Goal: Transaction & Acquisition: Book appointment/travel/reservation

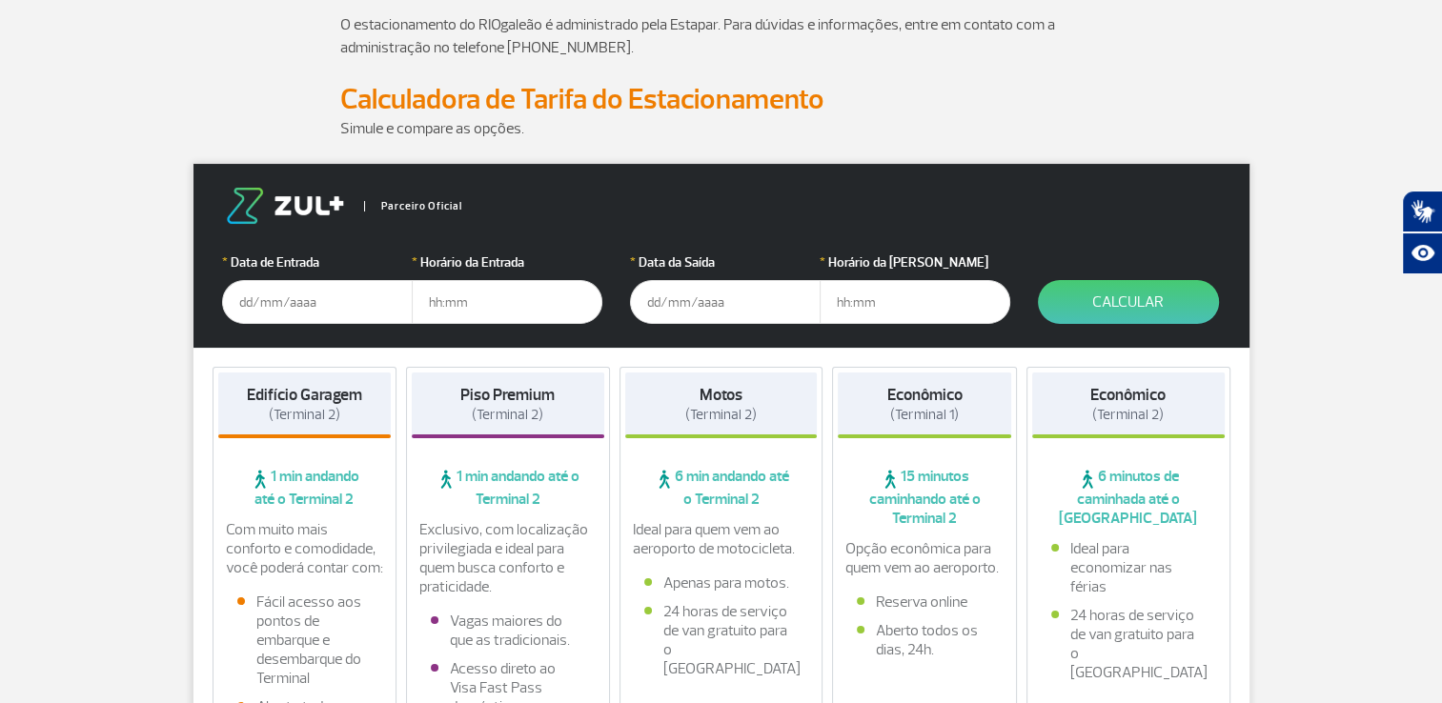
scroll to position [191, 0]
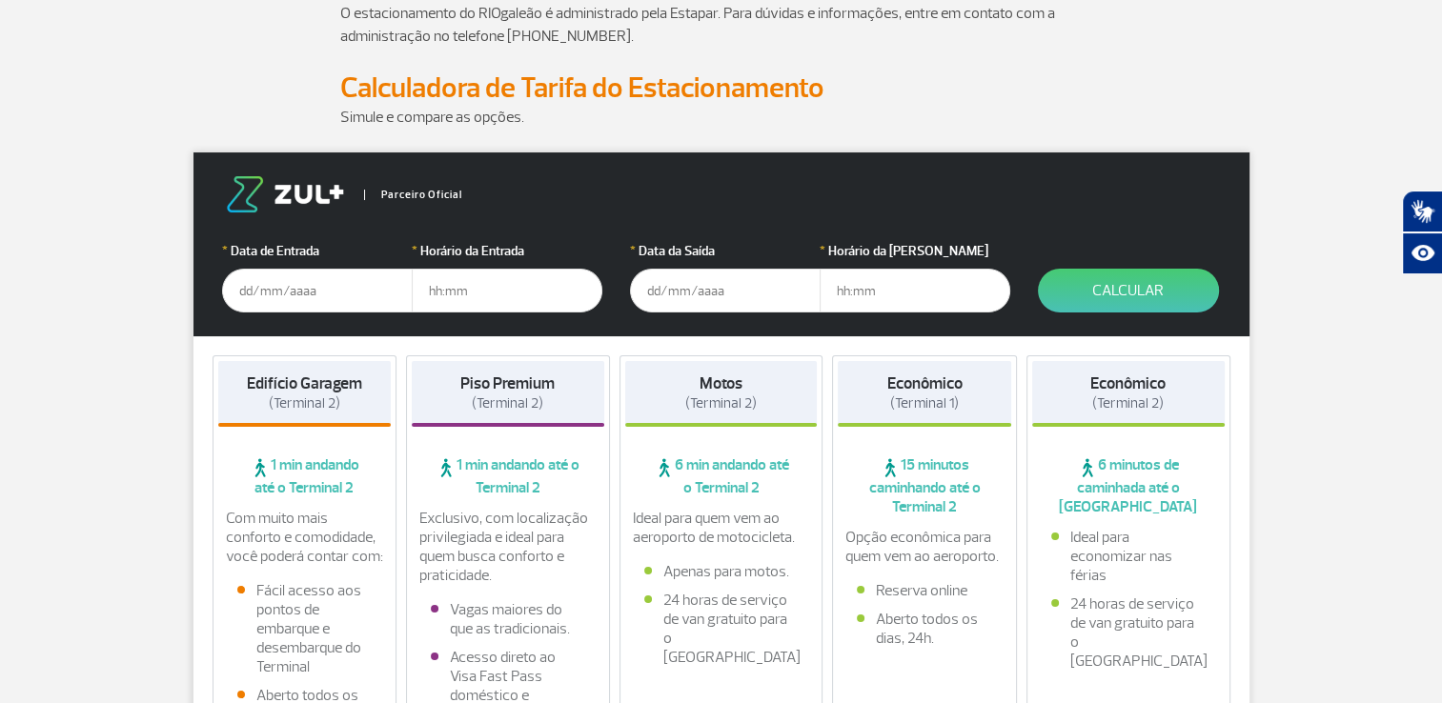
click at [320, 293] on input "text" at bounding box center [317, 291] width 191 height 44
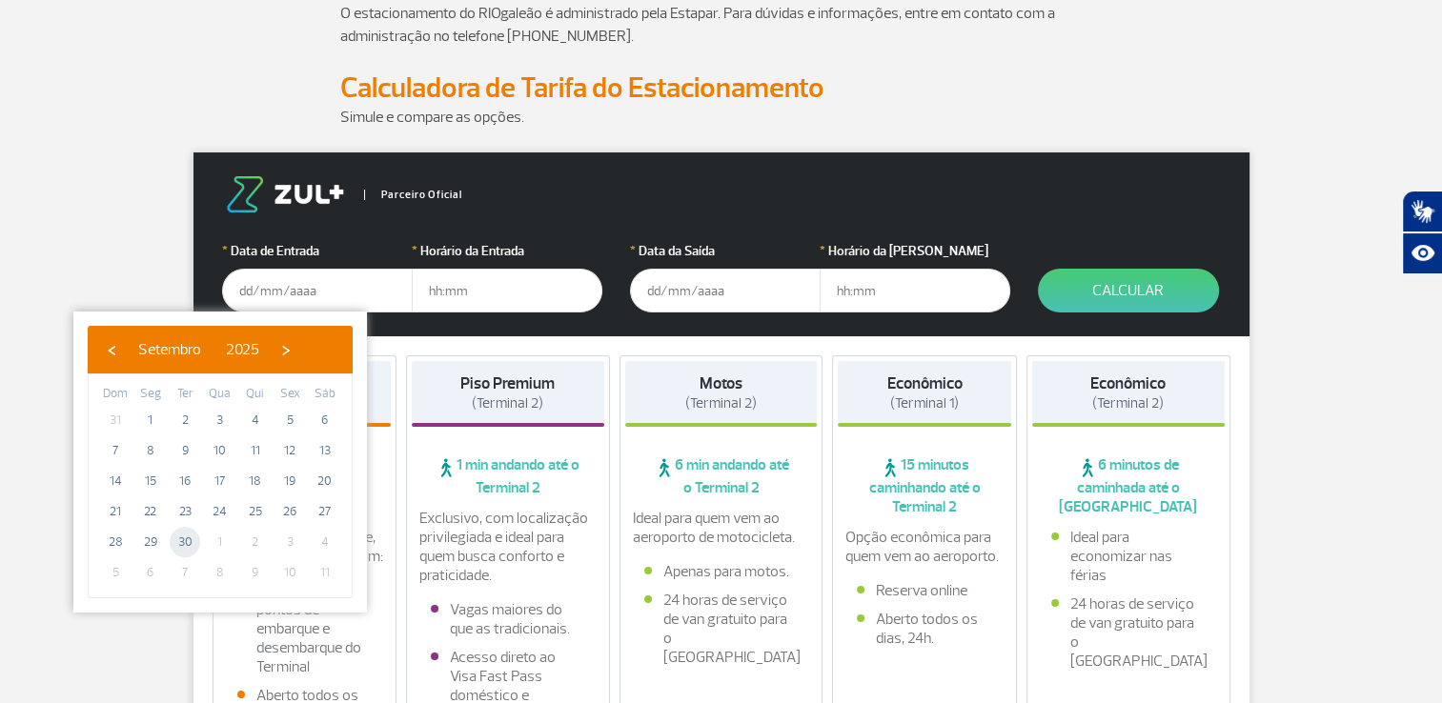
click at [192, 542] on span "30" at bounding box center [185, 542] width 31 height 31
type input "[DATE]"
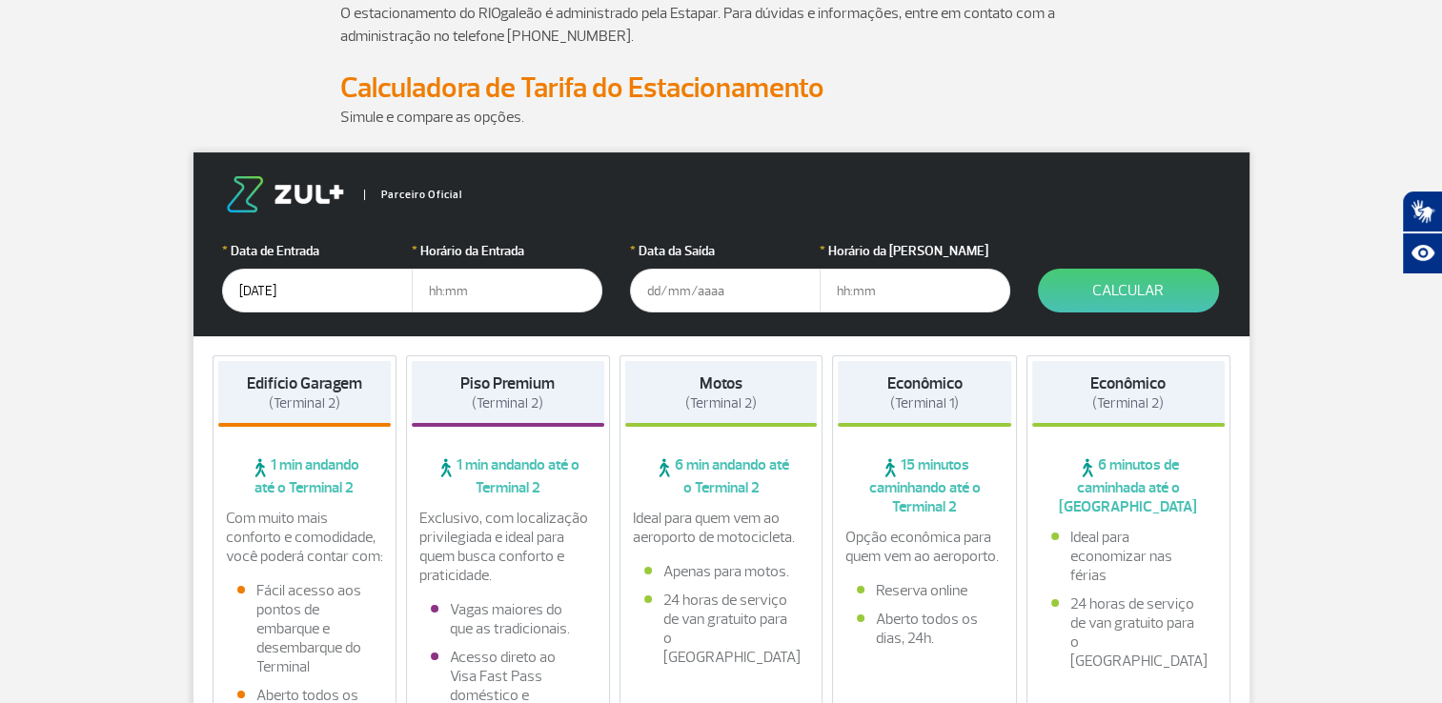
click at [479, 299] on input "text" at bounding box center [507, 291] width 191 height 44
click at [448, 292] on input "text" at bounding box center [507, 291] width 191 height 44
click at [494, 282] on input "text" at bounding box center [507, 291] width 191 height 44
type input "2"
type input "21:30"
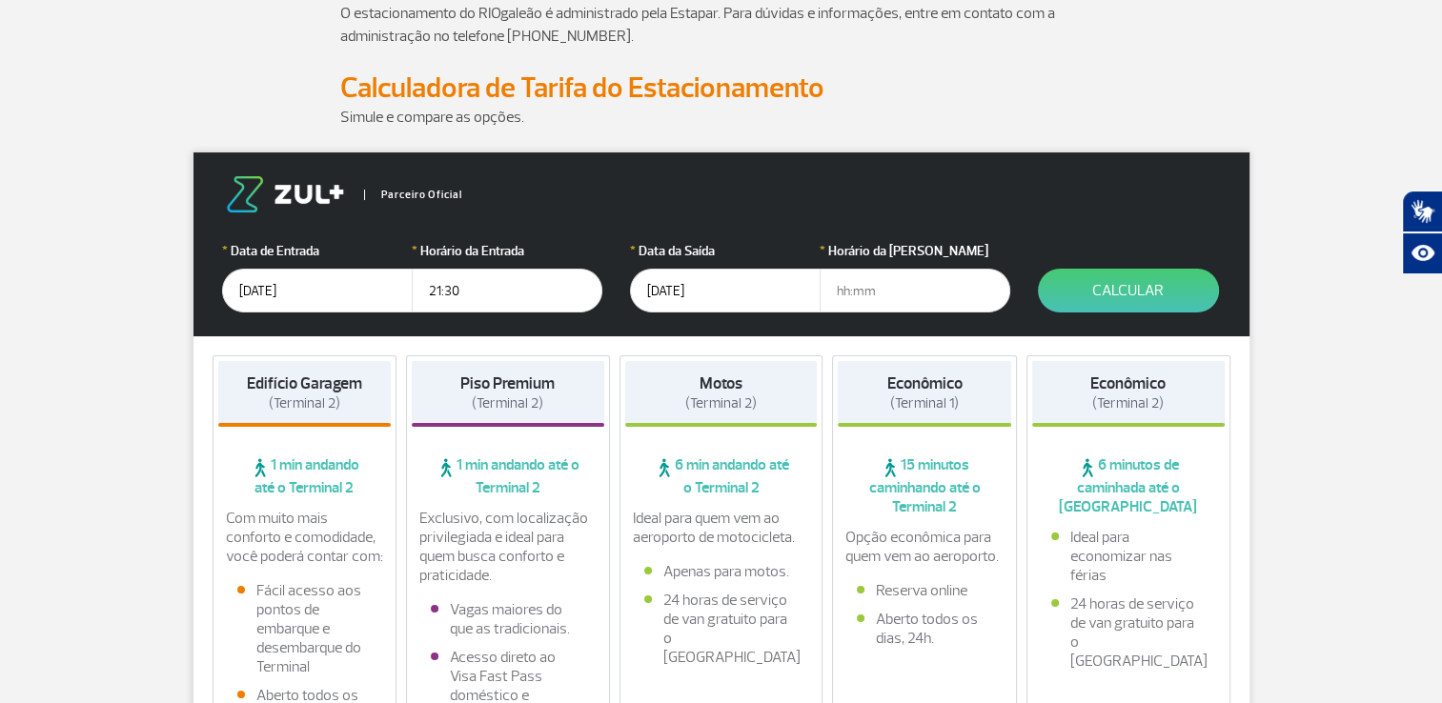
click at [683, 292] on input "05/09/2025" at bounding box center [725, 291] width 191 height 44
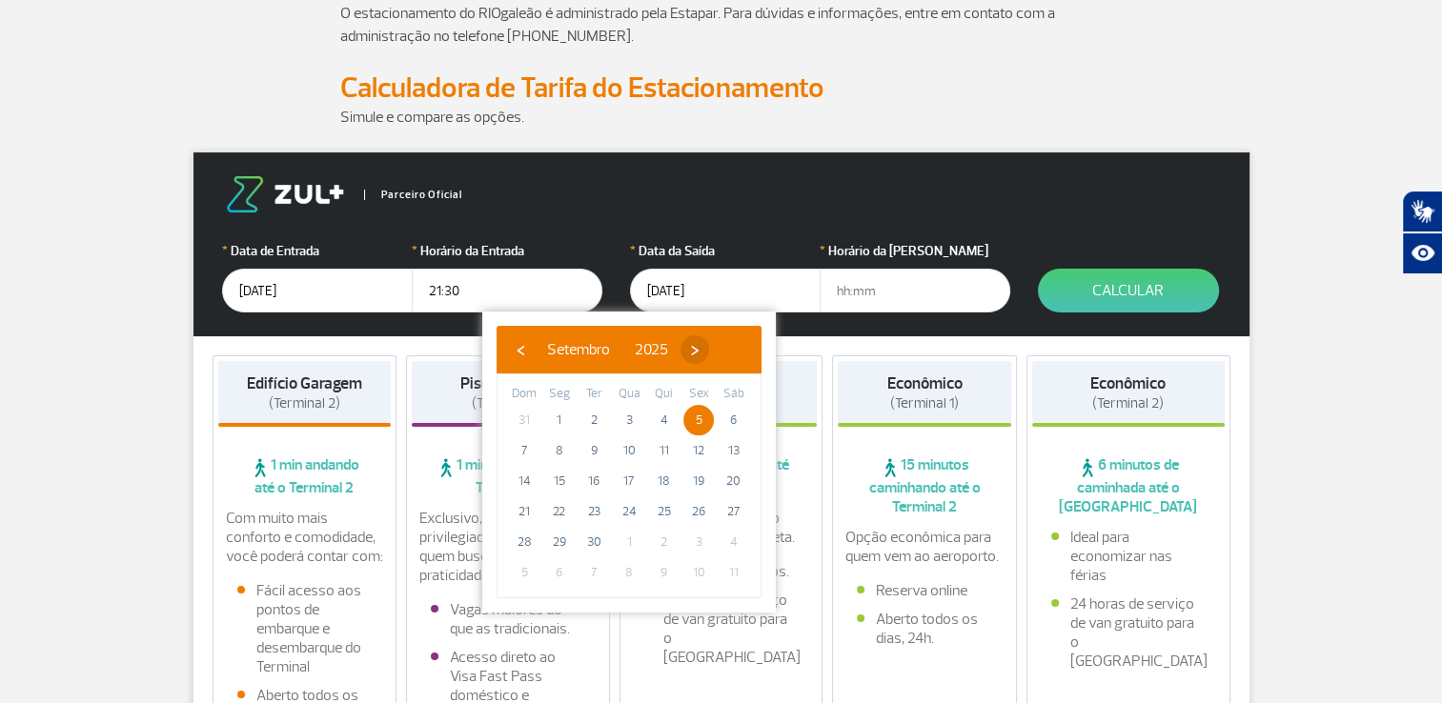
click at [709, 354] on span "›" at bounding box center [695, 350] width 29 height 29
click at [522, 452] on span "5" at bounding box center [524, 451] width 31 height 31
type input "[DATE]"
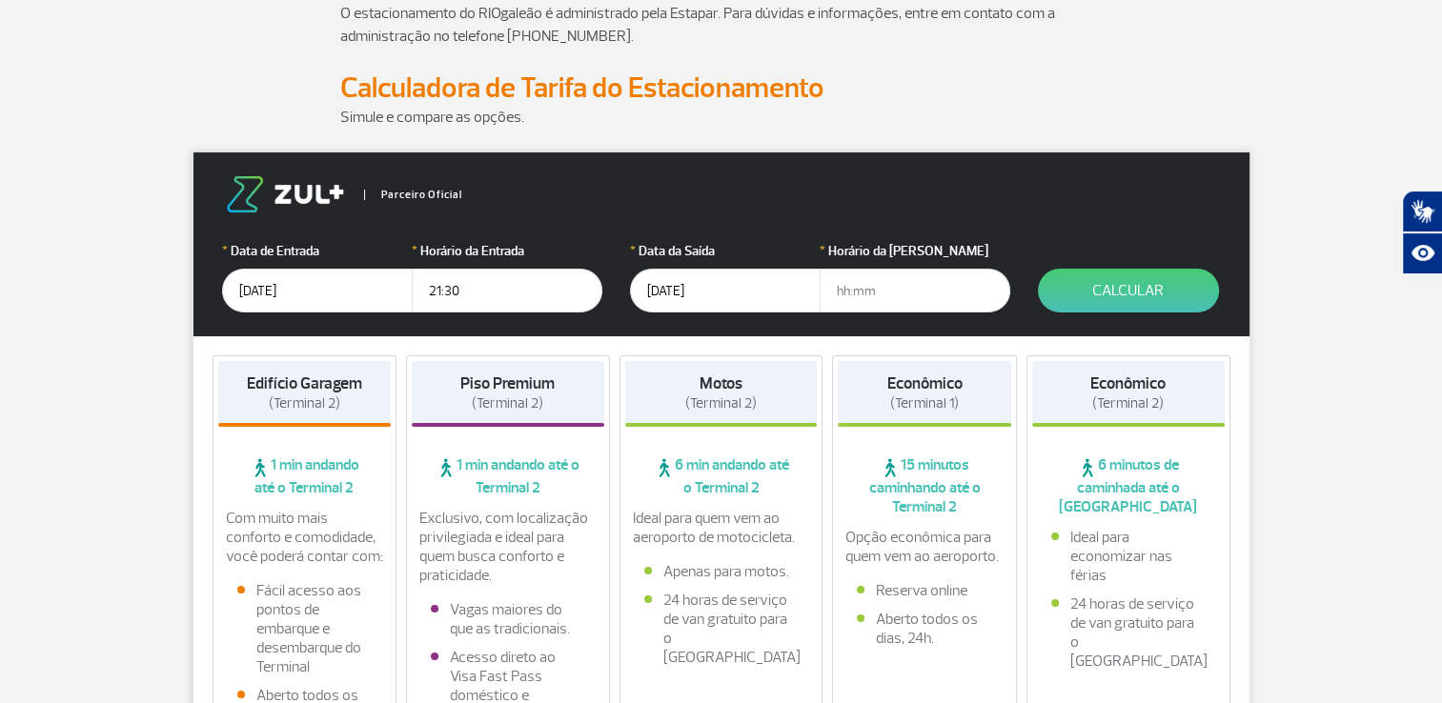
click at [869, 295] on input "text" at bounding box center [915, 291] width 191 height 44
type input "05:00"
click at [1093, 284] on button "Calcular" at bounding box center [1128, 291] width 181 height 44
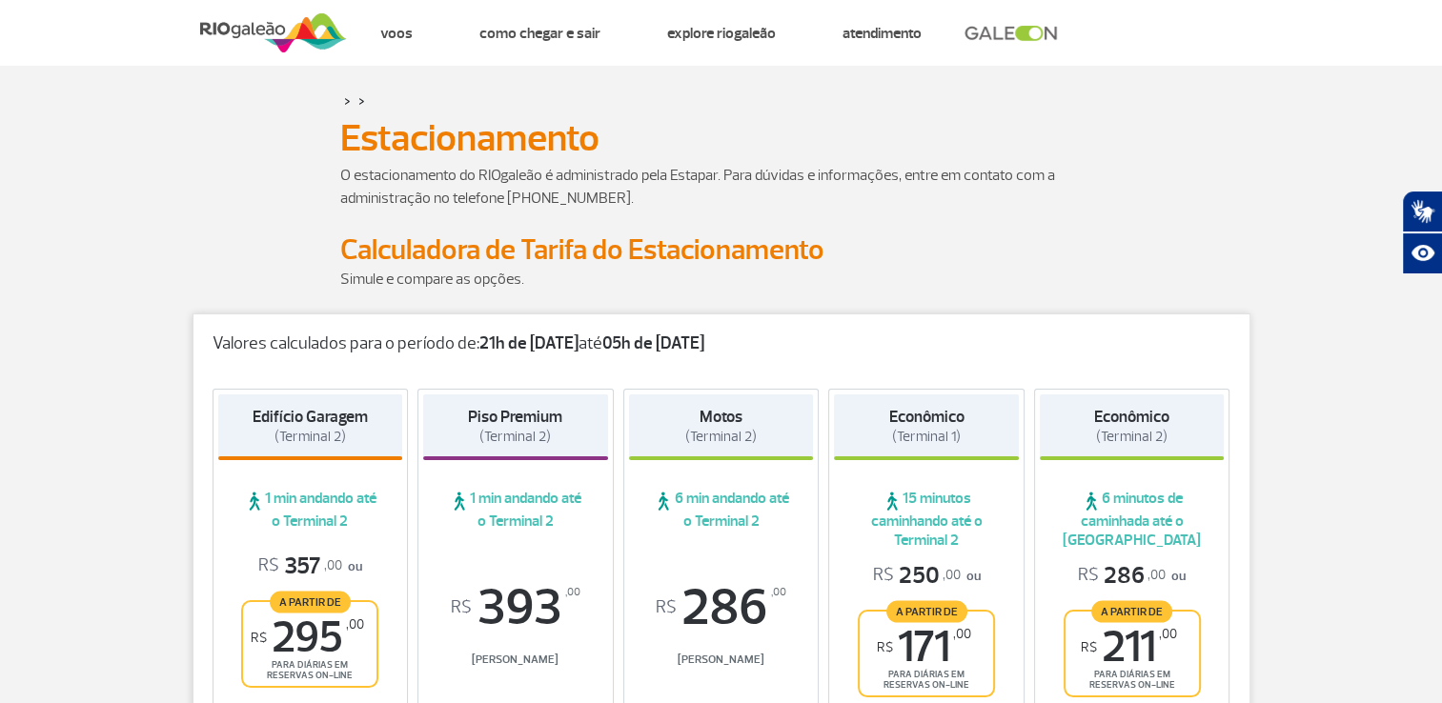
scroll to position [0, 0]
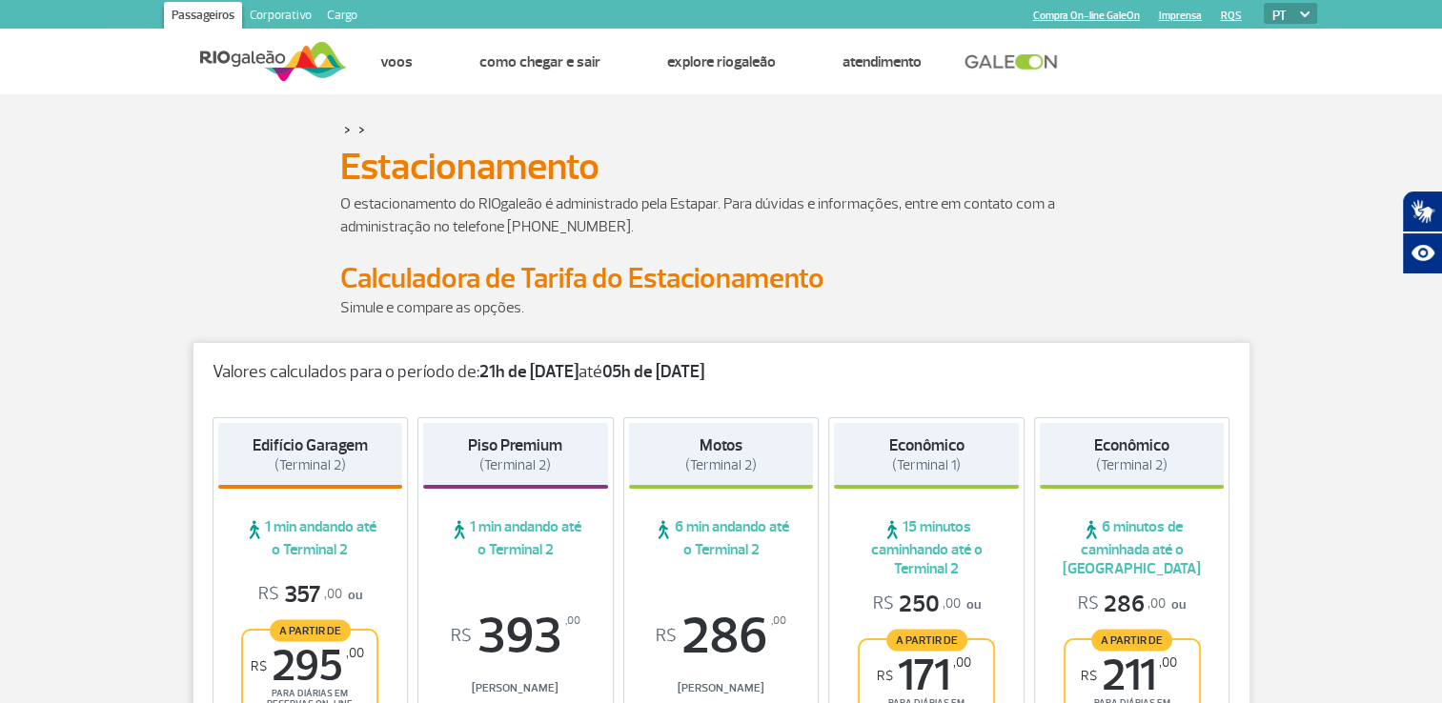
click at [214, 57] on img at bounding box center [273, 61] width 147 height 47
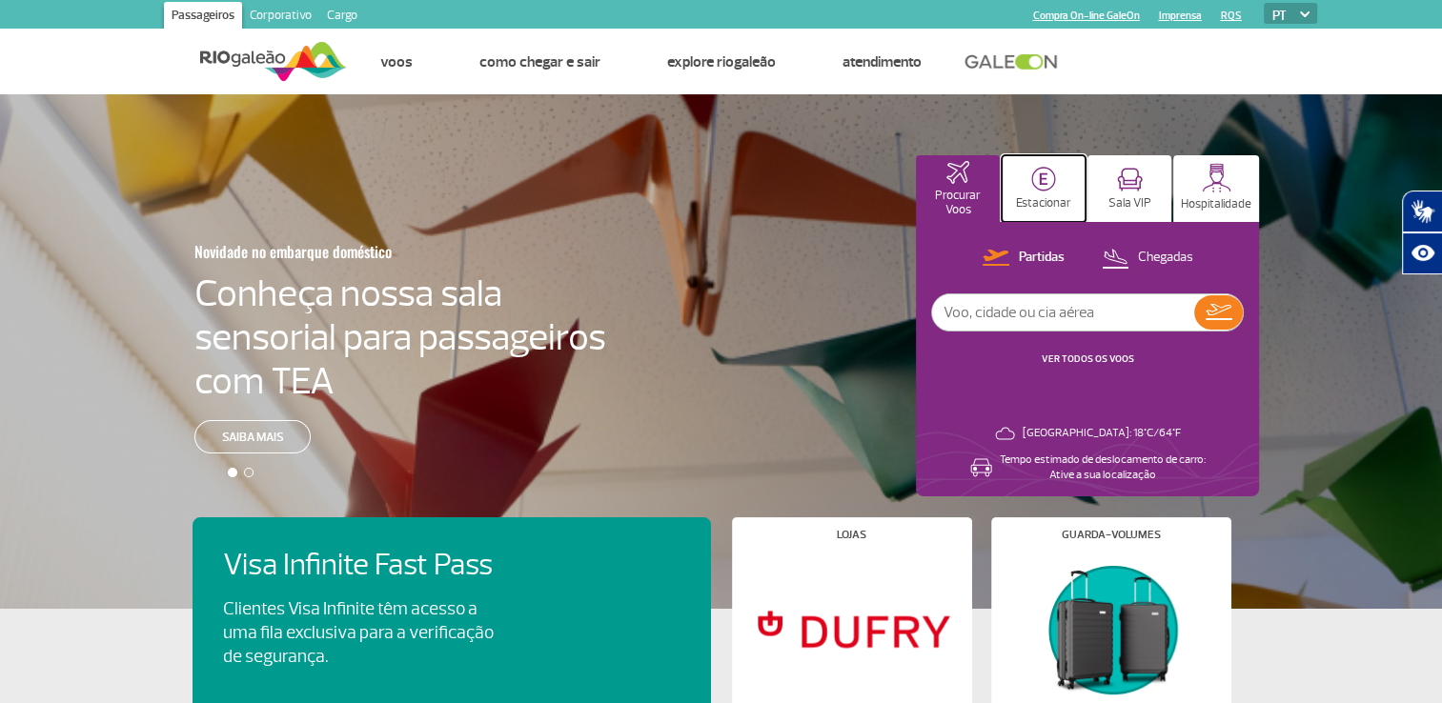
click at [1035, 187] on img at bounding box center [1043, 179] width 25 height 25
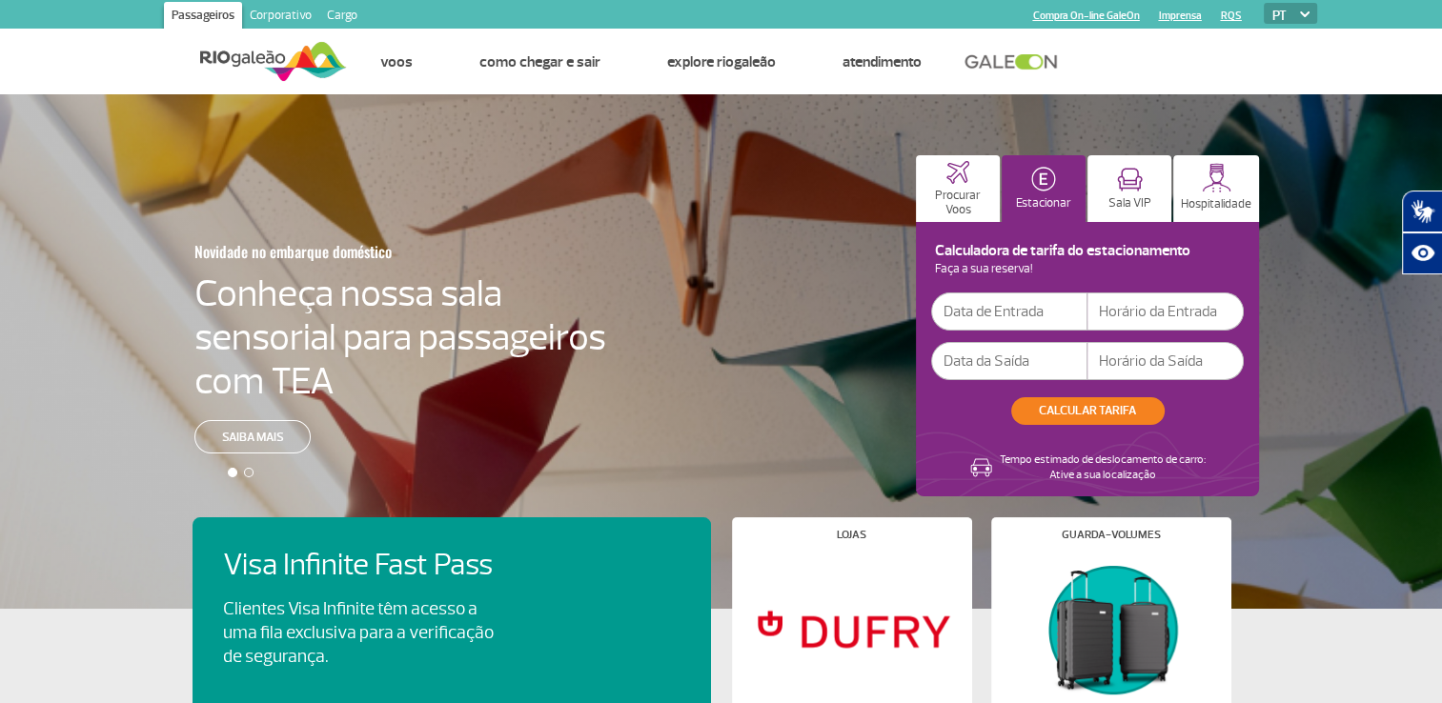
click at [997, 303] on input "text" at bounding box center [1009, 312] width 156 height 38
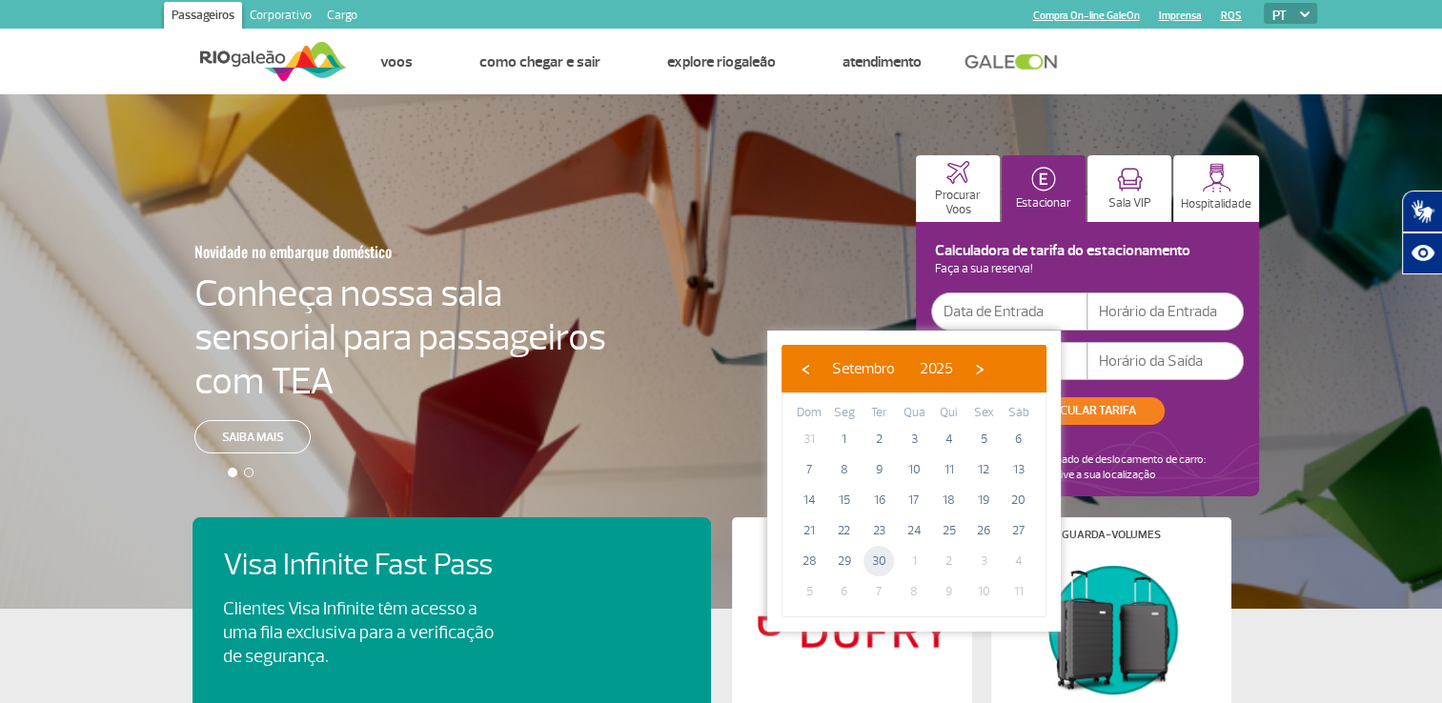
click at [882, 569] on span "30" at bounding box center [879, 561] width 31 height 31
type input "30/09/2025"
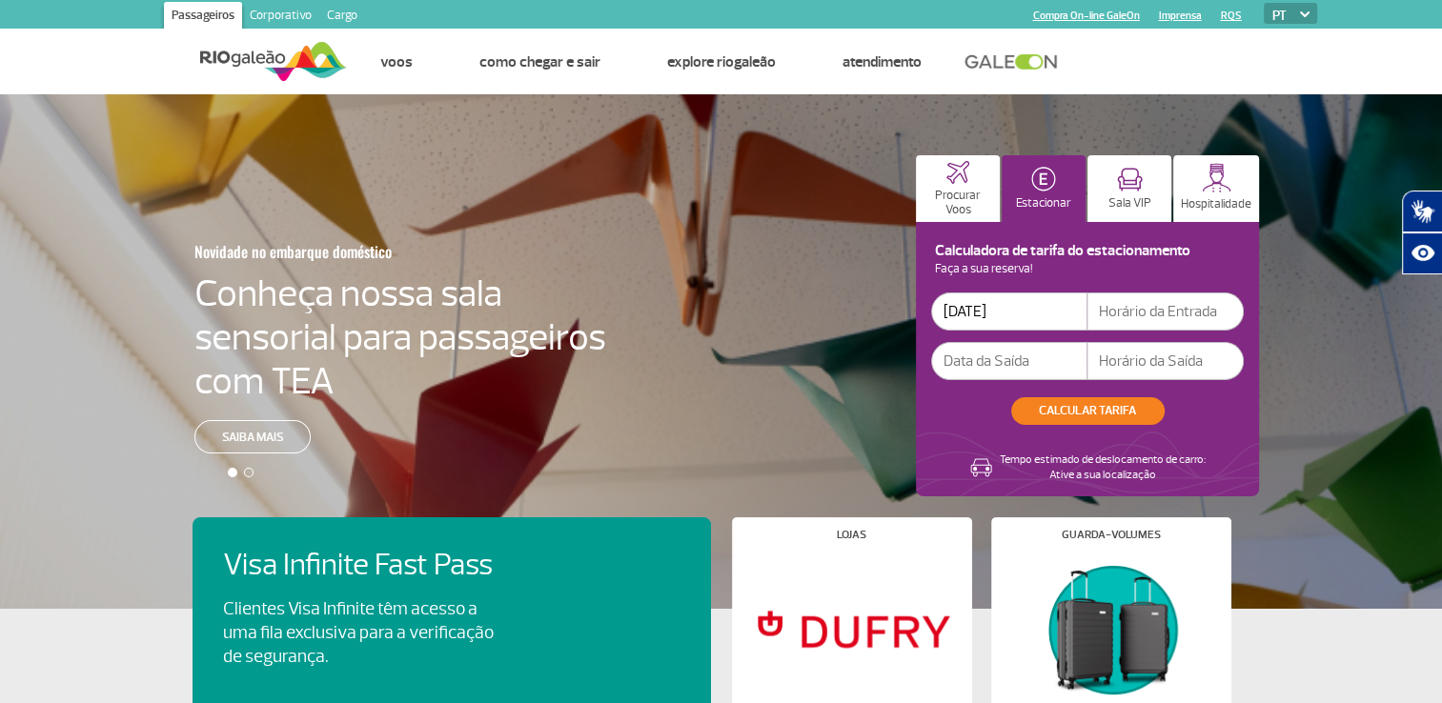
click at [1153, 314] on input "text" at bounding box center [1166, 312] width 156 height 38
type input "22:00"
click at [1020, 350] on input "text" at bounding box center [1009, 361] width 156 height 38
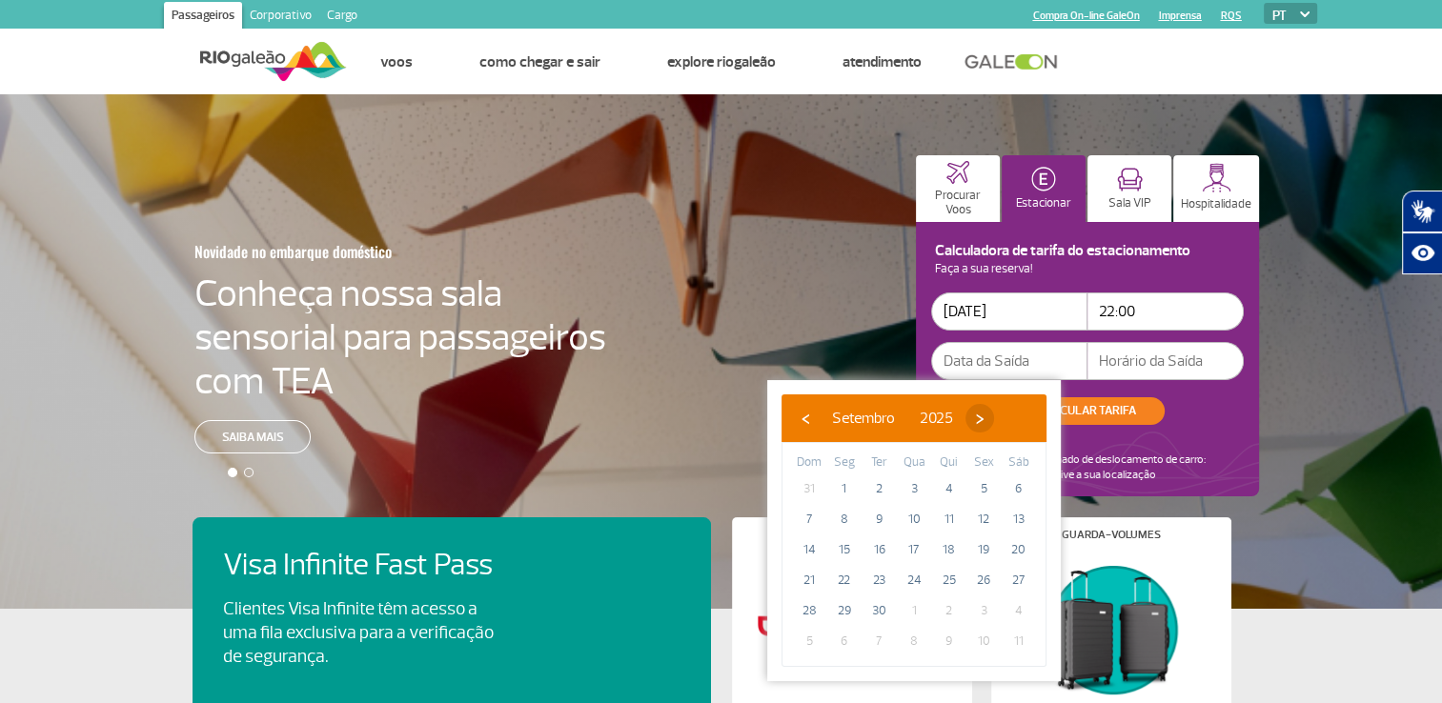
click at [994, 422] on span "›" at bounding box center [980, 418] width 29 height 29
click at [805, 523] on span "5" at bounding box center [809, 519] width 31 height 31
type input "05/10/2025"
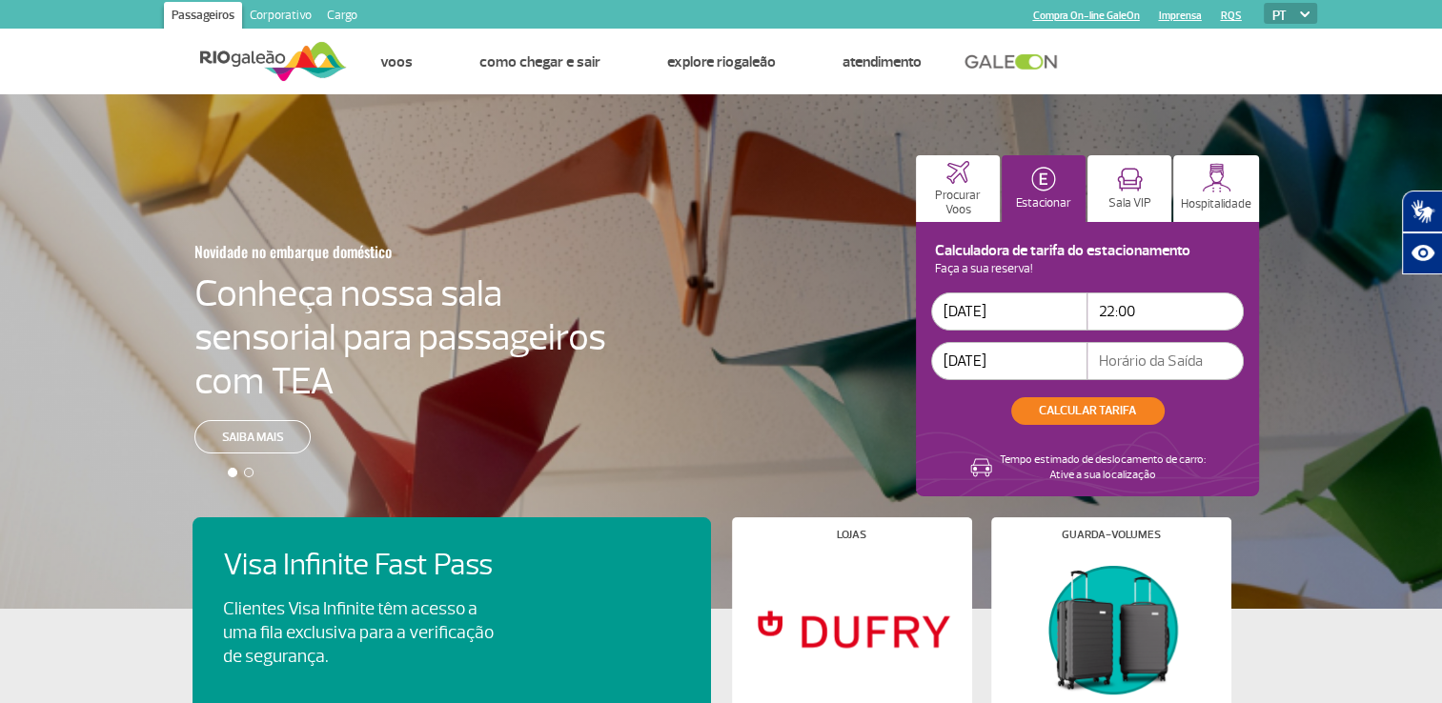
click at [1117, 373] on input "text" at bounding box center [1166, 361] width 156 height 38
type input "04:00"
click at [1106, 408] on button "CALCULAR TARIFA" at bounding box center [1087, 411] width 153 height 28
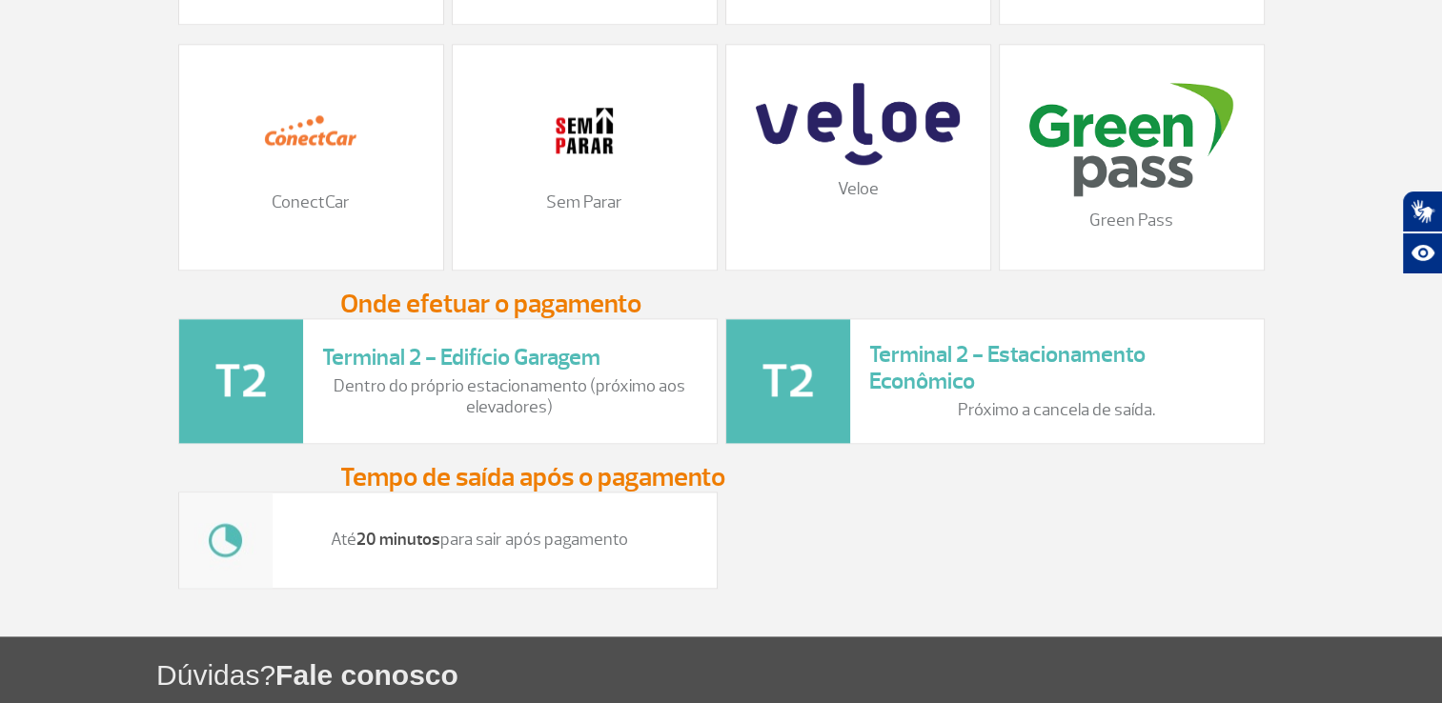
scroll to position [2288, 0]
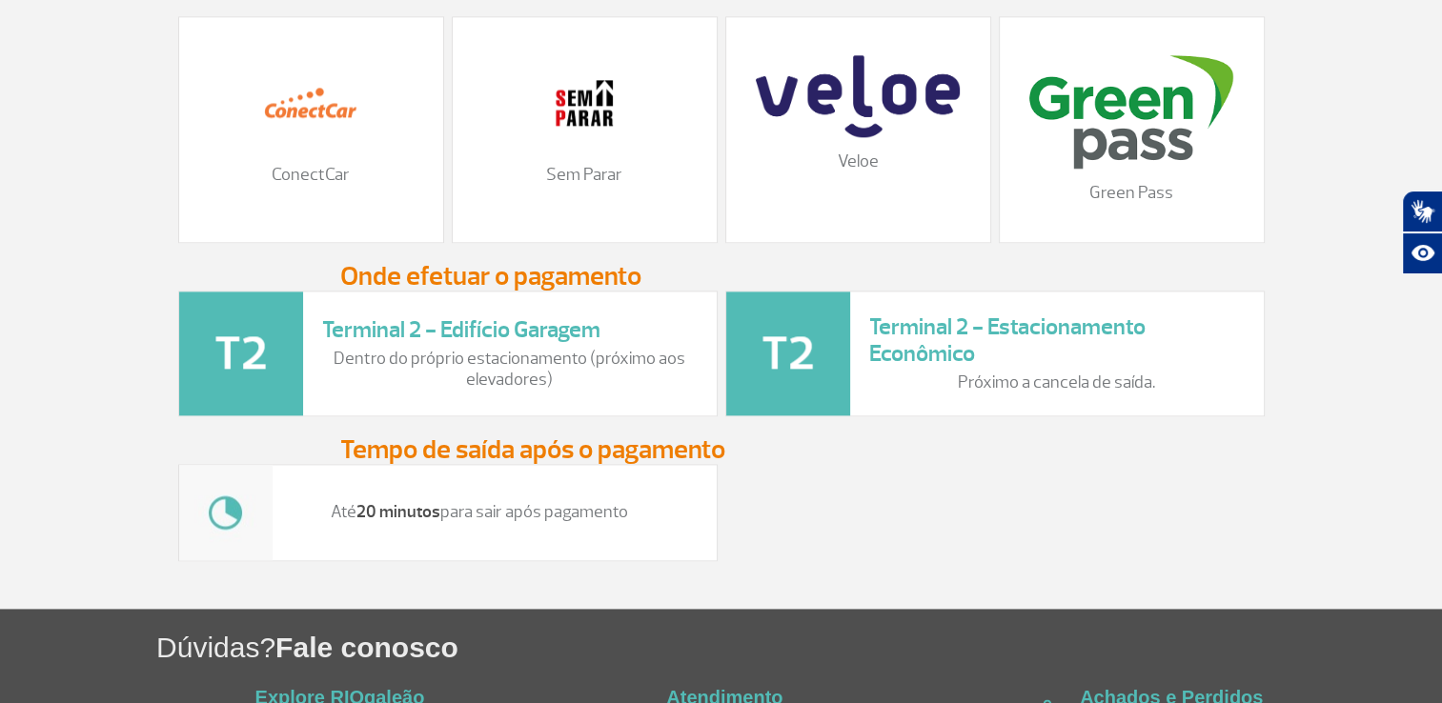
drag, startPoint x: 332, startPoint y: 521, endPoint x: 626, endPoint y: 525, distance: 294.6
click at [626, 523] on p "Até 20 minutos para sair após pagamento" at bounding box center [480, 512] width 376 height 21
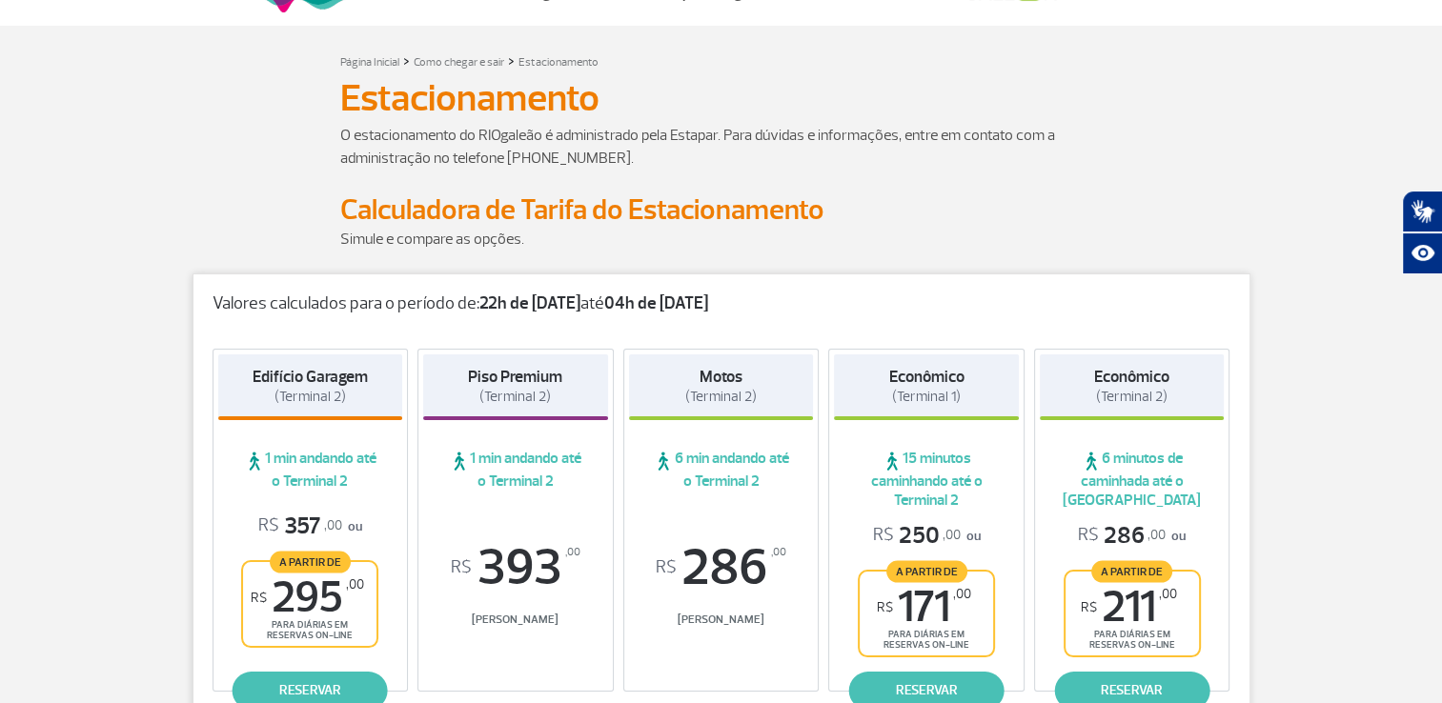
scroll to position [0, 0]
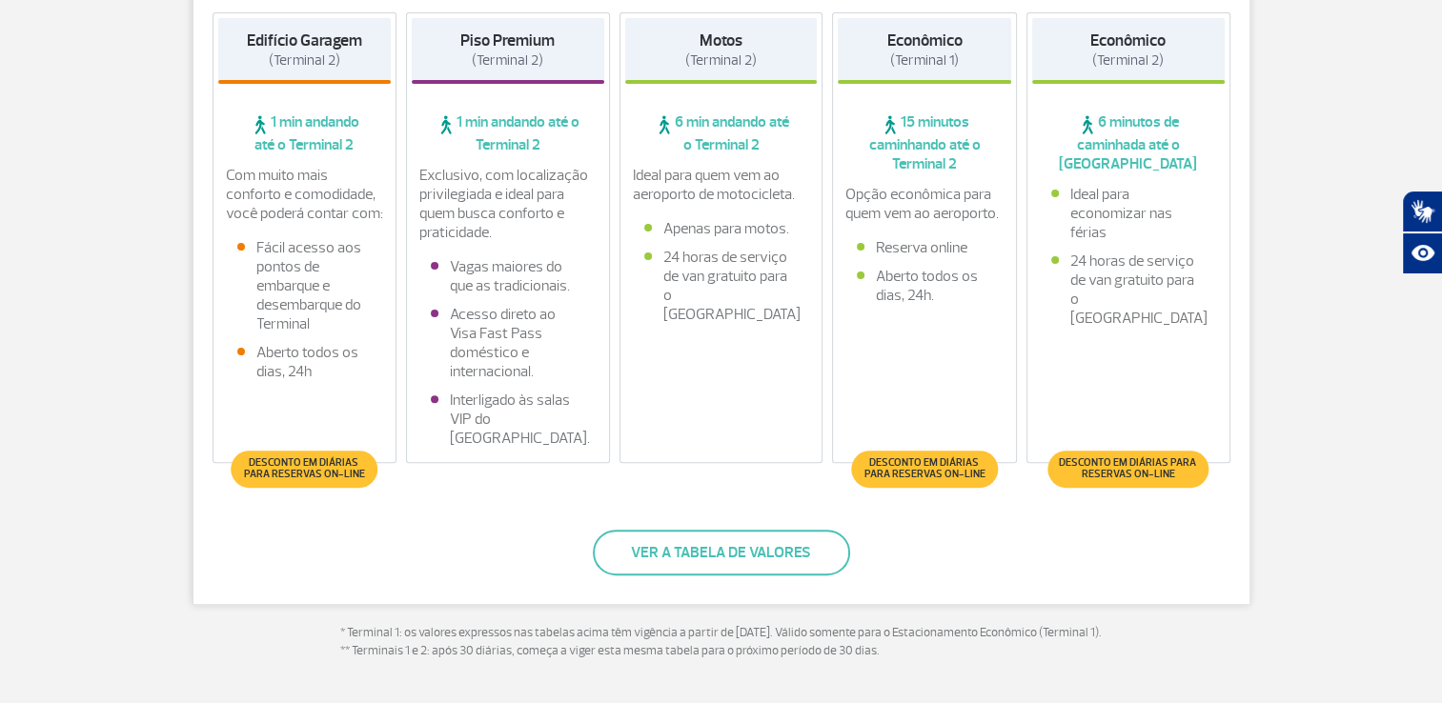
scroll to position [477, 0]
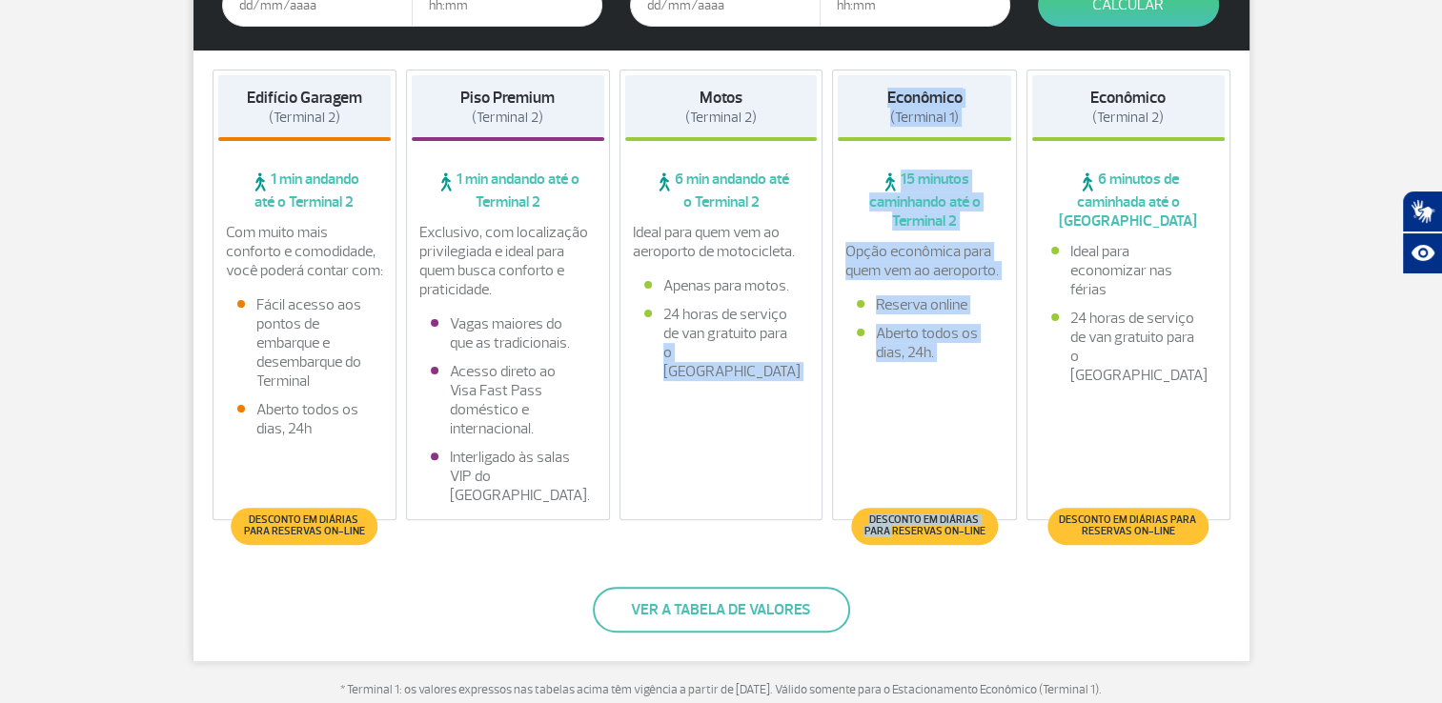
drag, startPoint x: 823, startPoint y: 341, endPoint x: 850, endPoint y: 522, distance: 183.2
click at [850, 528] on div "Edifício Garagem (Terminal 2) 1 min andando até o Terminal 2 Com muito mais con…" at bounding box center [722, 300] width 1056 height 499
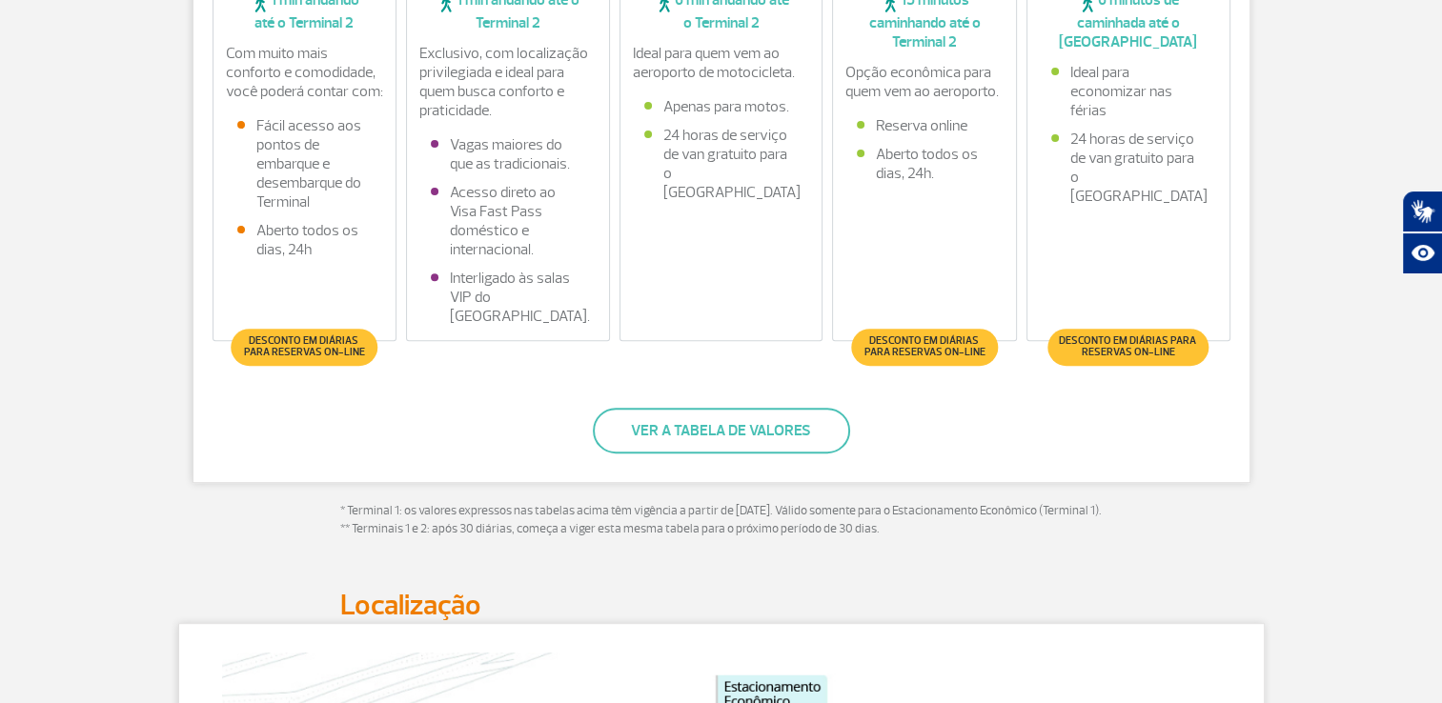
scroll to position [572, 0]
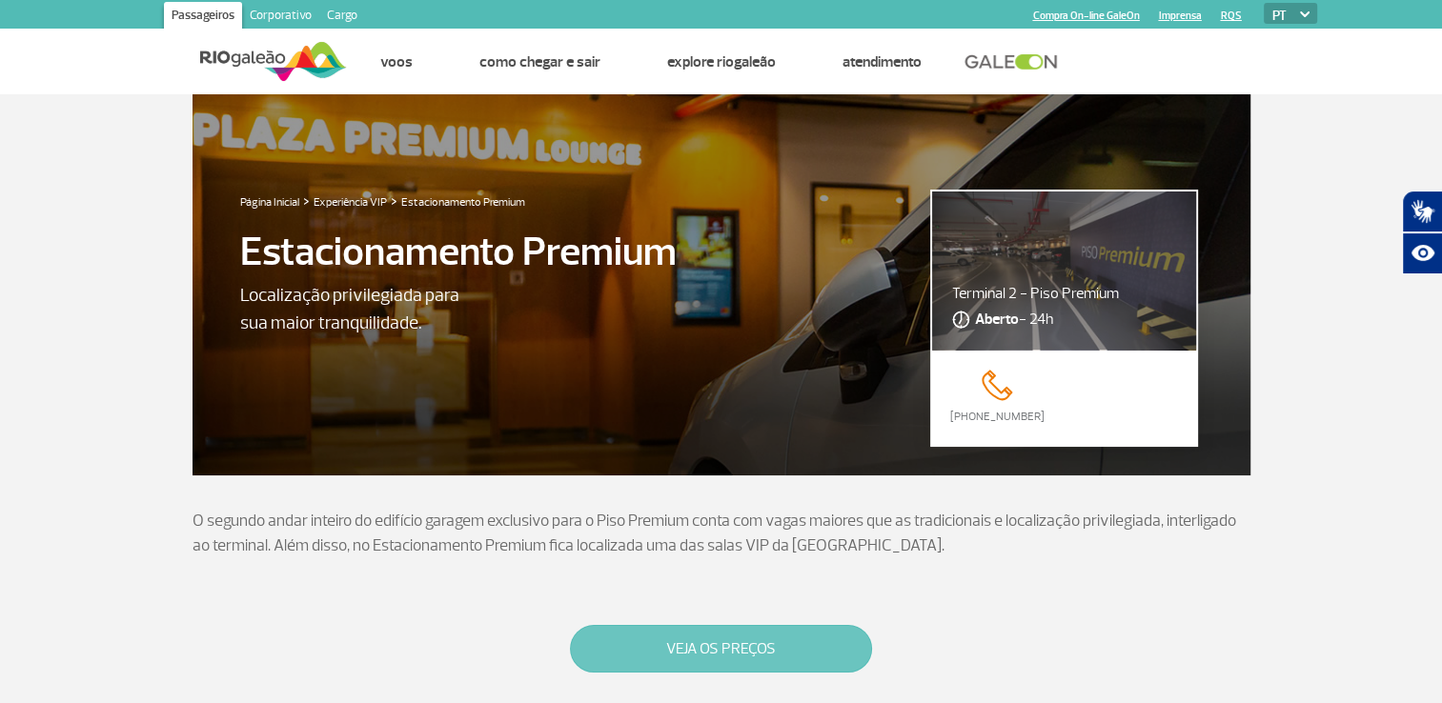
click at [712, 661] on button "VEJA OS PREÇOS" at bounding box center [721, 649] width 302 height 48
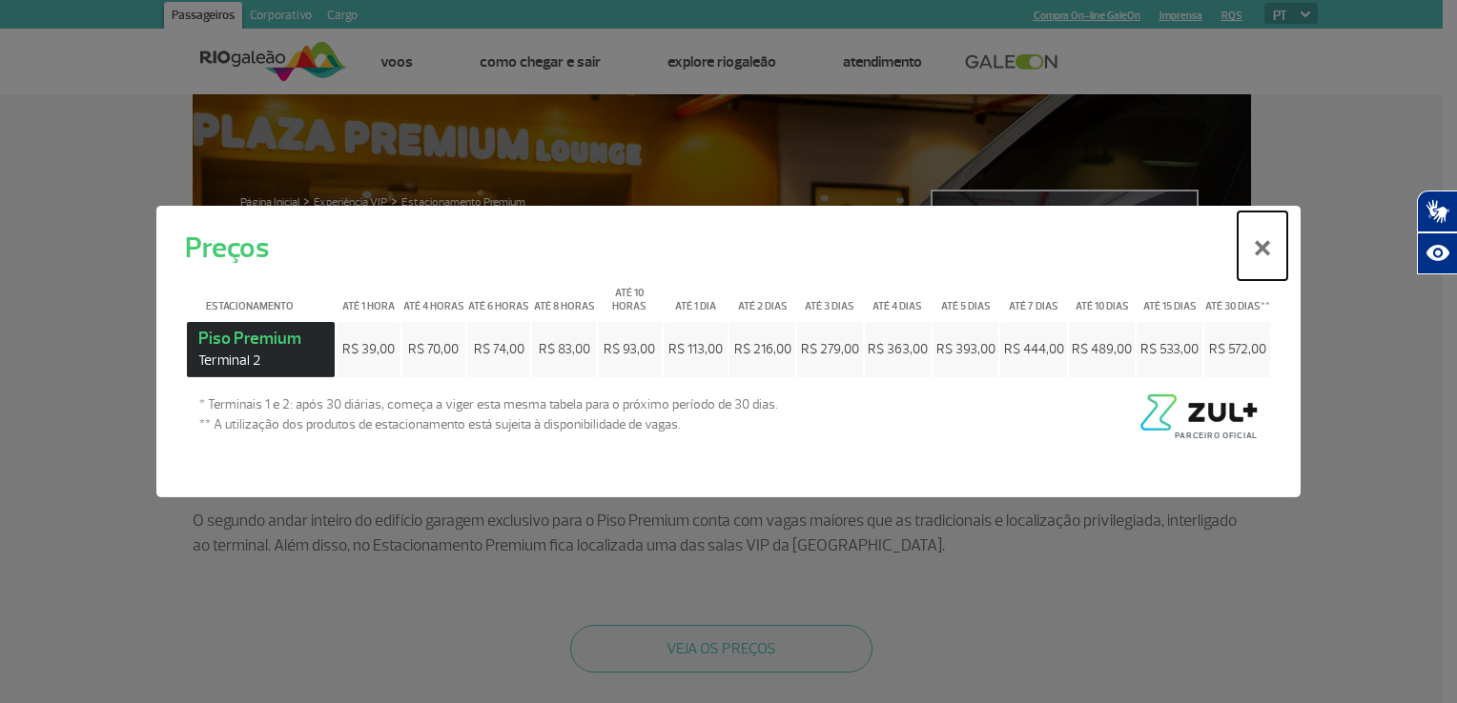
click at [1269, 257] on button "×" at bounding box center [1262, 246] width 50 height 69
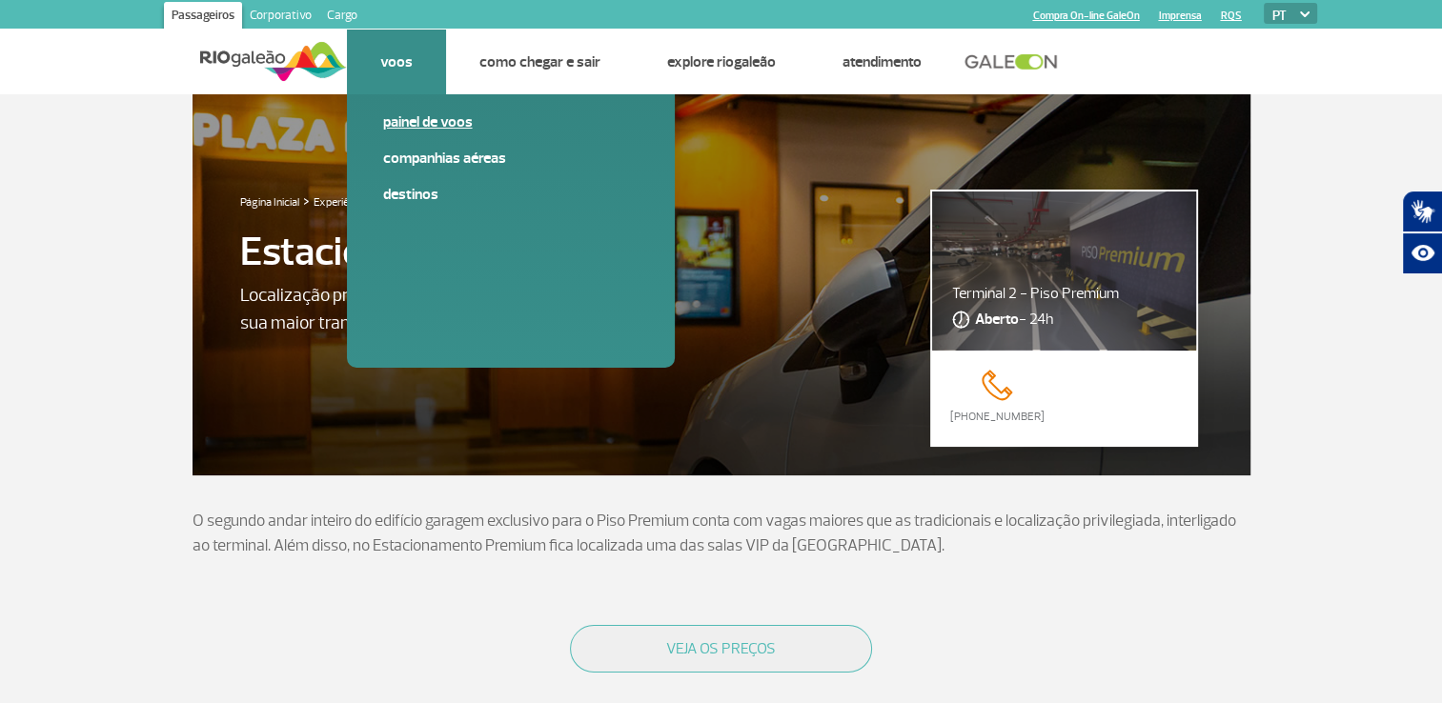
click at [415, 122] on link "Painel de voos" at bounding box center [510, 122] width 255 height 21
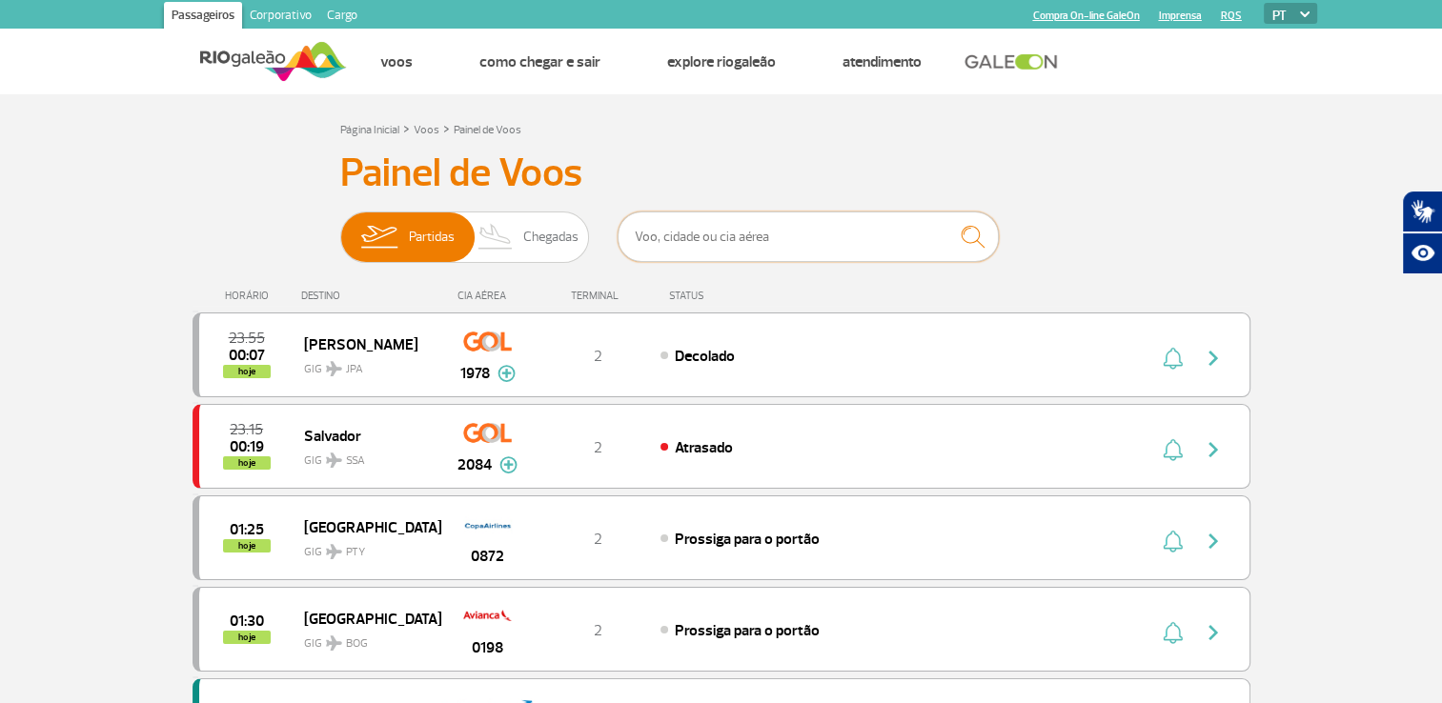
click at [776, 242] on input "text" at bounding box center [808, 237] width 381 height 51
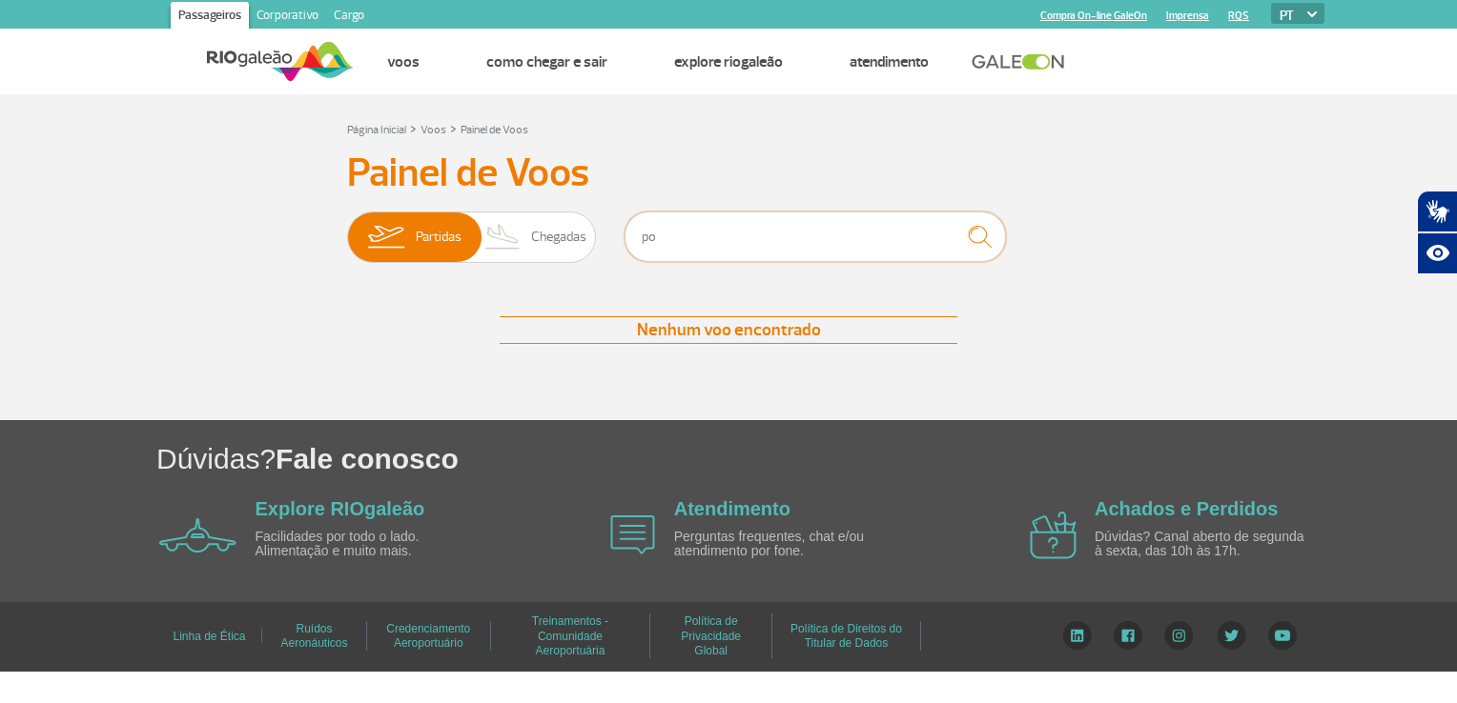
type input "p"
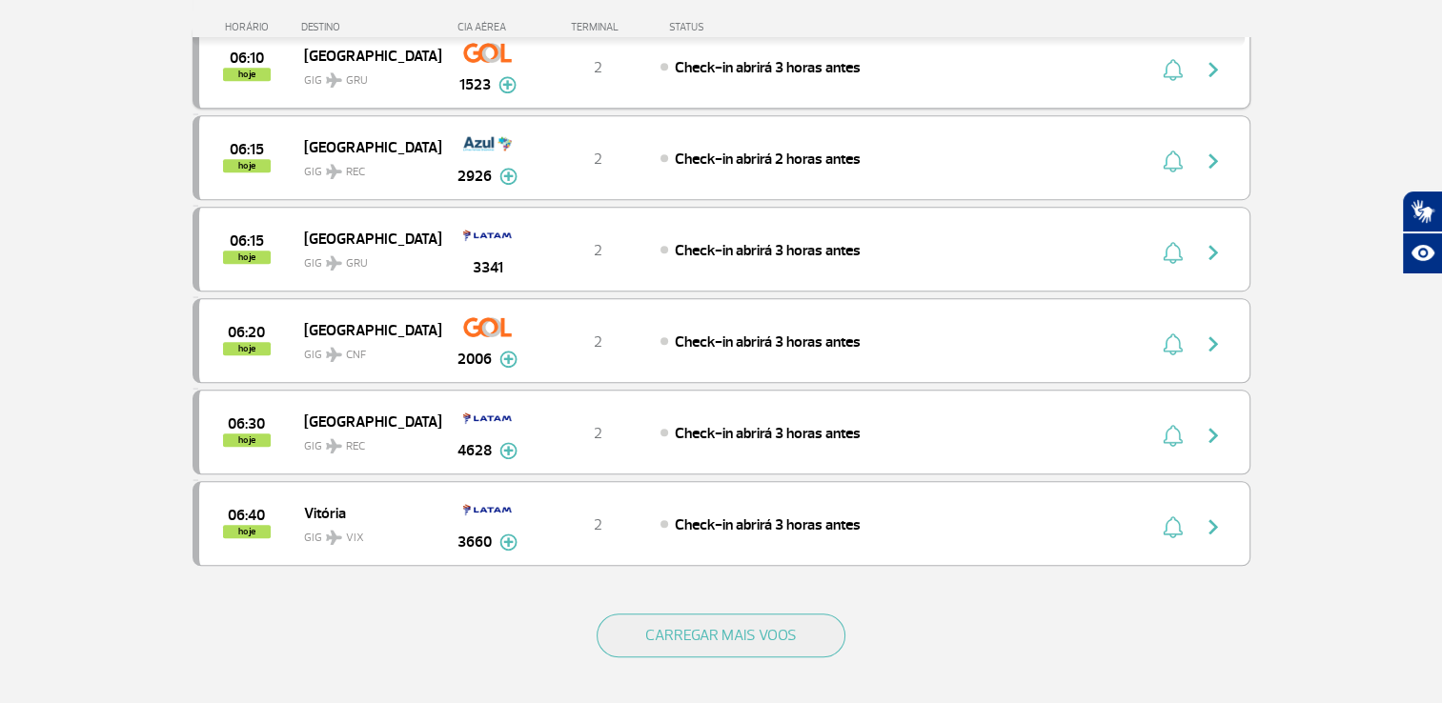
scroll to position [1620, 0]
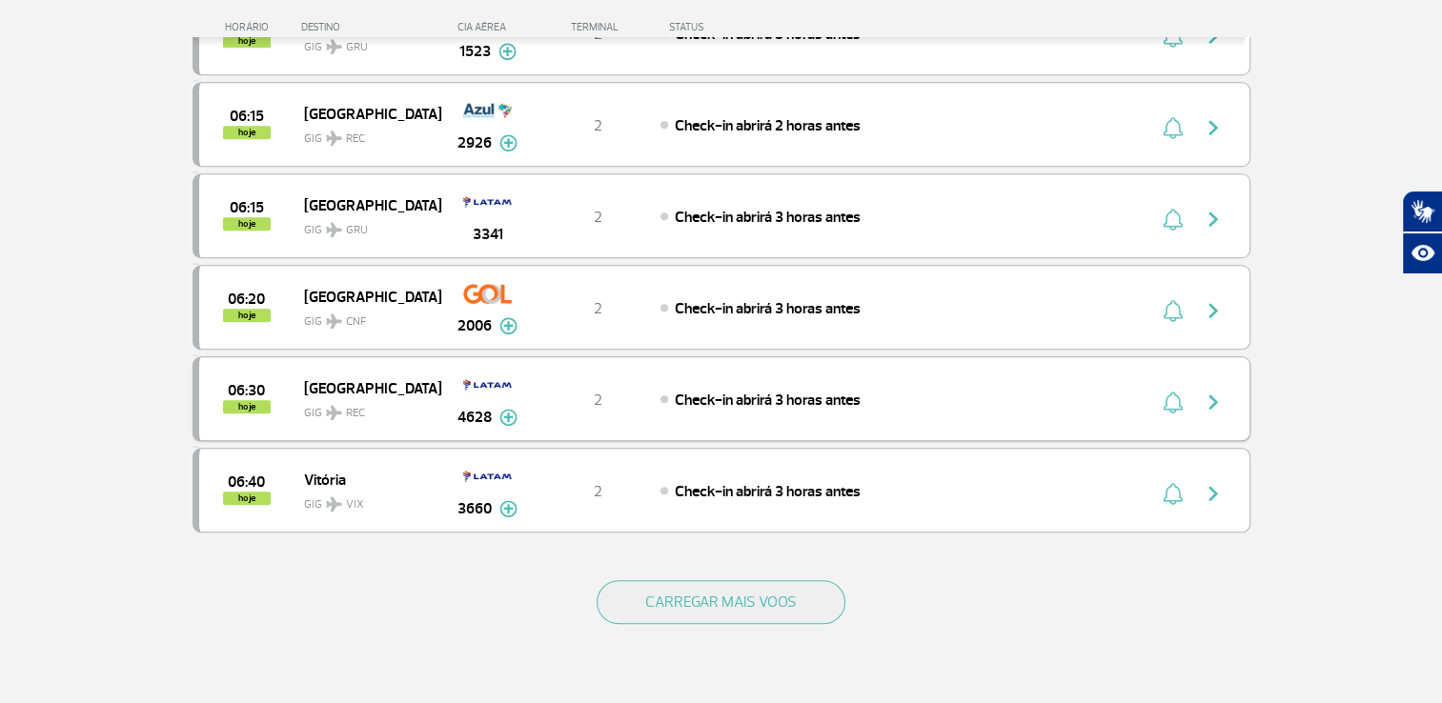
click at [1209, 391] on img "button" at bounding box center [1213, 402] width 23 height 23
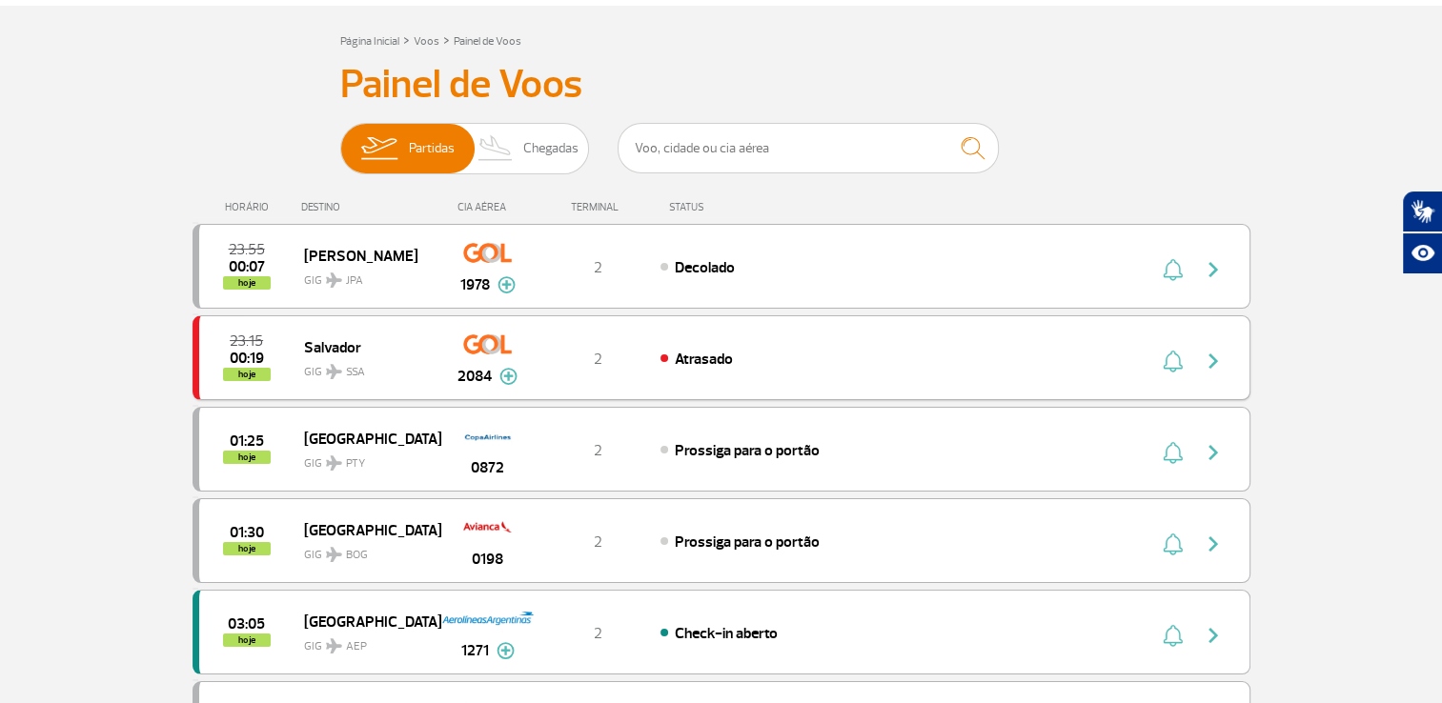
scroll to position [286, 0]
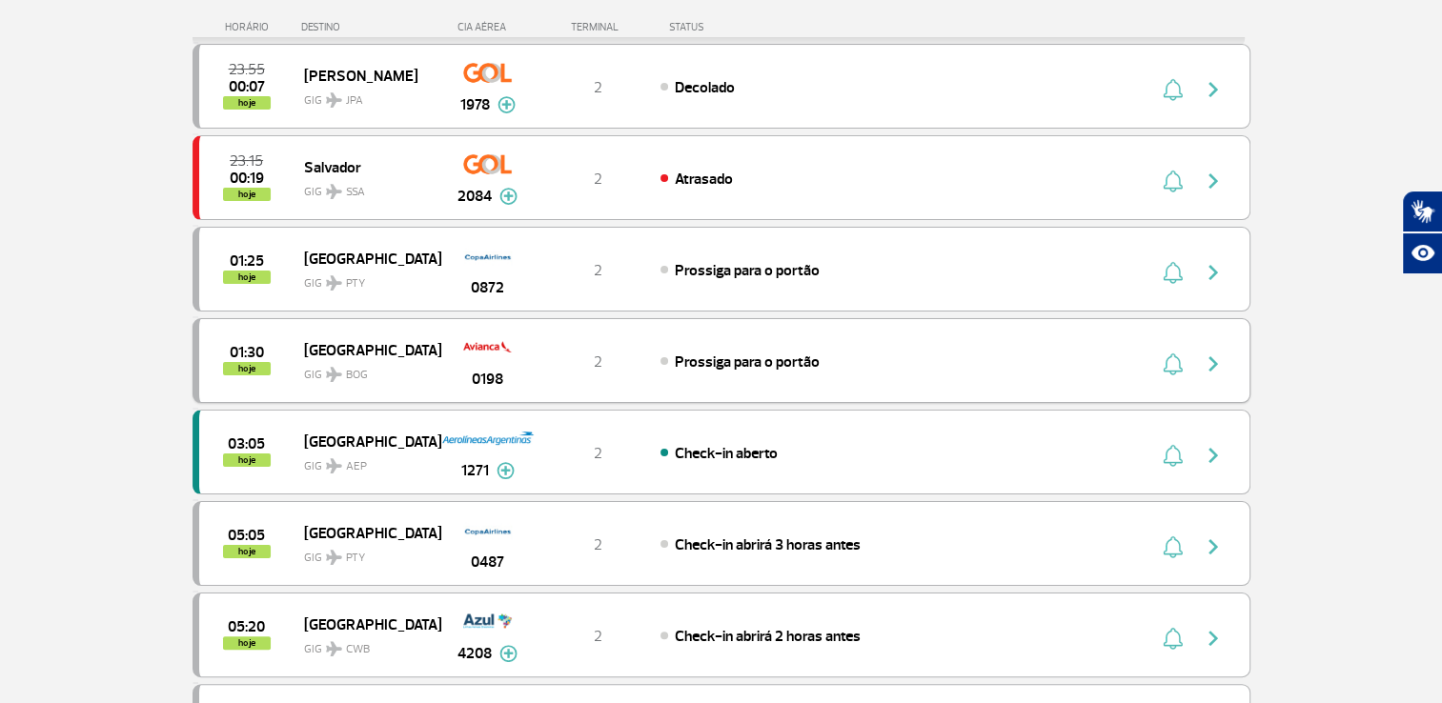
click at [1218, 363] on img "button" at bounding box center [1213, 364] width 23 height 23
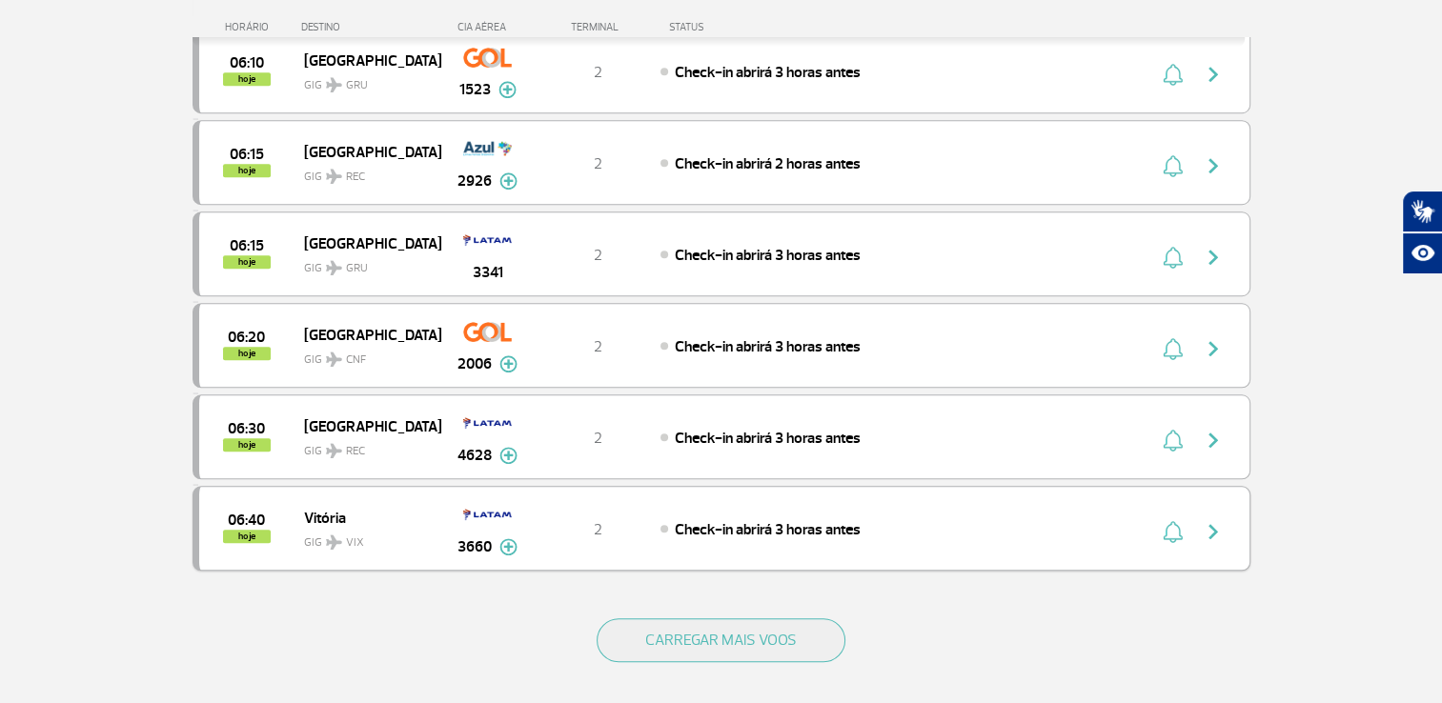
scroll to position [1577, 0]
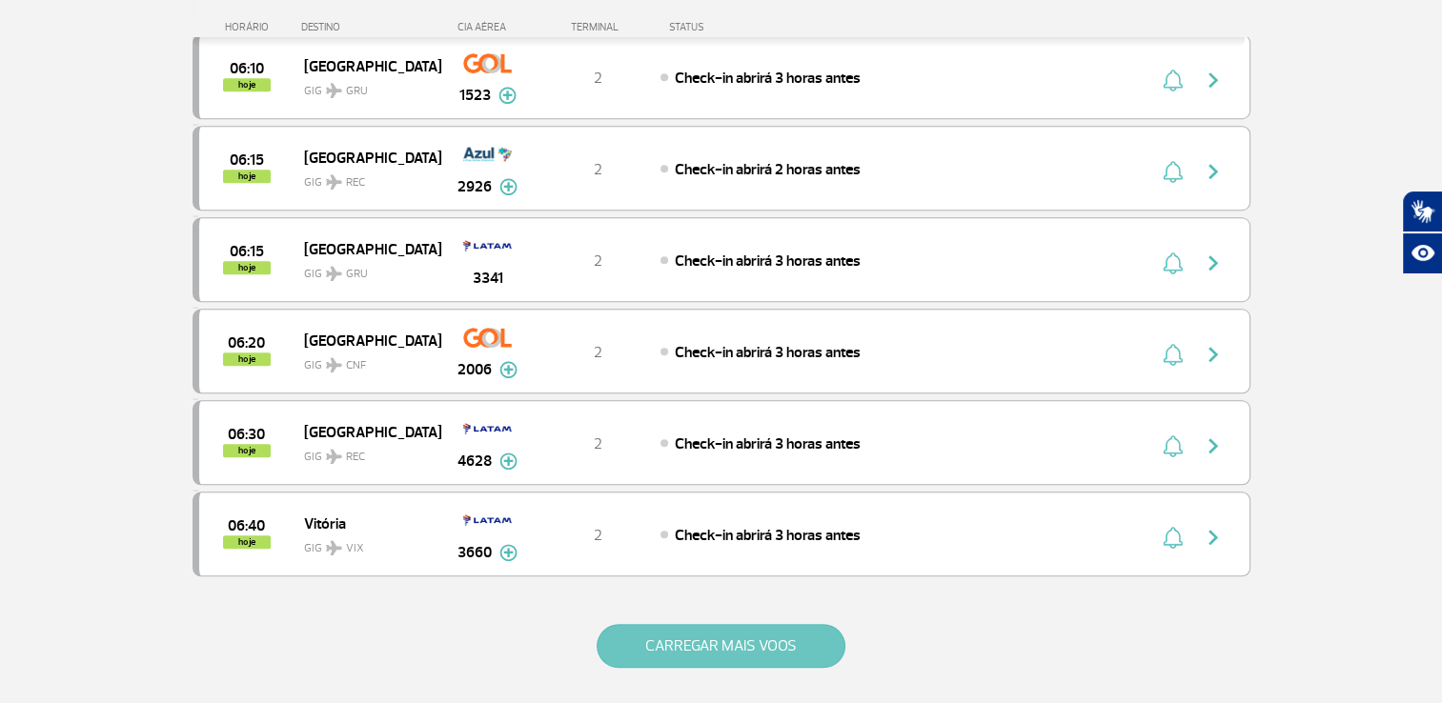
click at [744, 638] on button "CARREGAR MAIS VOOS" at bounding box center [721, 646] width 249 height 44
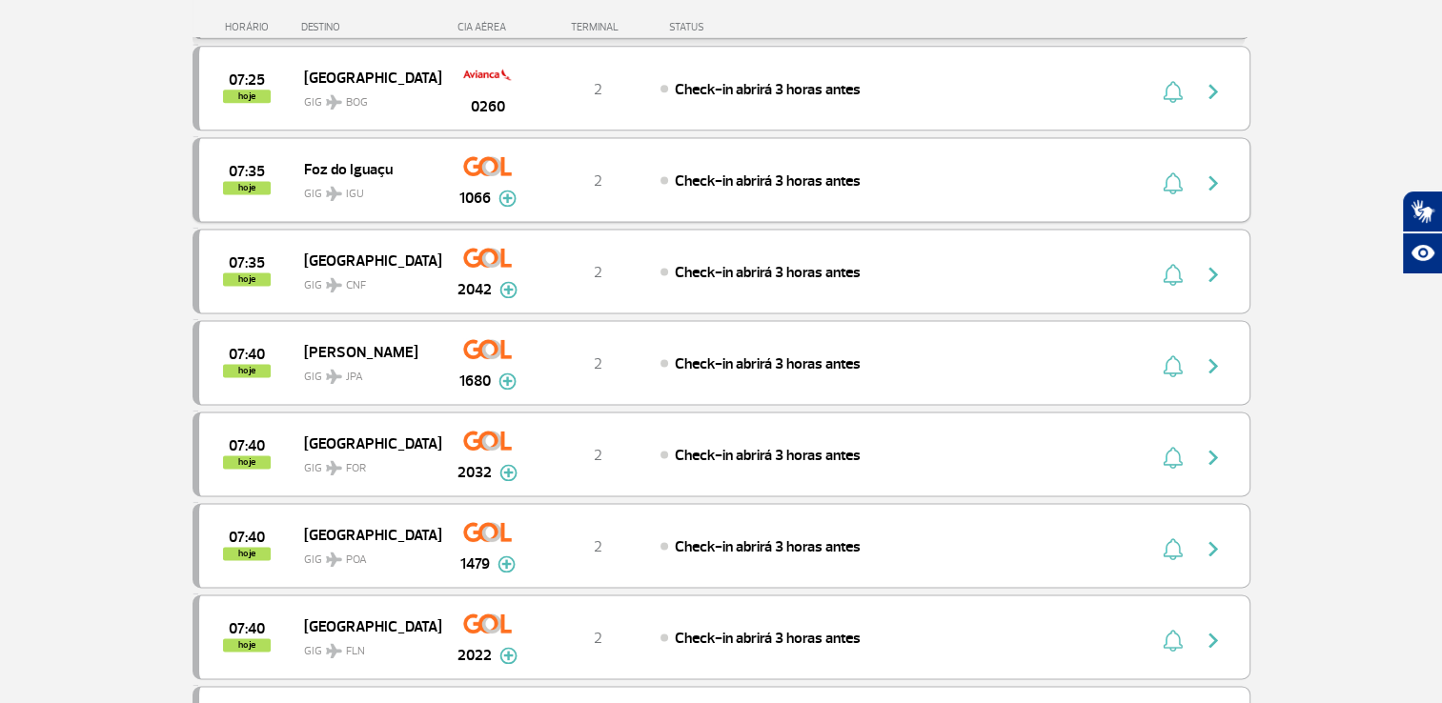
scroll to position [2625, 0]
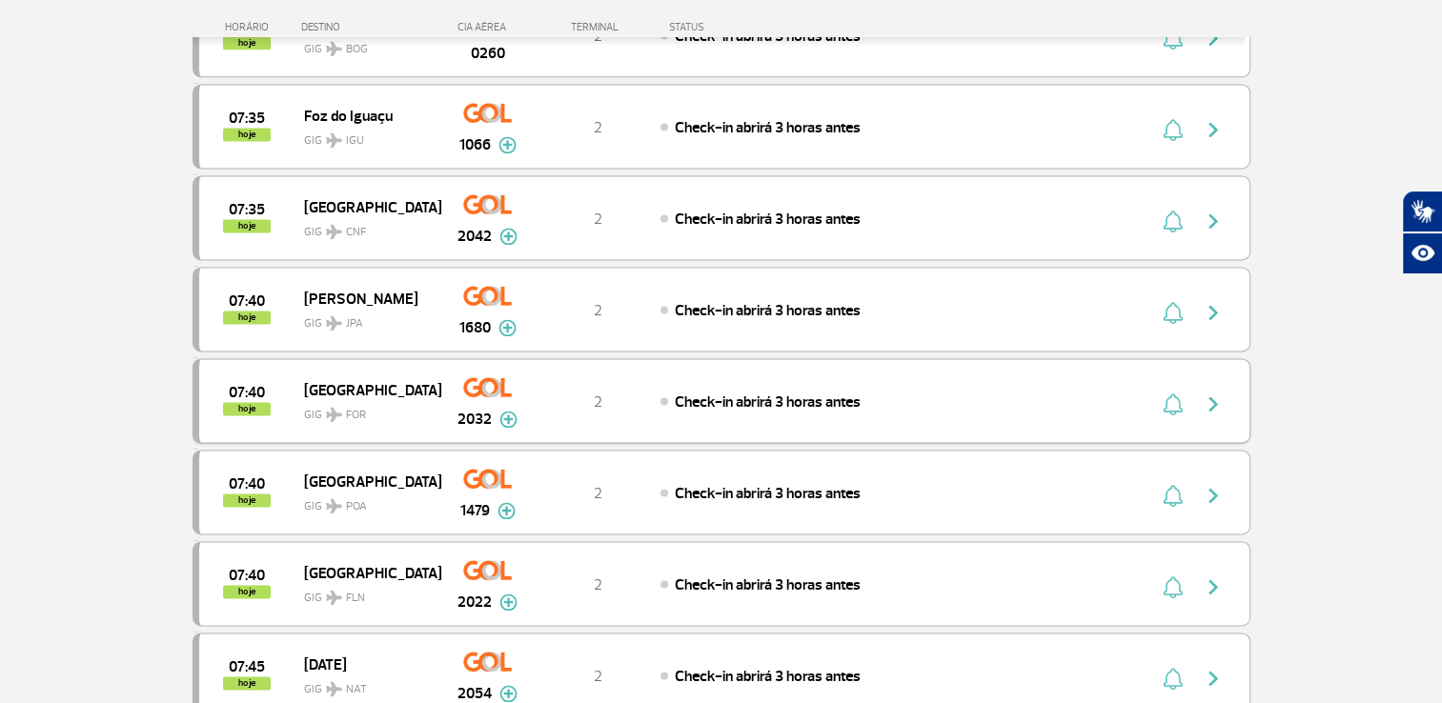
click at [1214, 393] on img "button" at bounding box center [1213, 404] width 23 height 23
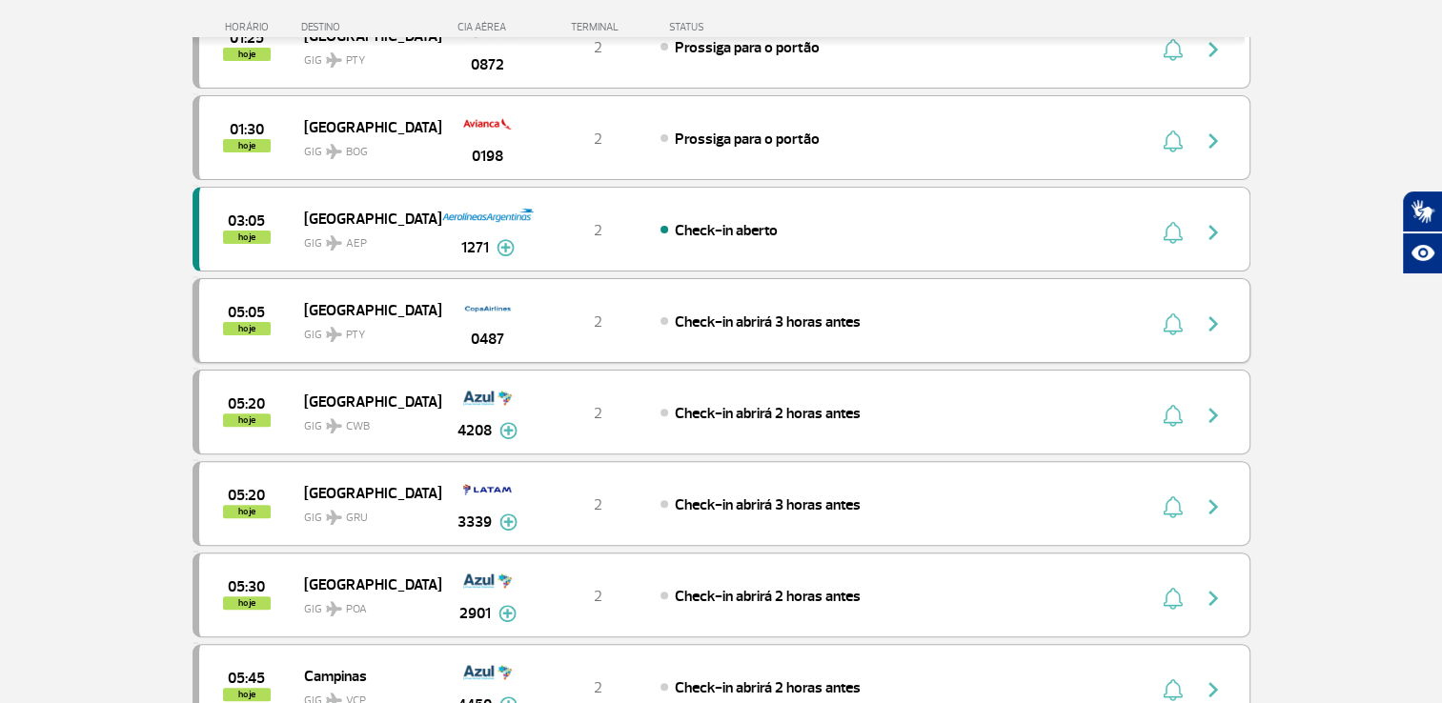
scroll to position [477, 0]
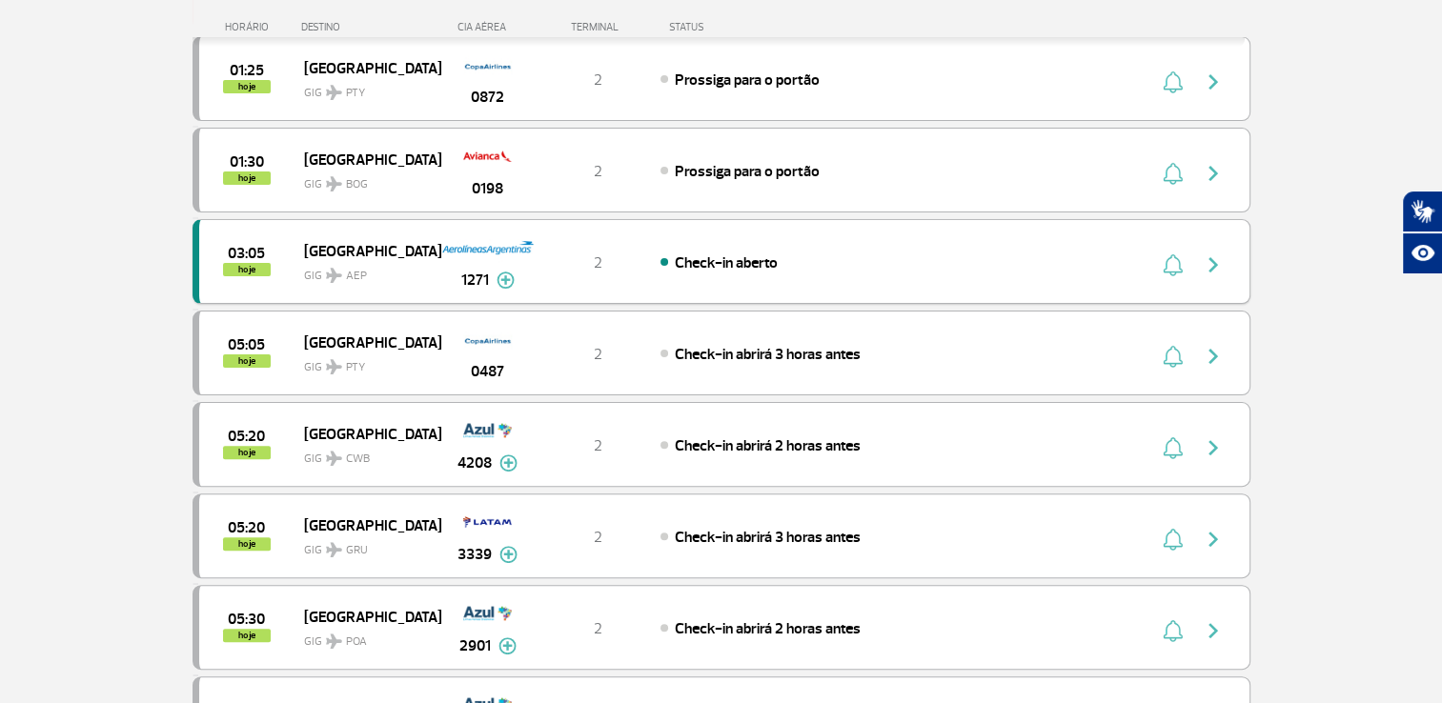
click at [1212, 260] on img "button" at bounding box center [1213, 265] width 23 height 23
click at [1214, 258] on img "button" at bounding box center [1213, 265] width 23 height 23
click at [927, 252] on div "Check-in aberto" at bounding box center [871, 262] width 420 height 21
click at [702, 256] on span "Check-in aberto" at bounding box center [726, 263] width 103 height 19
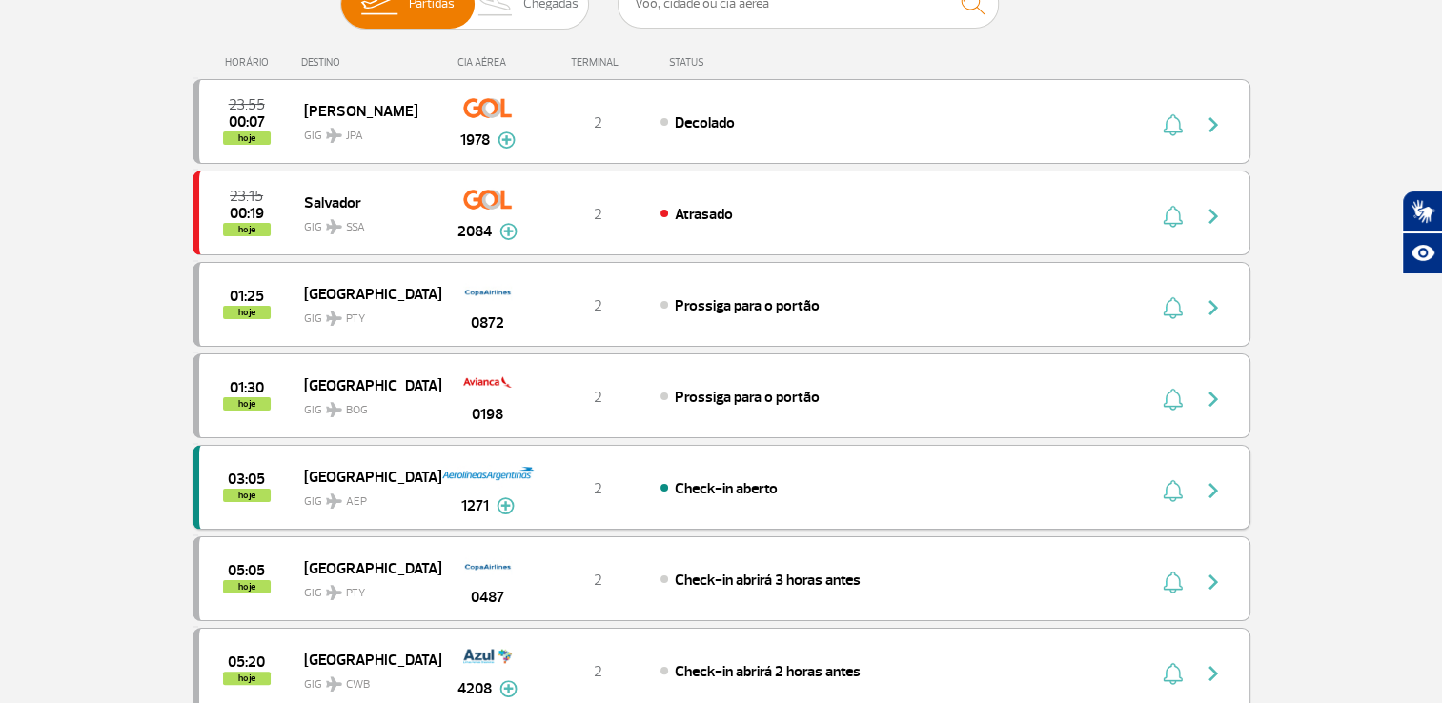
scroll to position [191, 0]
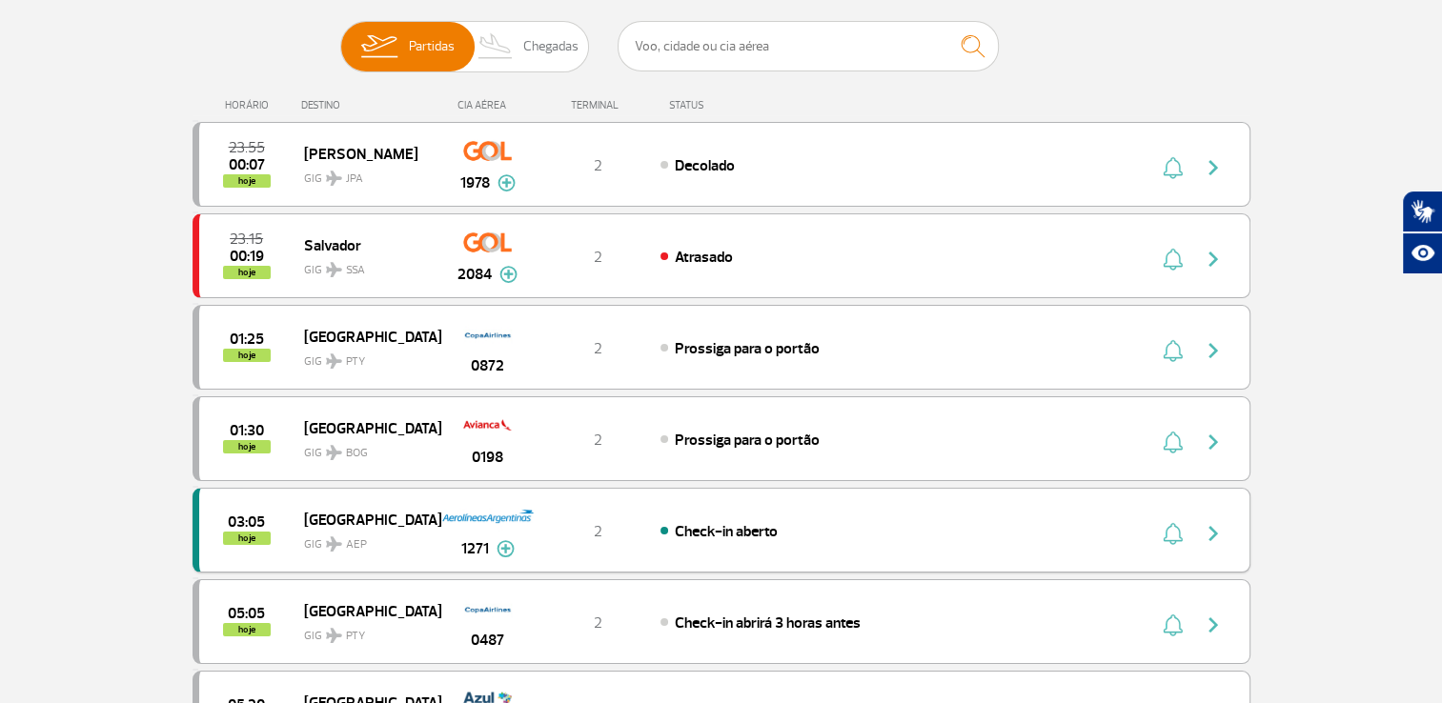
click at [1213, 535] on img "button" at bounding box center [1213, 533] width 23 height 23
click at [1217, 437] on img "button" at bounding box center [1213, 442] width 23 height 23
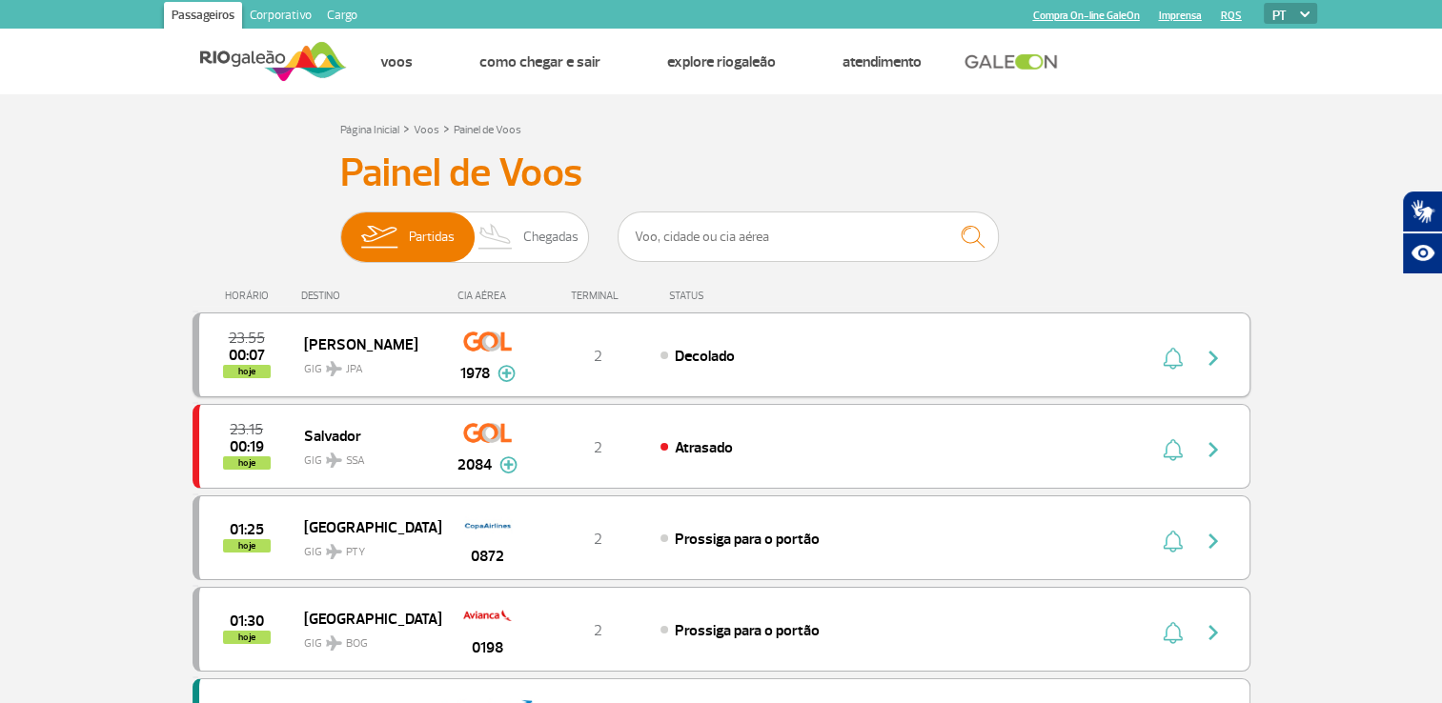
click at [1214, 362] on img "button" at bounding box center [1213, 358] width 23 height 23
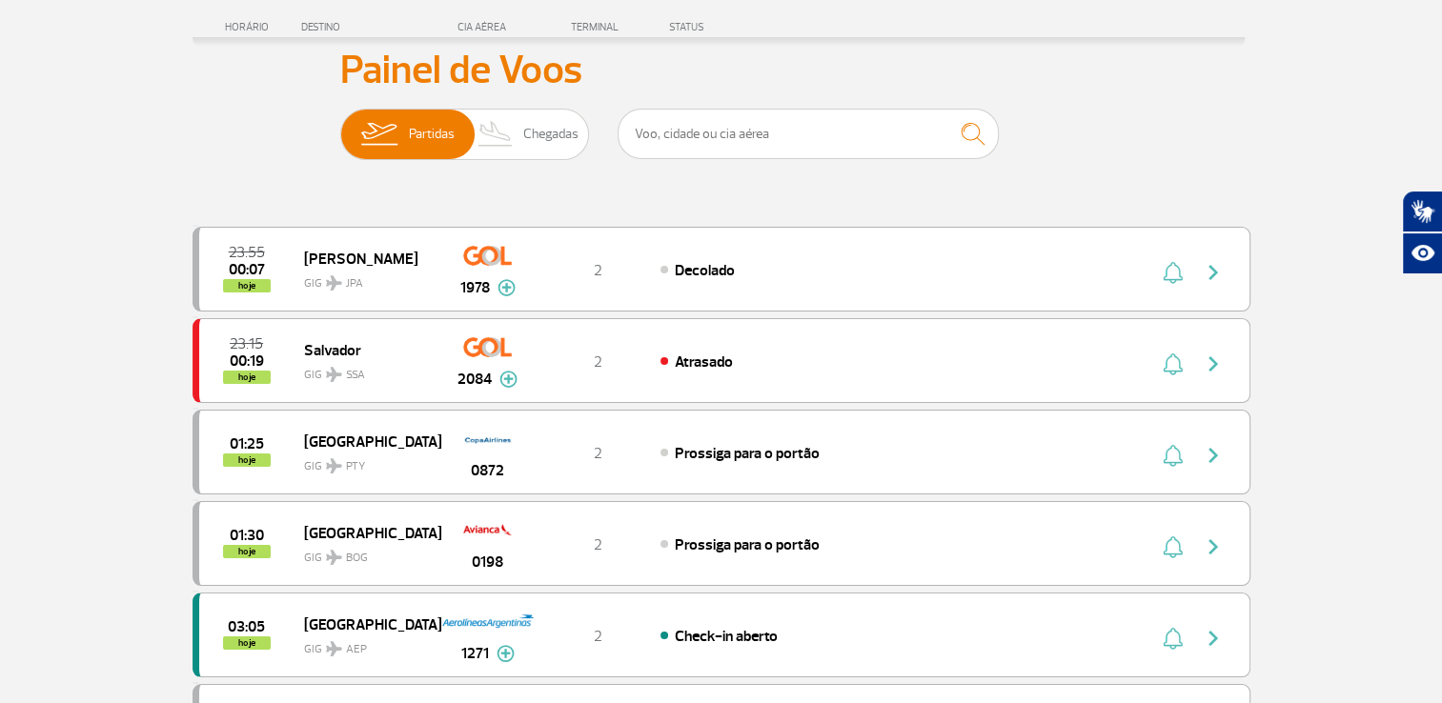
scroll to position [95, 0]
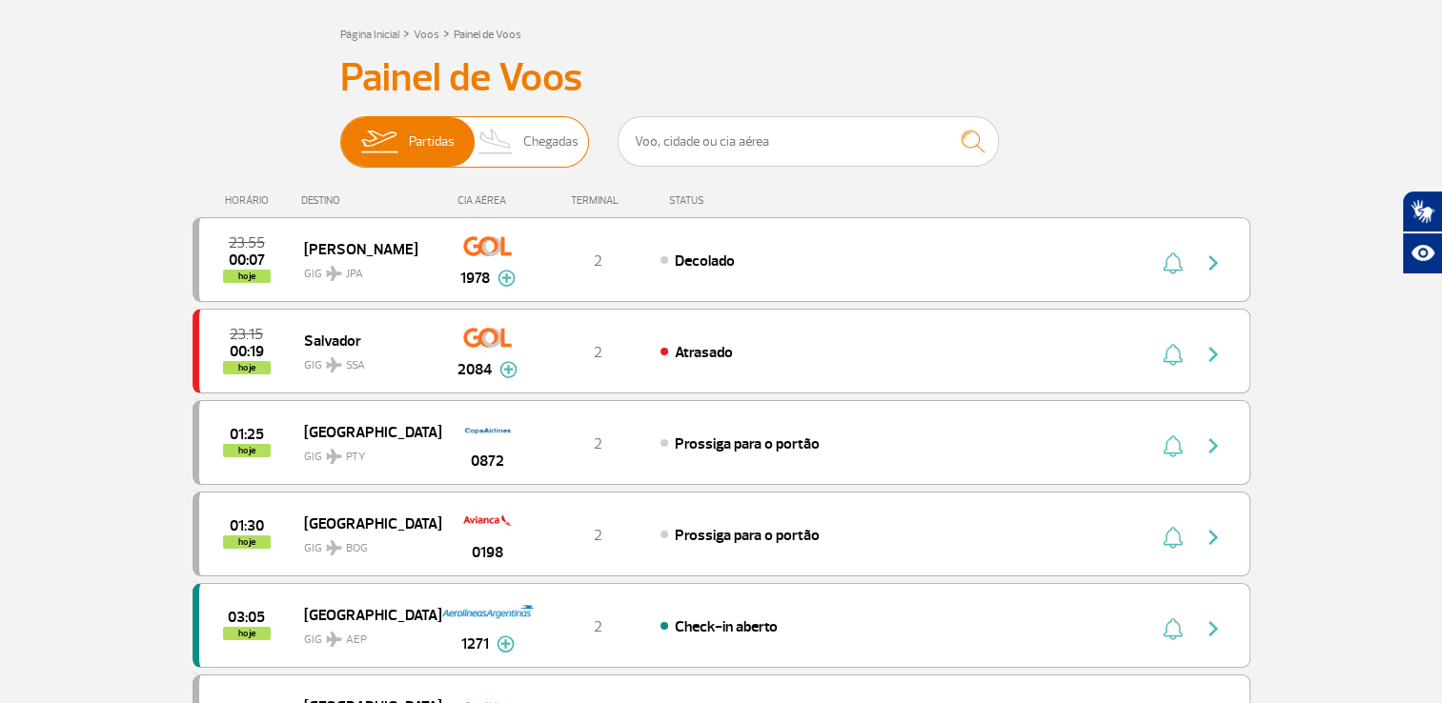
click at [543, 152] on span "Chegadas" at bounding box center [550, 142] width 55 height 50
click at [340, 132] on input "Partidas Chegadas" at bounding box center [340, 132] width 0 height 0
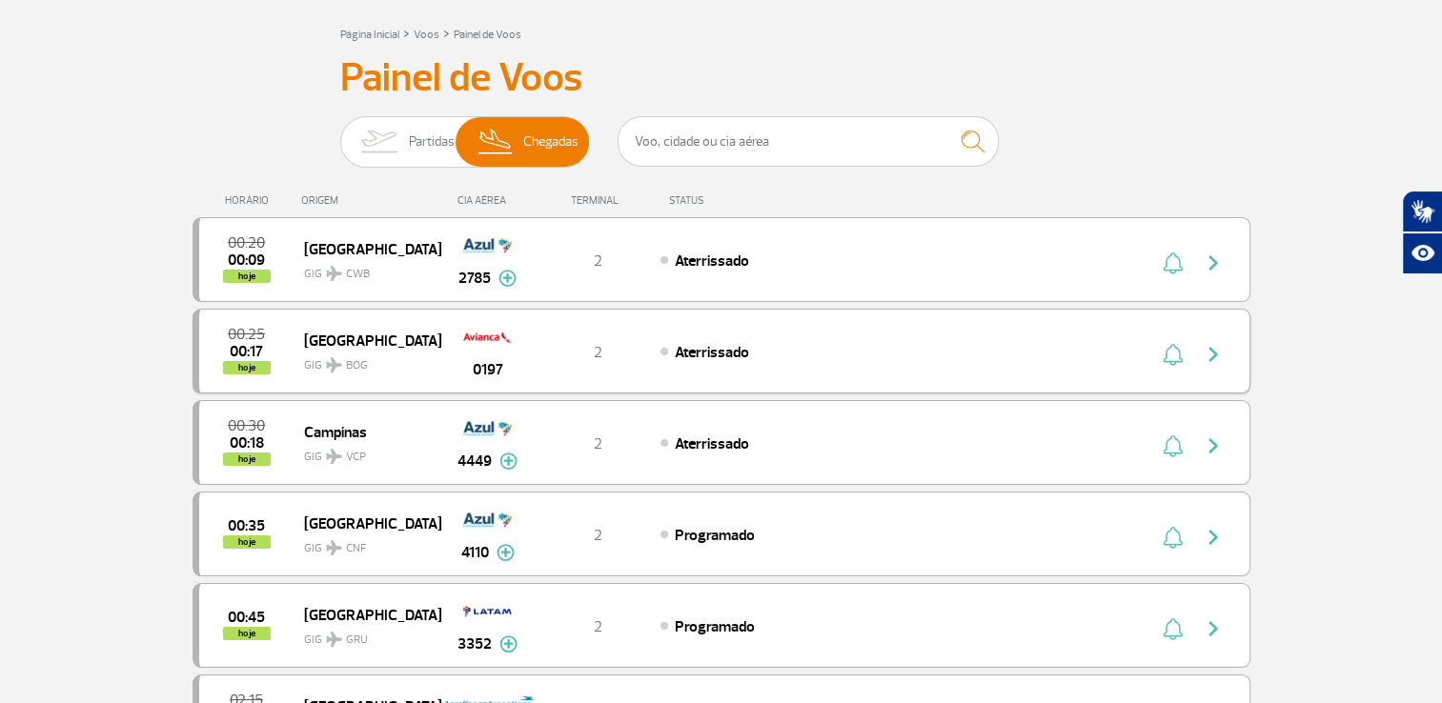
click at [1218, 348] on img "button" at bounding box center [1213, 354] width 23 height 23
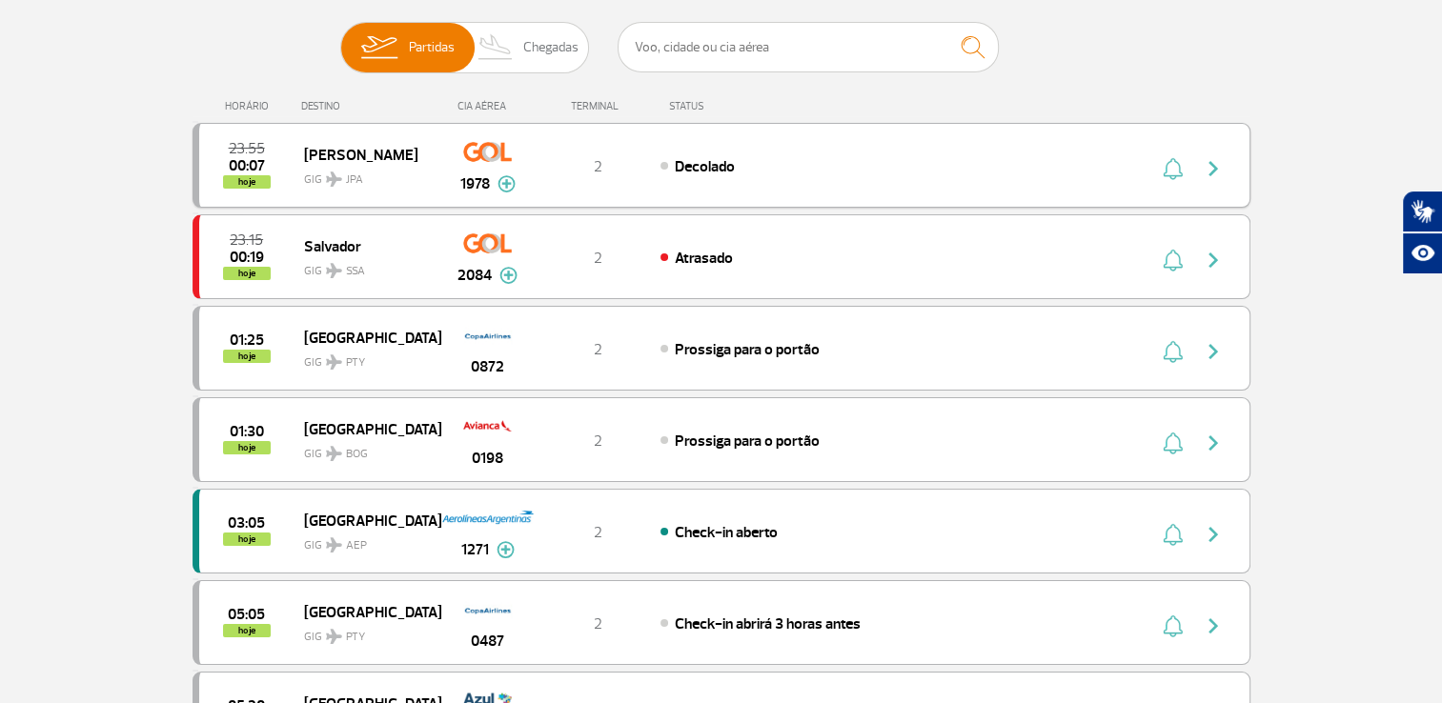
scroll to position [191, 0]
click at [529, 55] on span "Chegadas" at bounding box center [550, 47] width 55 height 50
click at [340, 37] on input "Partidas Chegadas" at bounding box center [340, 37] width 0 height 0
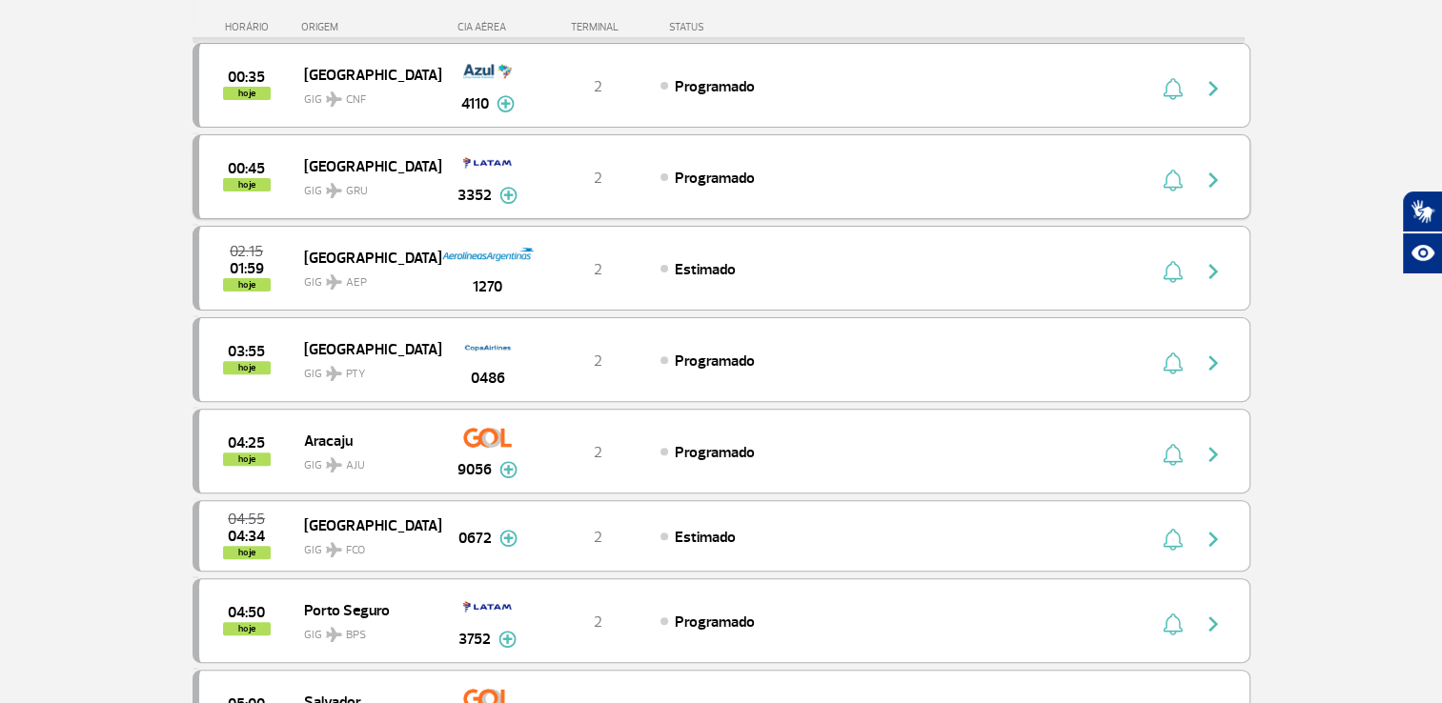
scroll to position [572, 0]
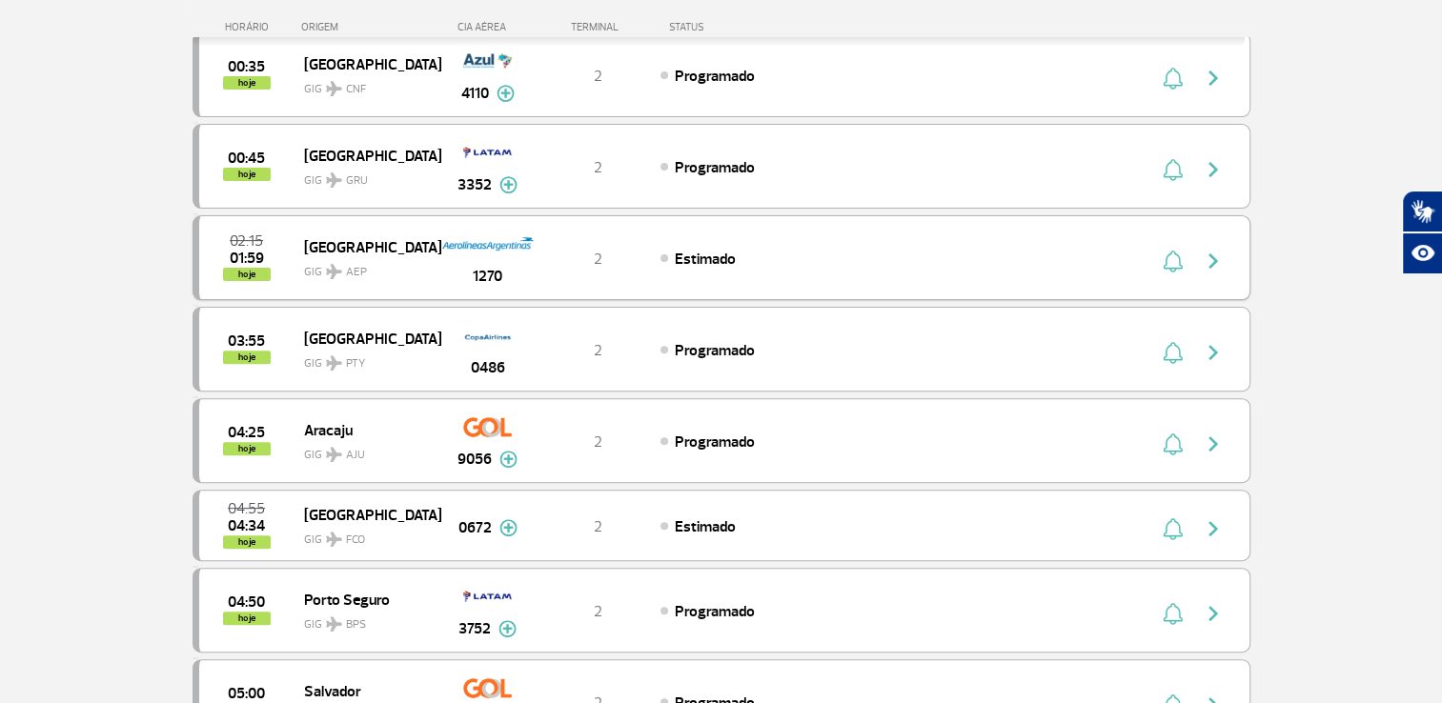
click at [1216, 255] on img "button" at bounding box center [1213, 261] width 23 height 23
click at [1218, 258] on img "button" at bounding box center [1213, 261] width 23 height 23
click at [1216, 437] on img "button" at bounding box center [1213, 444] width 23 height 23
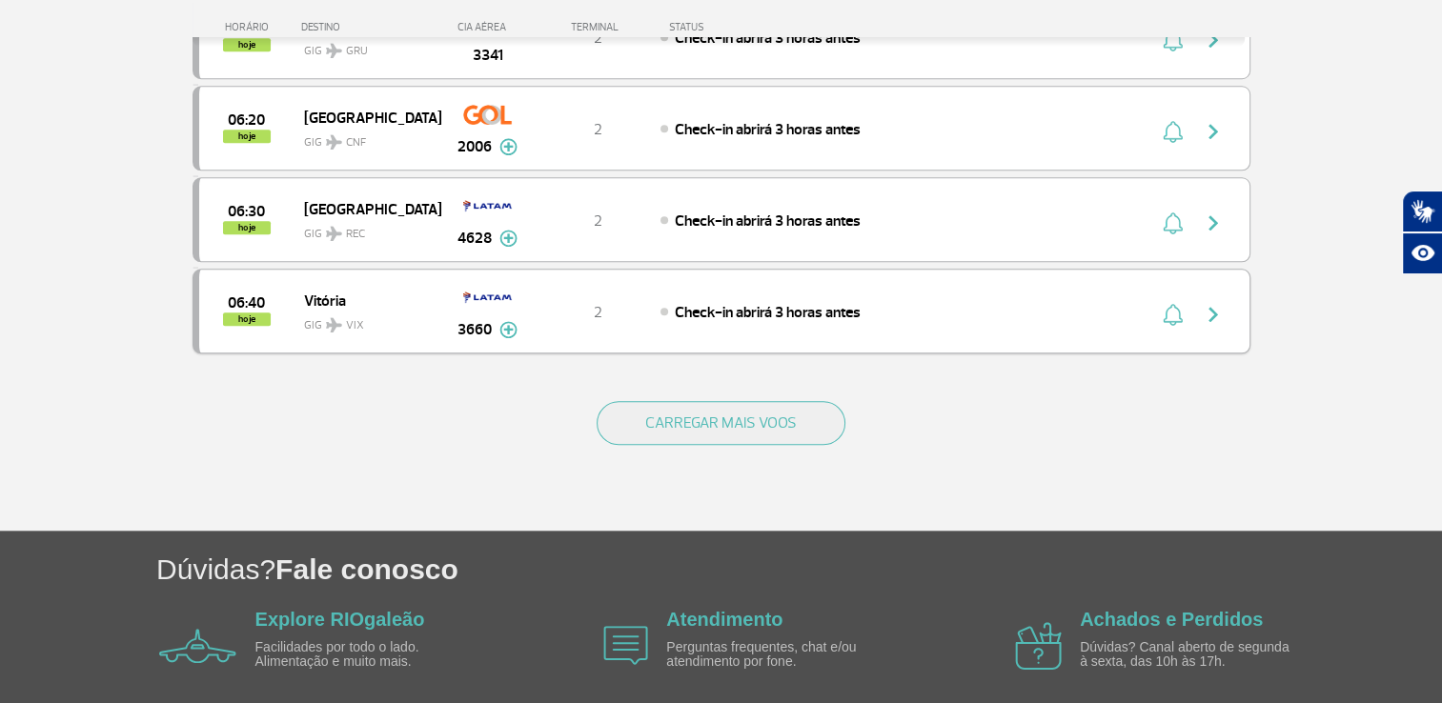
scroll to position [1767, 0]
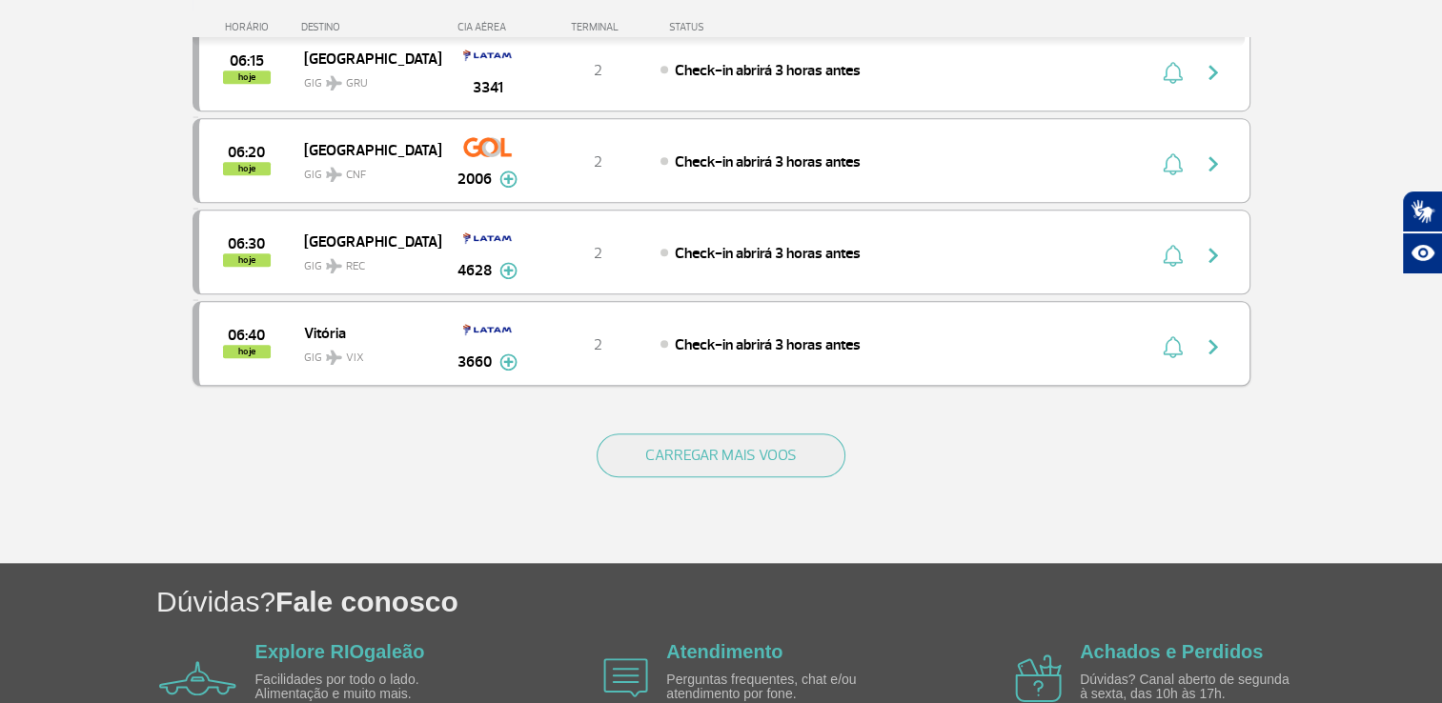
click at [1217, 336] on img "button" at bounding box center [1213, 347] width 23 height 23
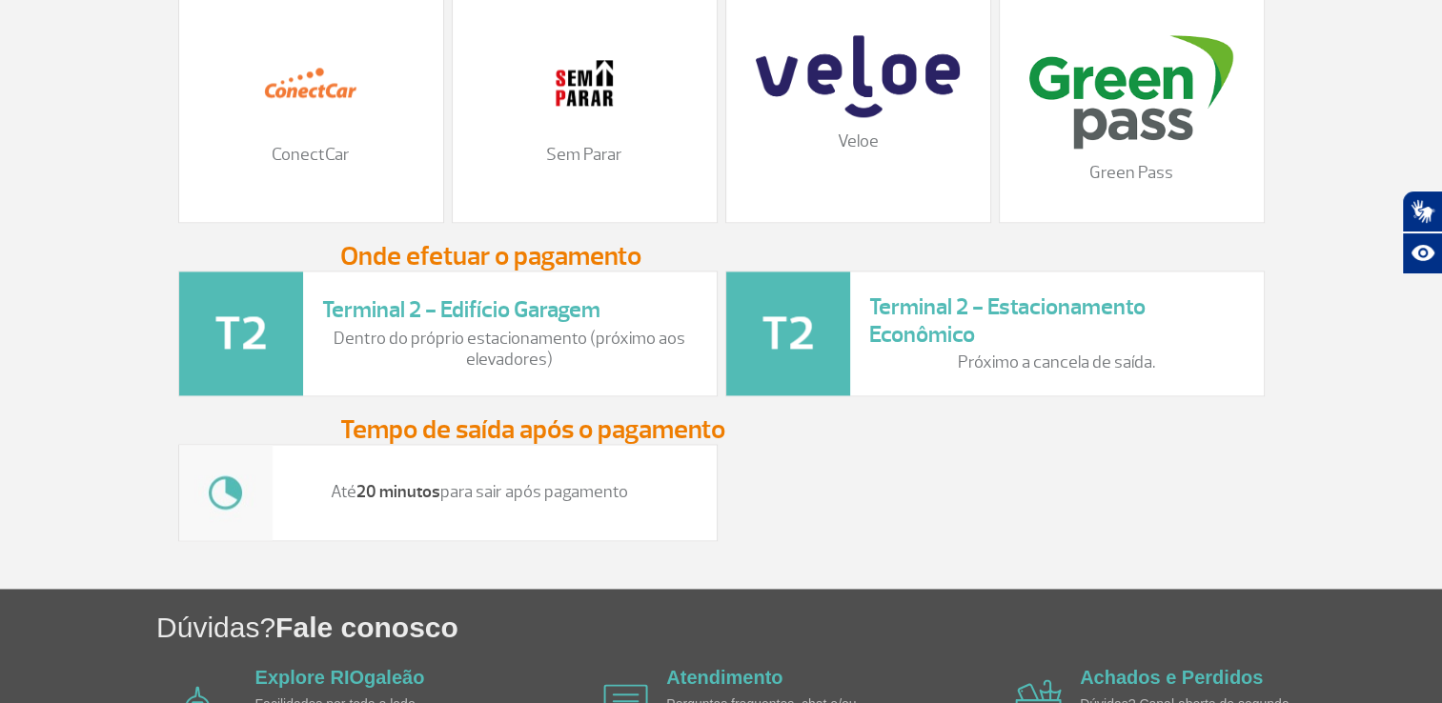
scroll to position [2574, 0]
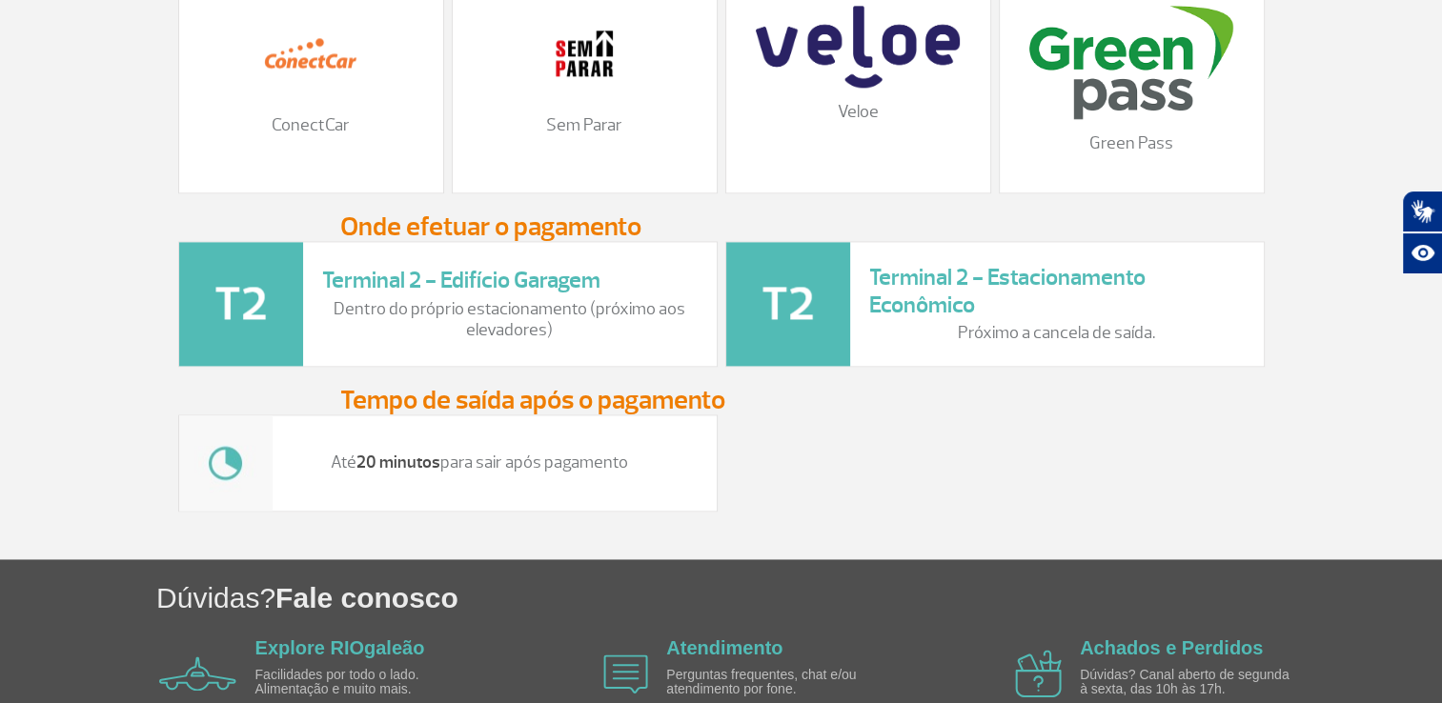
drag, startPoint x: 333, startPoint y: 473, endPoint x: 641, endPoint y: 471, distance: 307.9
click at [641, 471] on p "Até 20 minutos para sair após pagamento" at bounding box center [480, 463] width 376 height 21
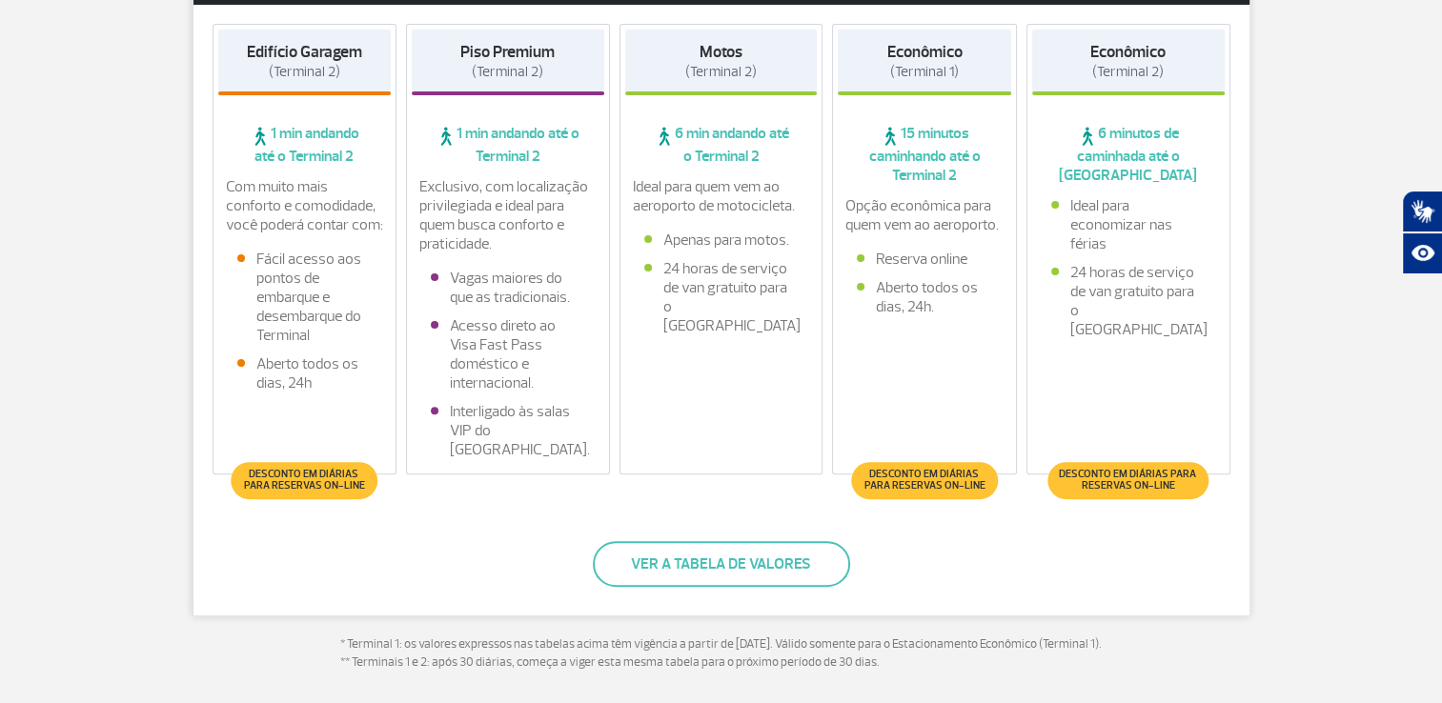
scroll to position [477, 0]
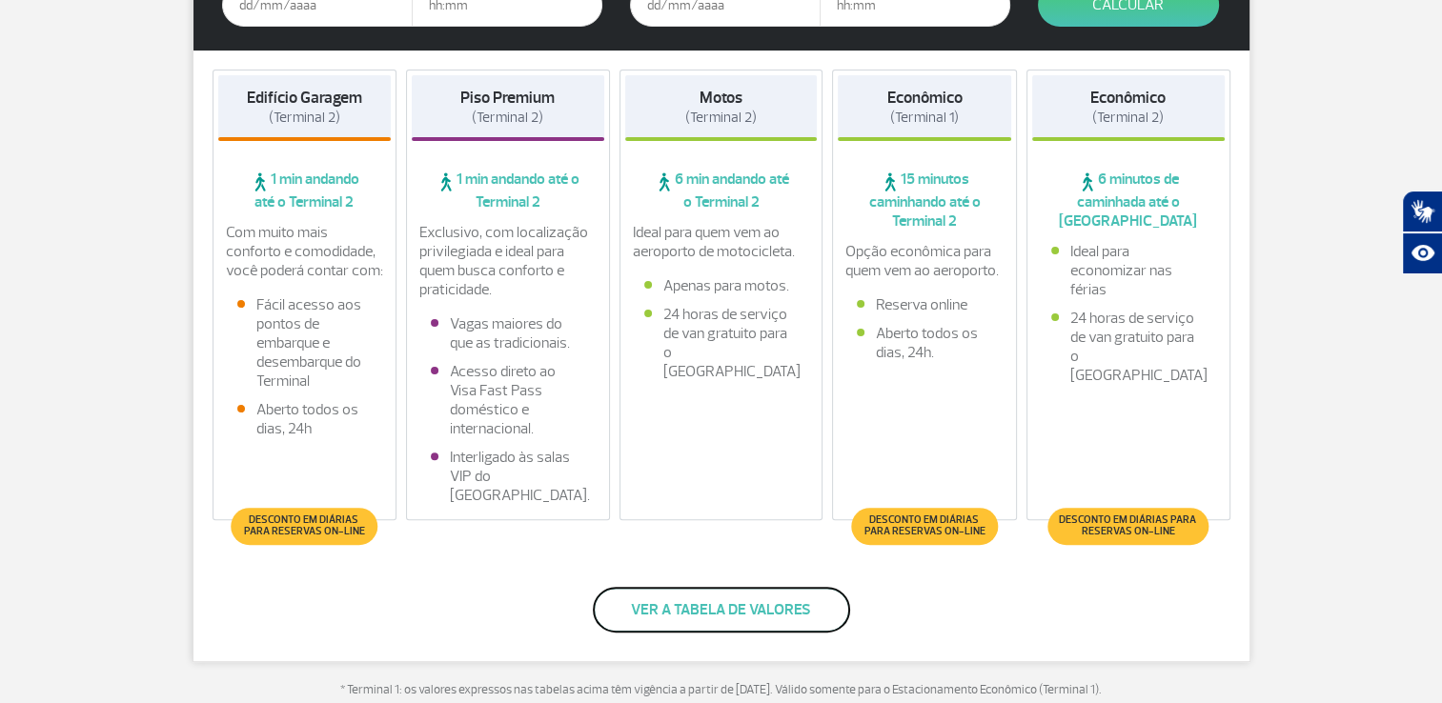
click at [709, 616] on button "Ver a tabela de valores" at bounding box center [721, 610] width 257 height 46
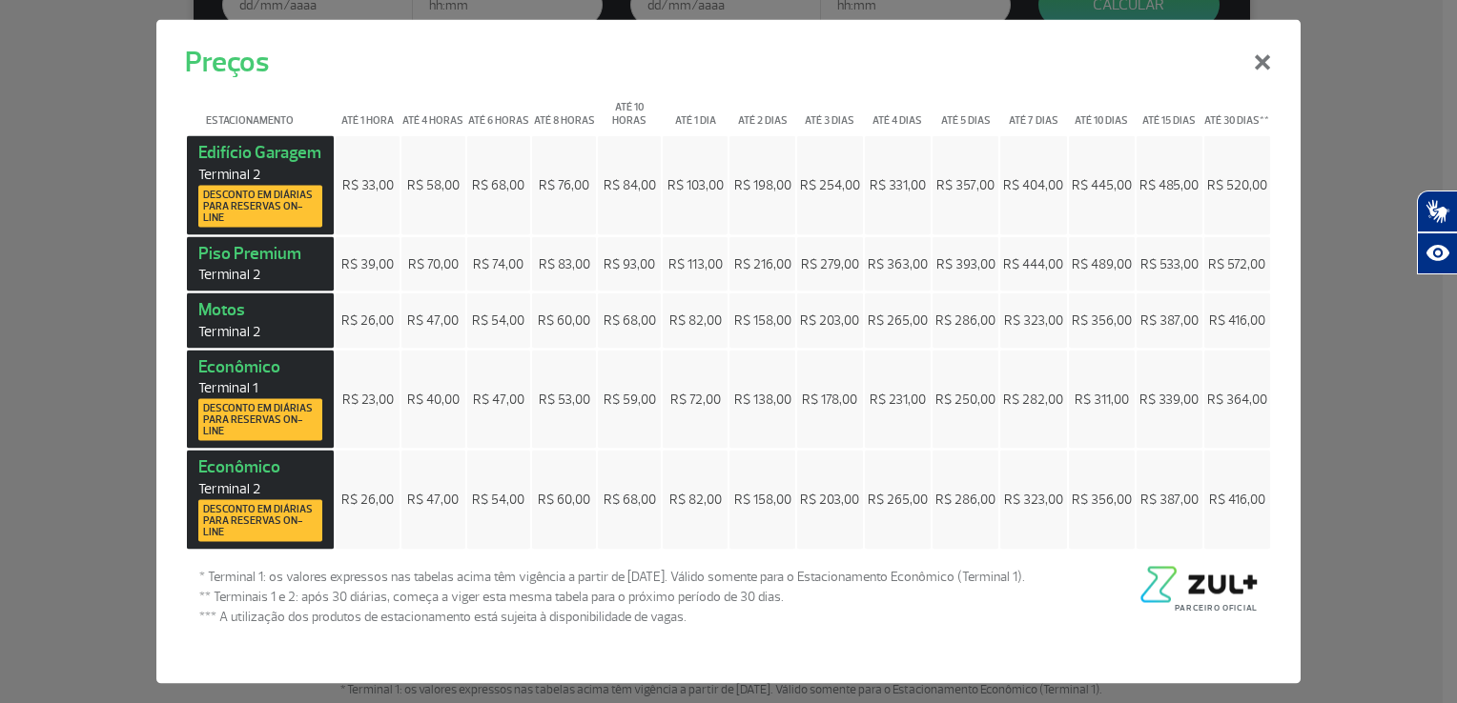
click at [1196, 572] on img at bounding box center [1196, 584] width 122 height 36
click at [1271, 79] on button "×" at bounding box center [1262, 60] width 50 height 69
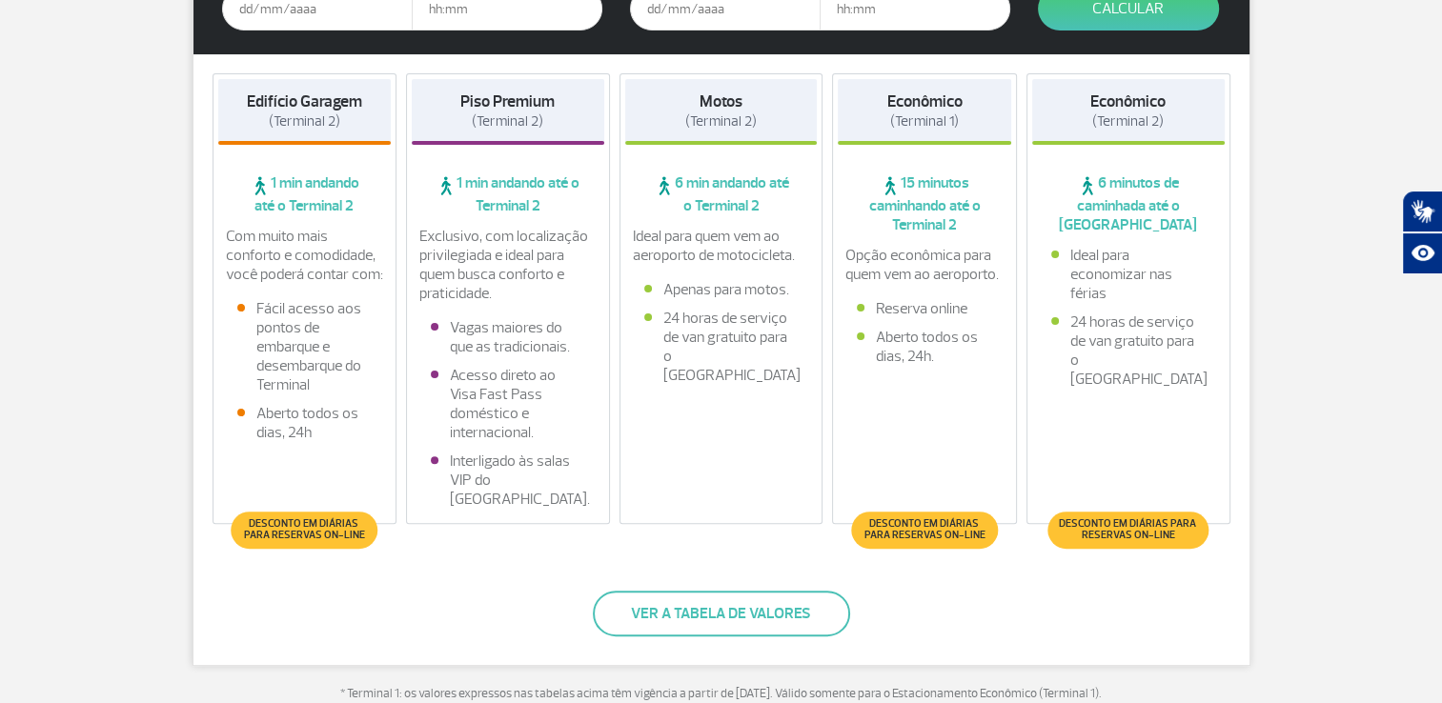
scroll to position [572, 0]
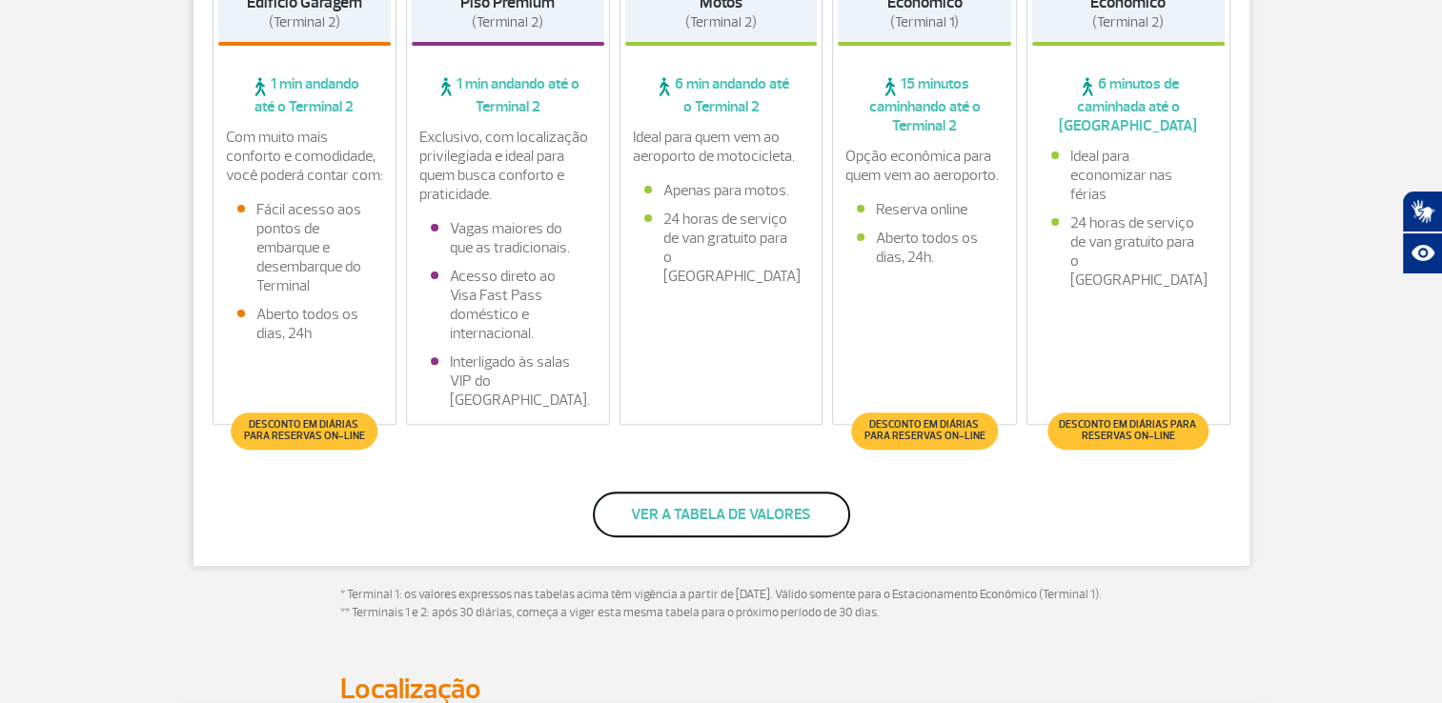
click at [692, 496] on button "Ver a tabela de valores" at bounding box center [721, 515] width 257 height 46
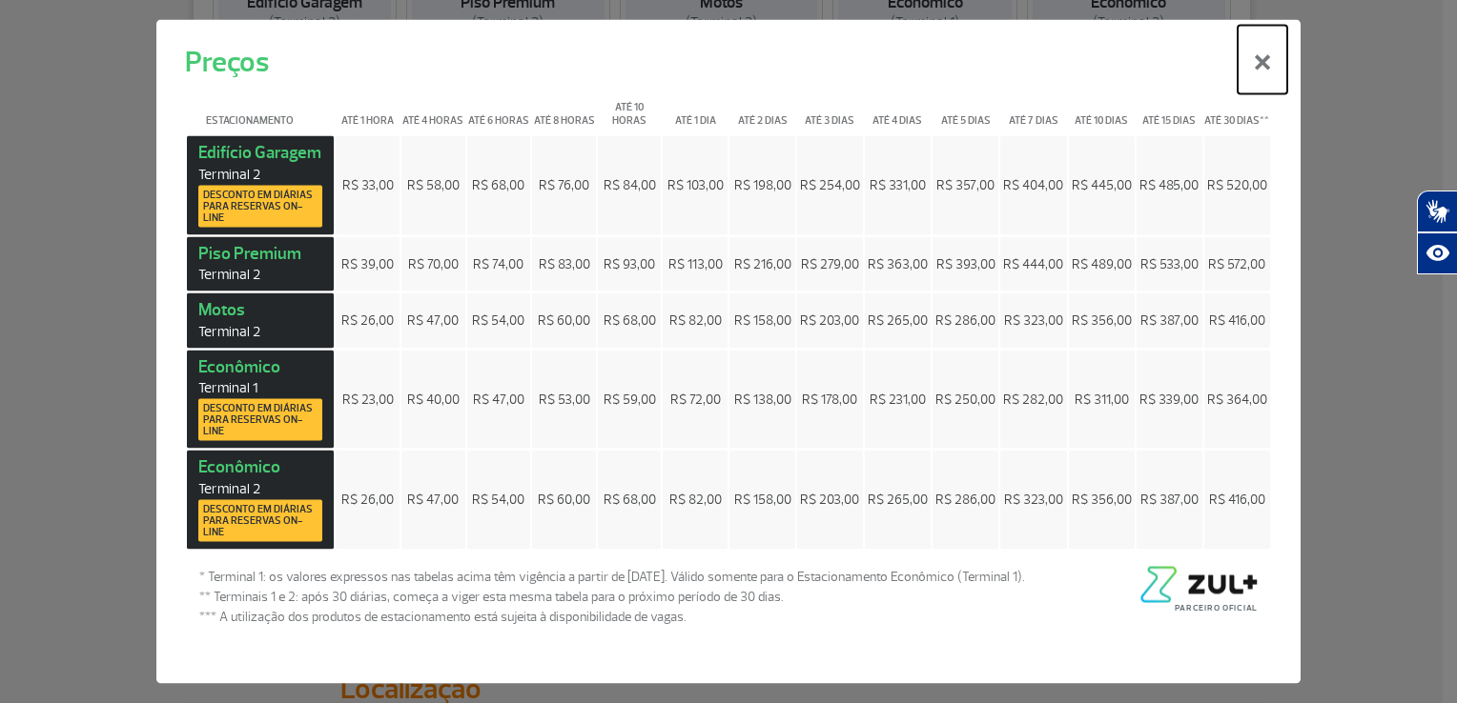
click at [1266, 78] on button "×" at bounding box center [1262, 60] width 50 height 69
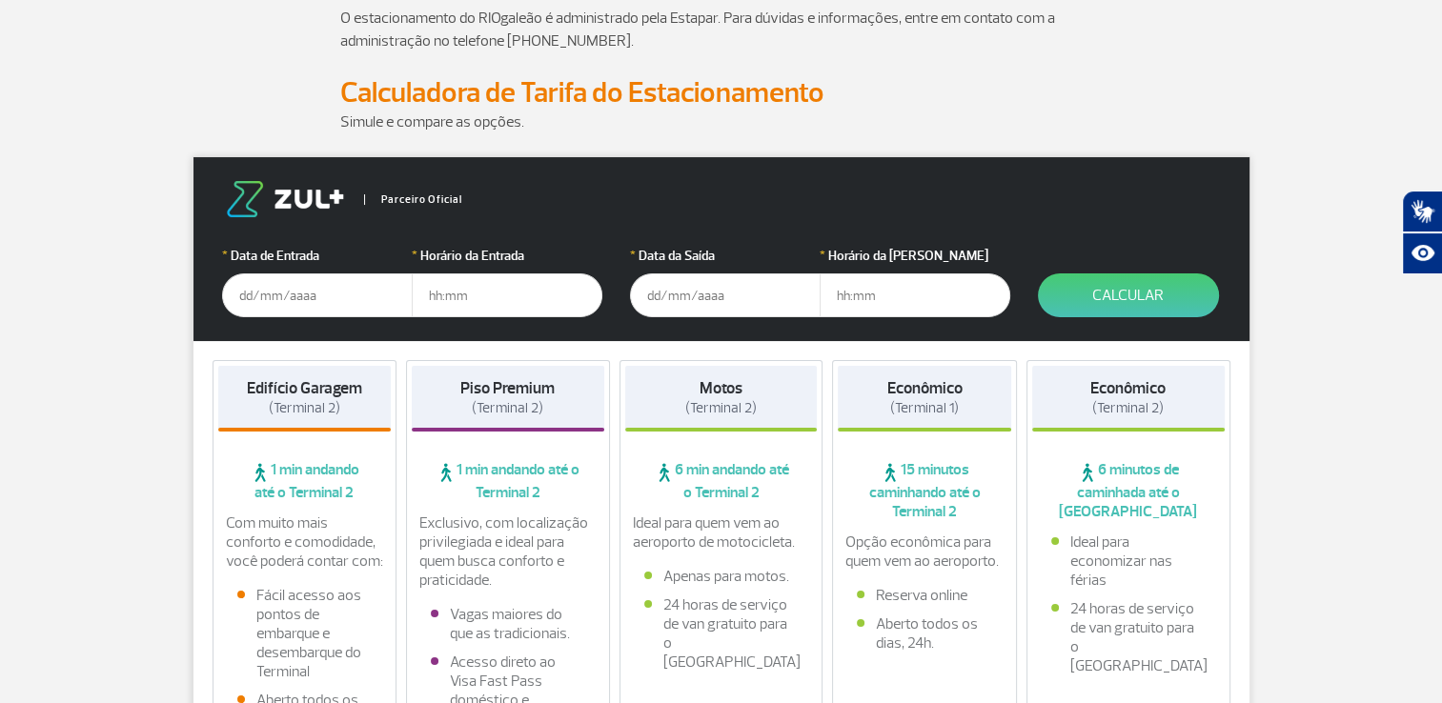
scroll to position [286, 0]
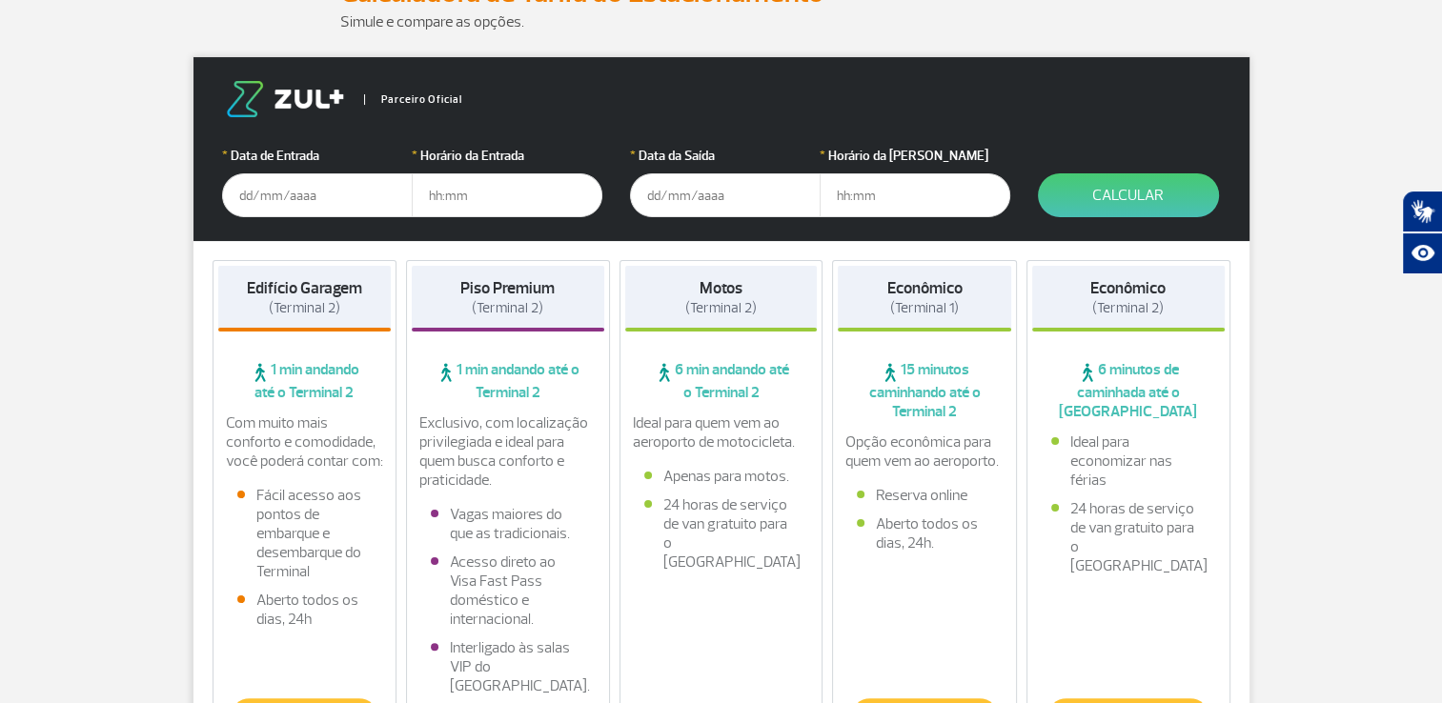
click at [307, 203] on input "text" at bounding box center [317, 195] width 191 height 44
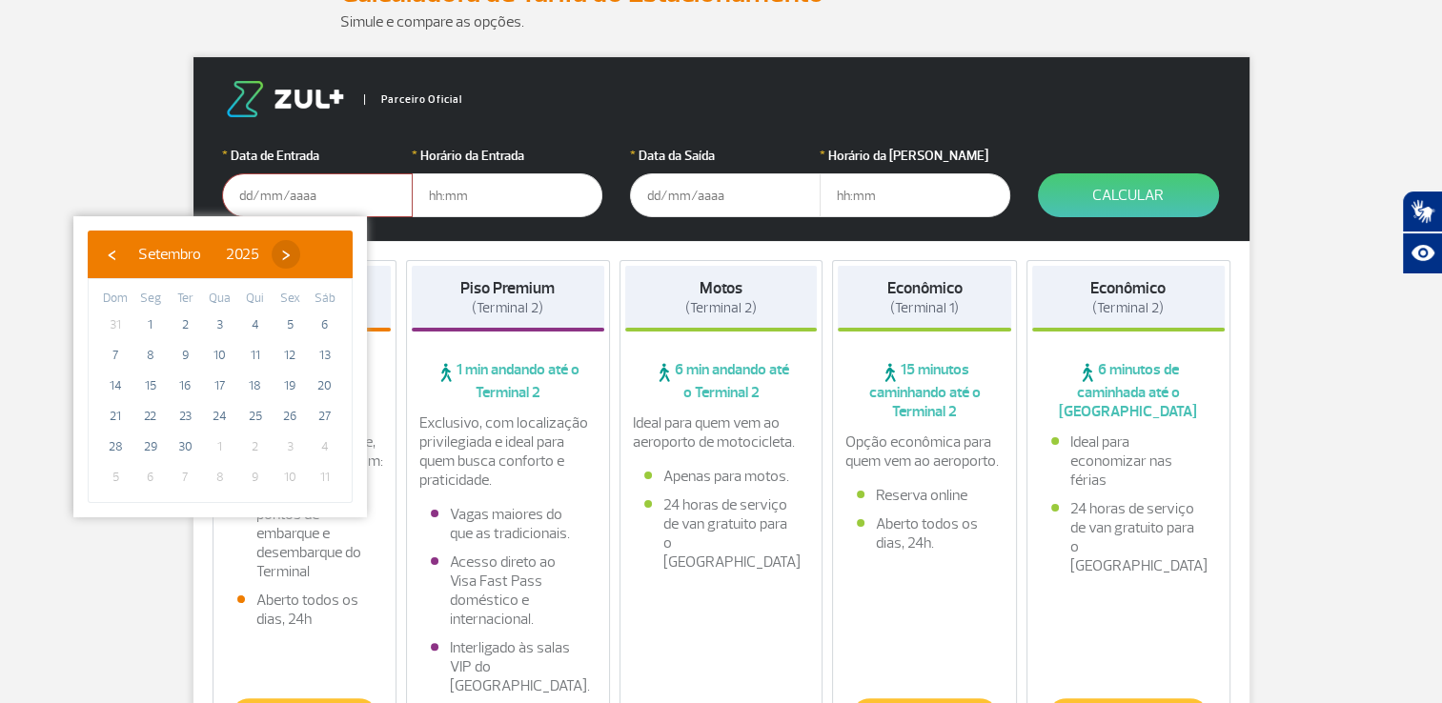
click at [300, 255] on span "›" at bounding box center [286, 254] width 29 height 29
click at [187, 321] on span "30" at bounding box center [185, 325] width 31 height 31
click at [112, 260] on span "‹" at bounding box center [111, 254] width 29 height 29
click at [180, 440] on span "30" at bounding box center [185, 447] width 31 height 31
type input "30/09/2025"
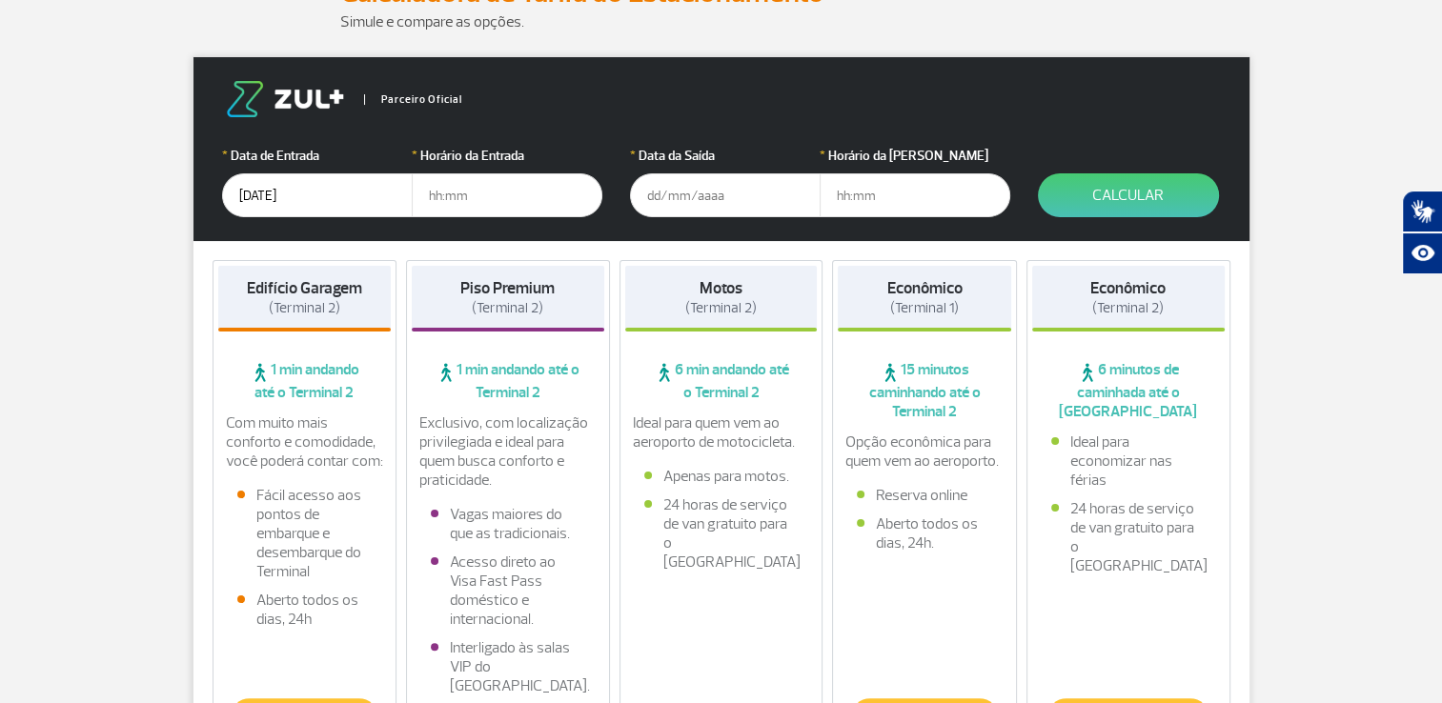
click at [446, 203] on input "text" at bounding box center [507, 195] width 191 height 44
type input "21:00"
click at [675, 192] on input "text" at bounding box center [725, 195] width 191 height 44
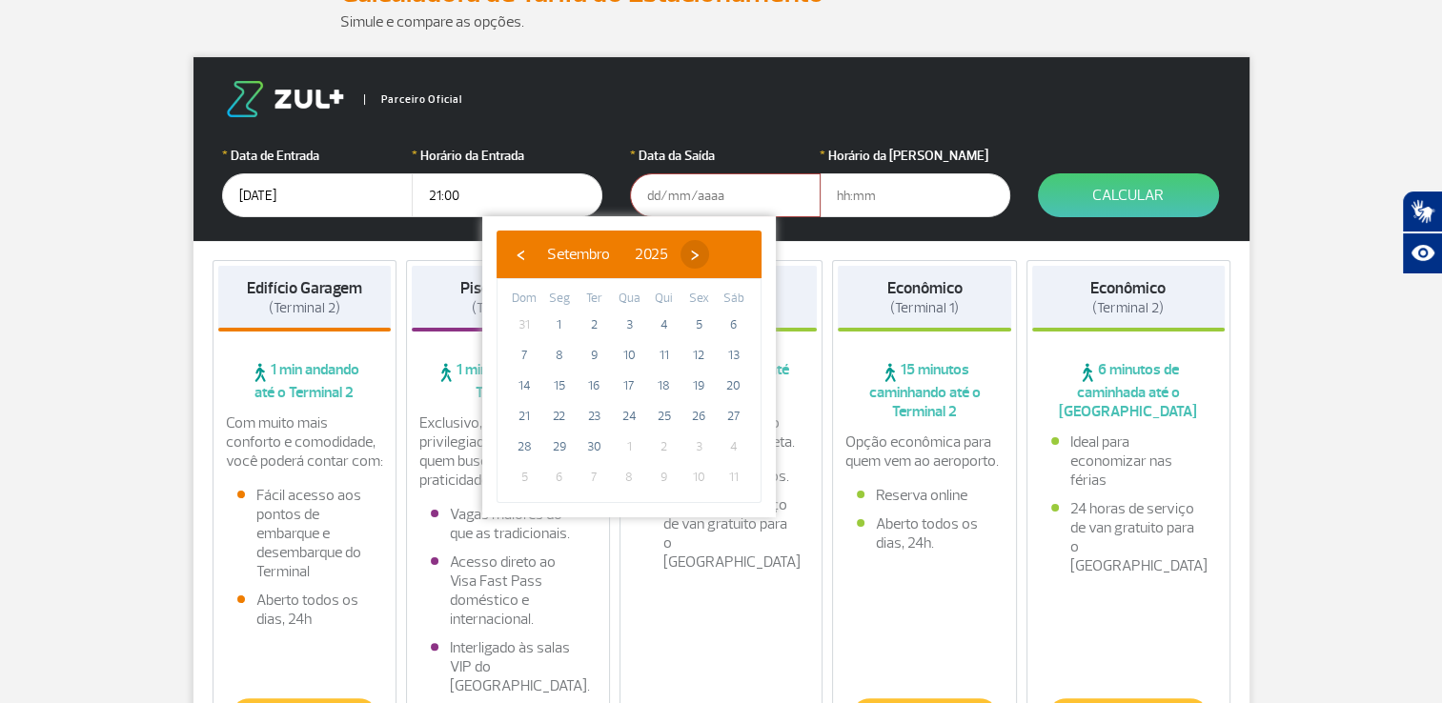
drag, startPoint x: 698, startPoint y: 322, endPoint x: 742, endPoint y: 265, distance: 72.1
click at [742, 268] on bs-calendar-layout "‹ ​ Setembro ​ 2025 ​ › Dom Seg Ter Qua Qui Sex Sáb 31 1 2 3 4 5 6 7 8 9 10 11 …" at bounding box center [629, 367] width 265 height 273
click at [709, 262] on span "›" at bounding box center [695, 254] width 29 height 29
click at [526, 350] on span "5" at bounding box center [524, 355] width 31 height 31
type input "05/10/2025"
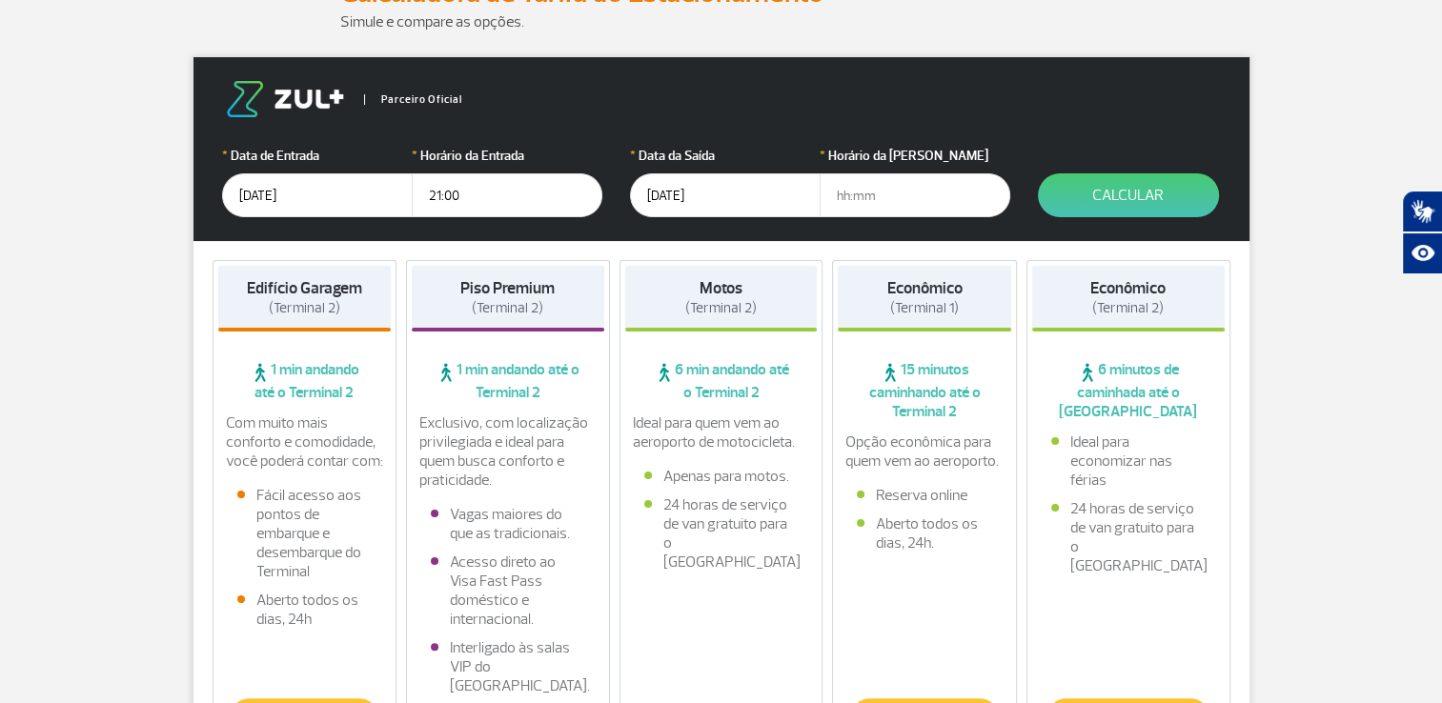
click at [875, 202] on input "text" at bounding box center [915, 195] width 191 height 44
type input "05:00"
click at [1143, 193] on button "Calcular" at bounding box center [1128, 195] width 181 height 44
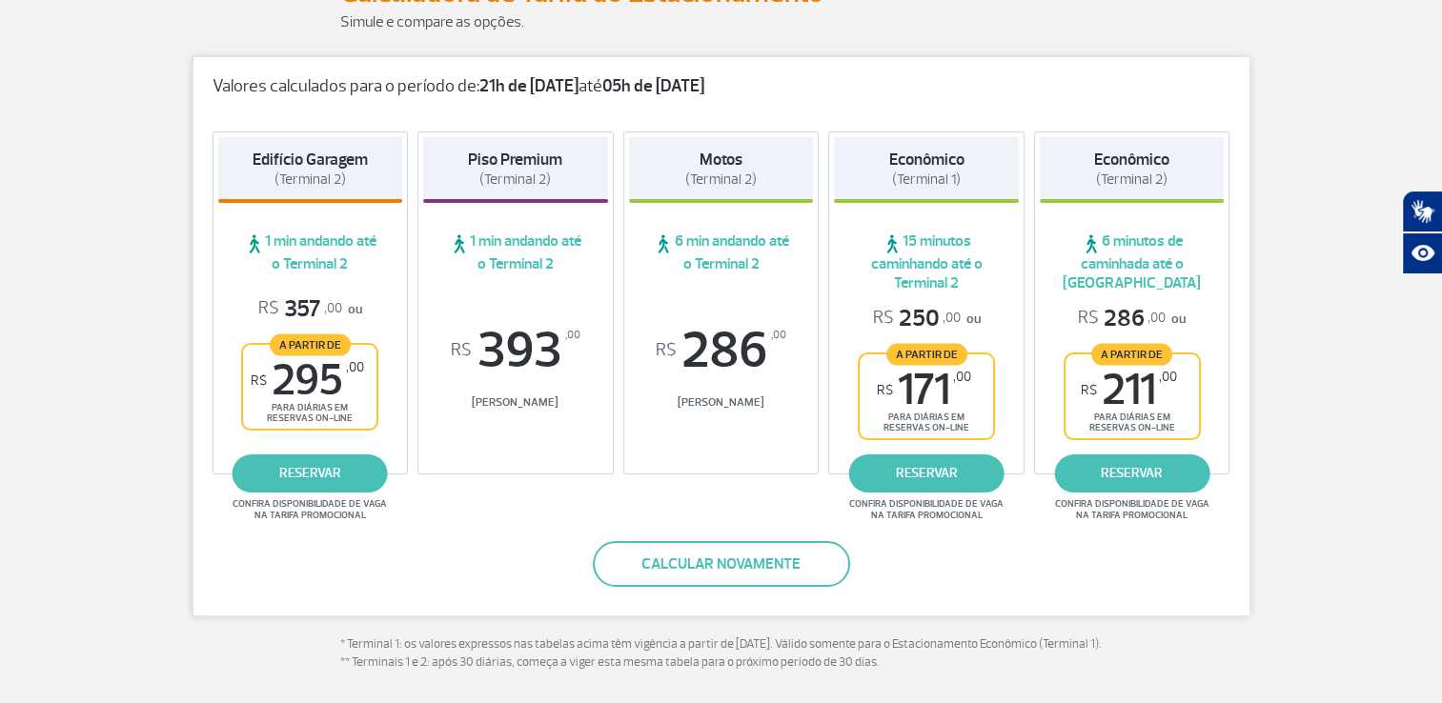
scroll to position [95, 0]
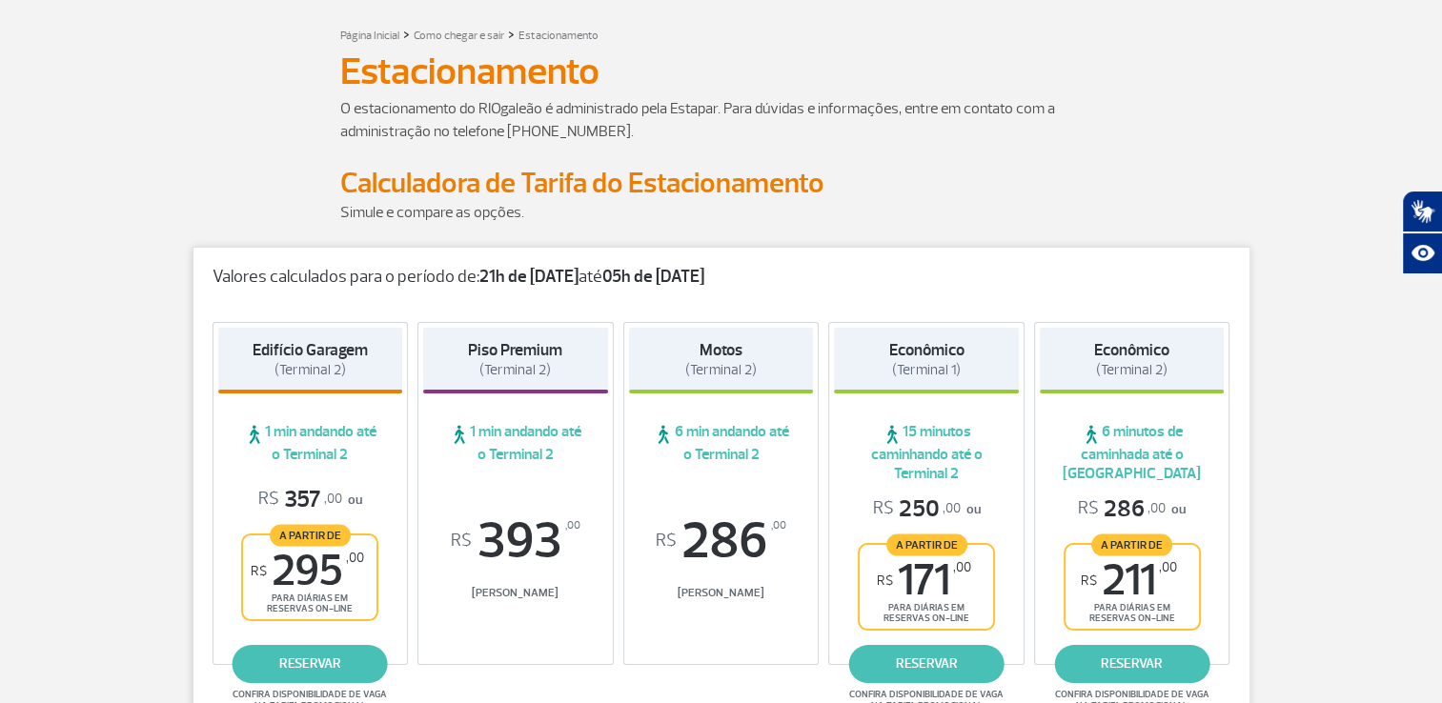
drag, startPoint x: 1089, startPoint y: 345, endPoint x: 1172, endPoint y: 366, distance: 85.5
click at [1172, 366] on div "Econômico (Terminal 2)" at bounding box center [1132, 361] width 185 height 66
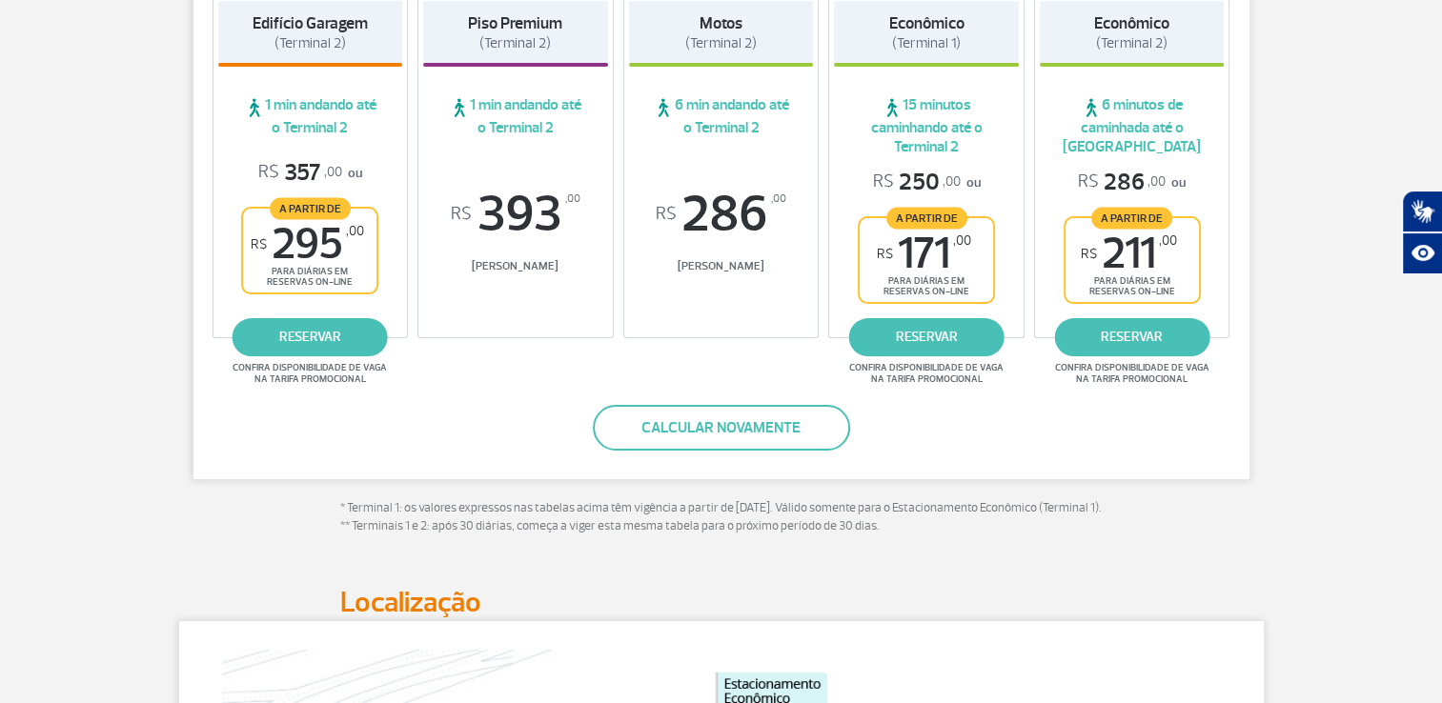
scroll to position [381, 0]
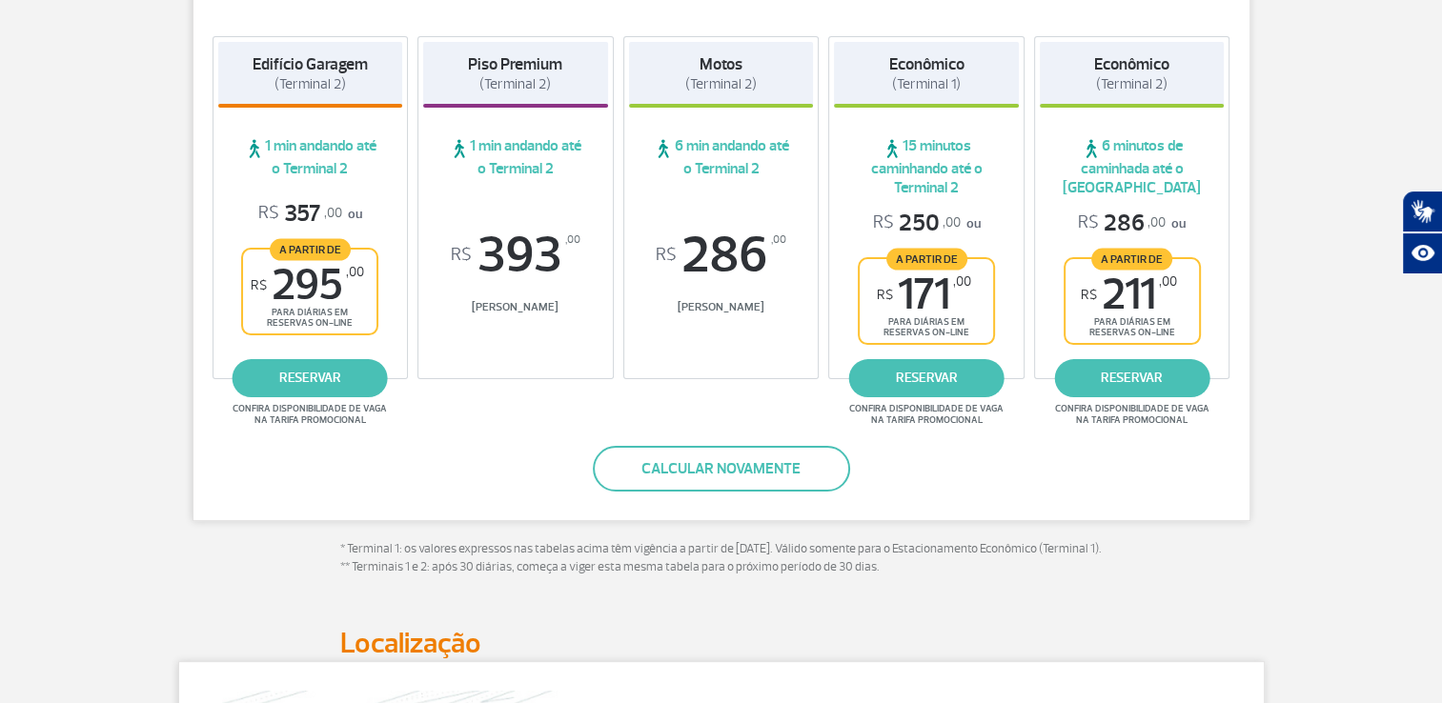
click at [1148, 77] on span "(Terminal 2)" at bounding box center [1131, 84] width 71 height 18
drag, startPoint x: 1102, startPoint y: 59, endPoint x: 1184, endPoint y: 95, distance: 89.6
click at [1184, 95] on div "Econômico (Terminal 2)" at bounding box center [1132, 75] width 185 height 66
drag, startPoint x: 1184, startPoint y: 95, endPoint x: 1261, endPoint y: 166, distance: 104.6
click at [1261, 166] on div "Valores calculados para o período de: 21h de 30/09/25 até 05h de 05/10/25 Edifí…" at bounding box center [721, 286] width 1087 height 650
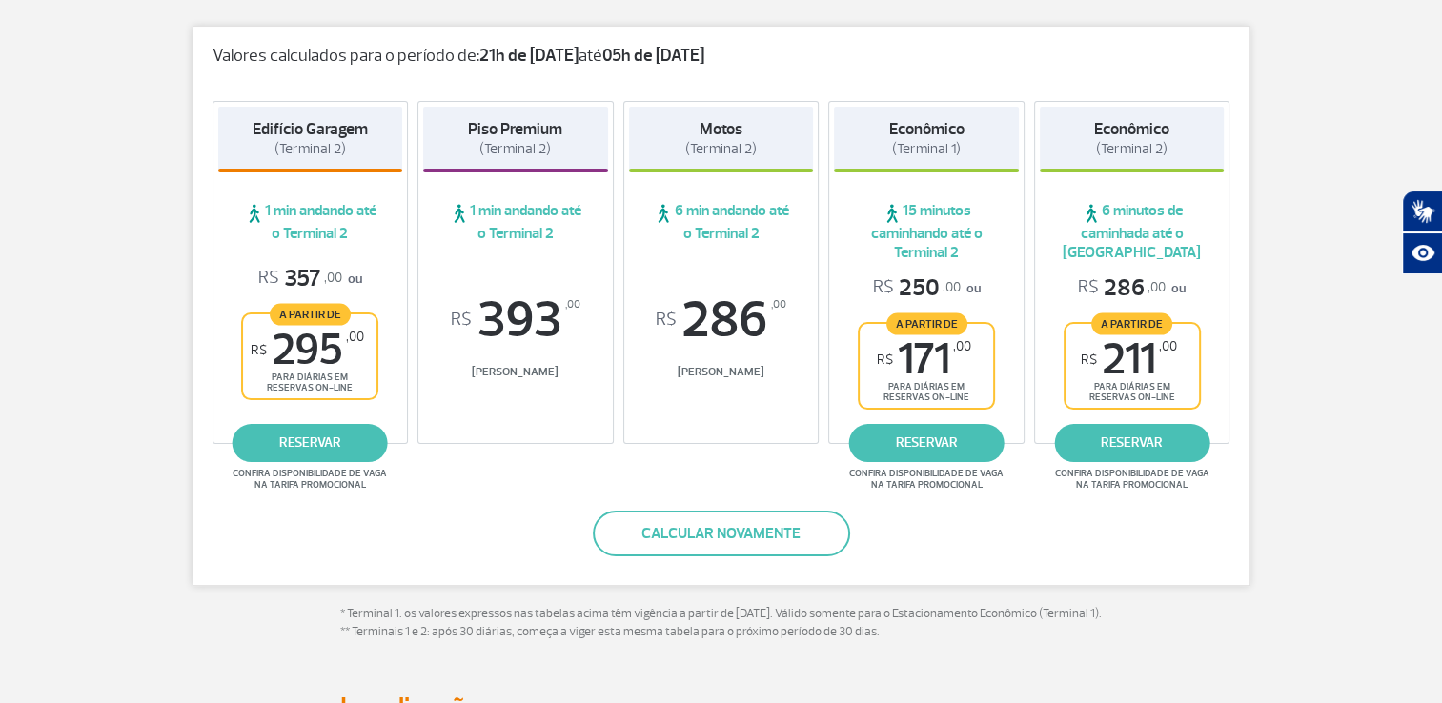
scroll to position [286, 0]
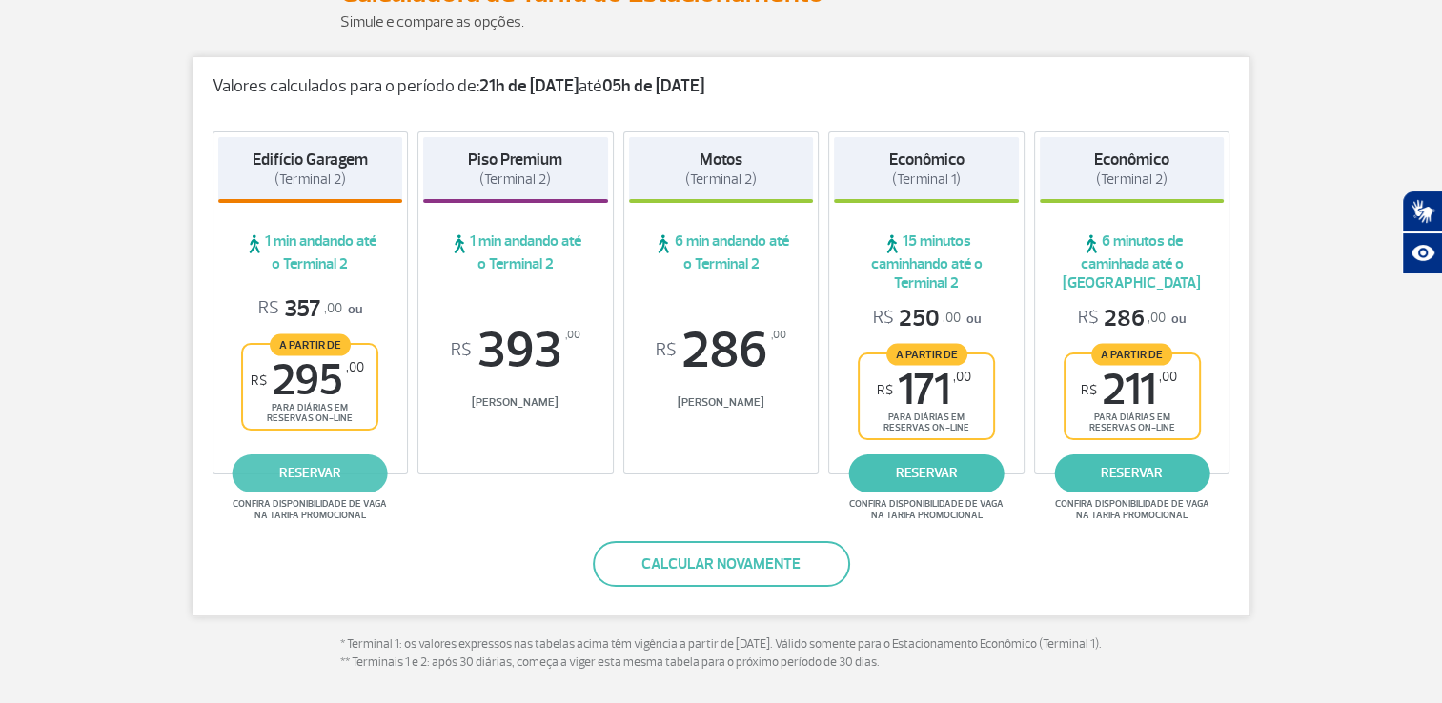
click at [297, 479] on link "reservar" at bounding box center [310, 474] width 155 height 38
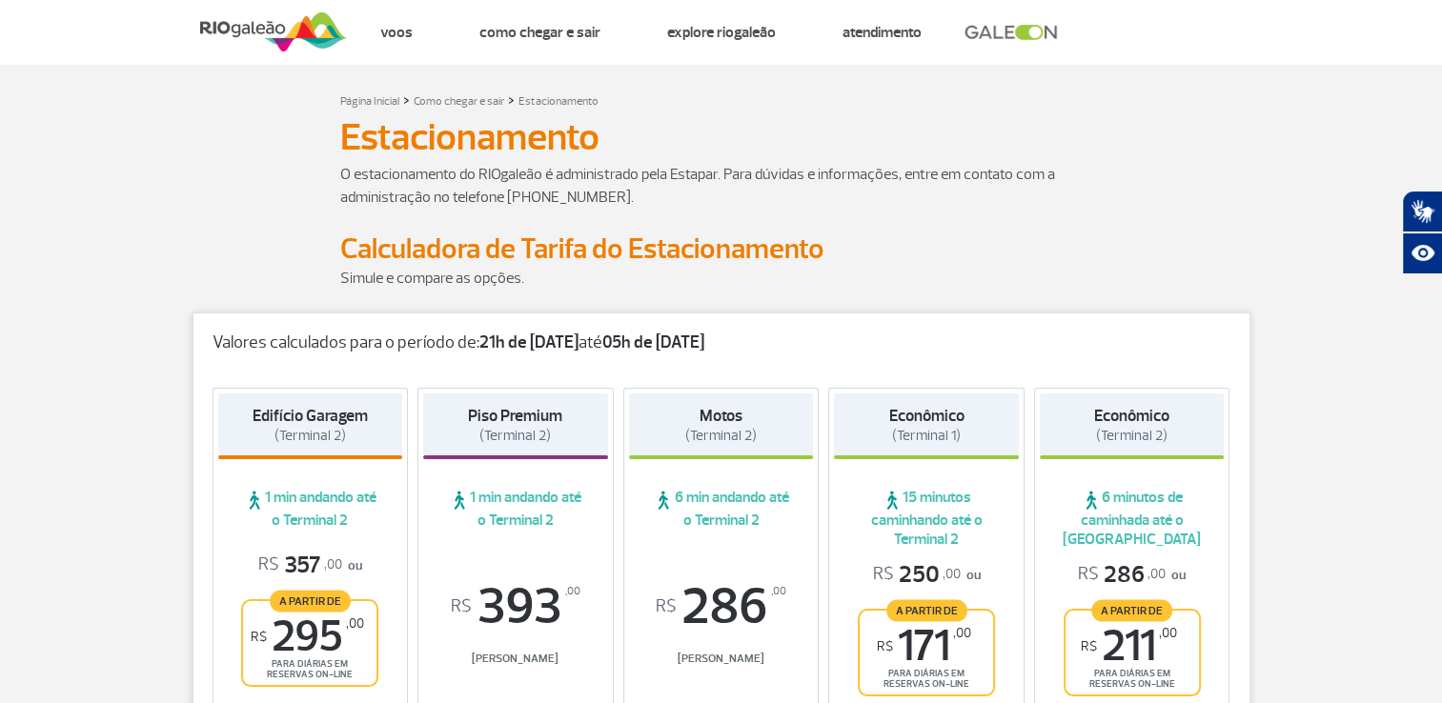
scroll to position [0, 0]
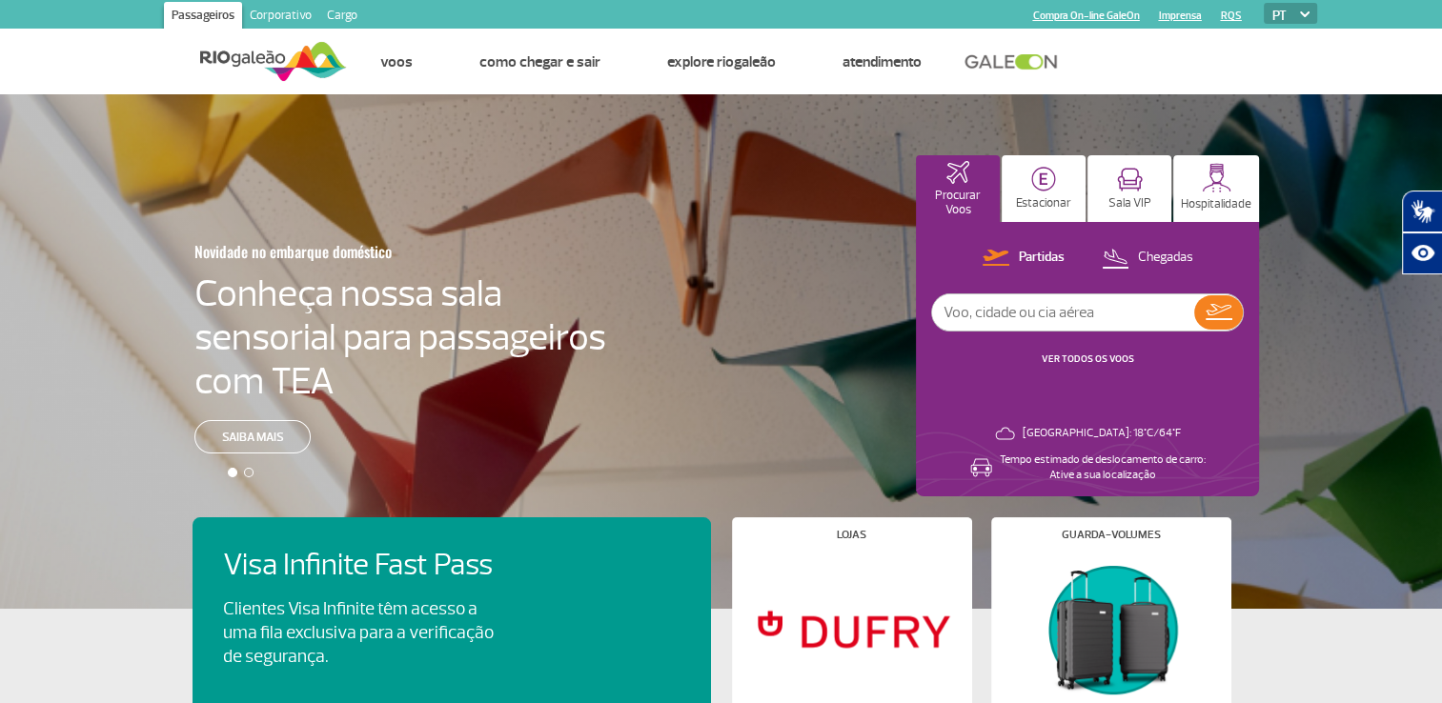
click at [980, 314] on input "text" at bounding box center [1063, 313] width 262 height 36
paste input "LA9571713ERHC"
type input "LA9571713ERHC"
click at [1212, 314] on img at bounding box center [1219, 312] width 27 height 16
